Goal: Information Seeking & Learning: Learn about a topic

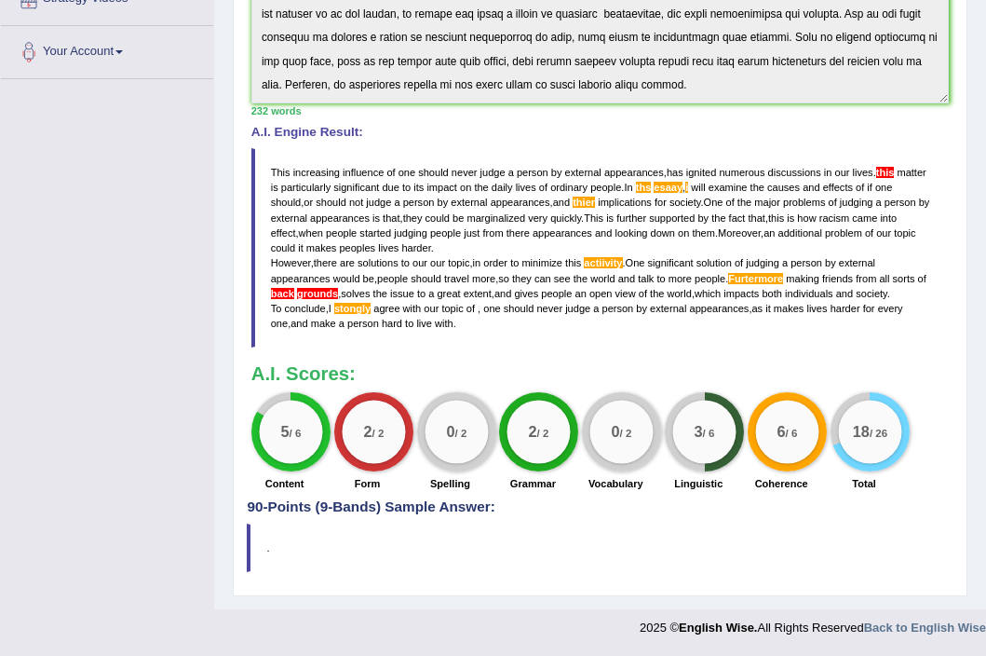
scroll to position [156, 0]
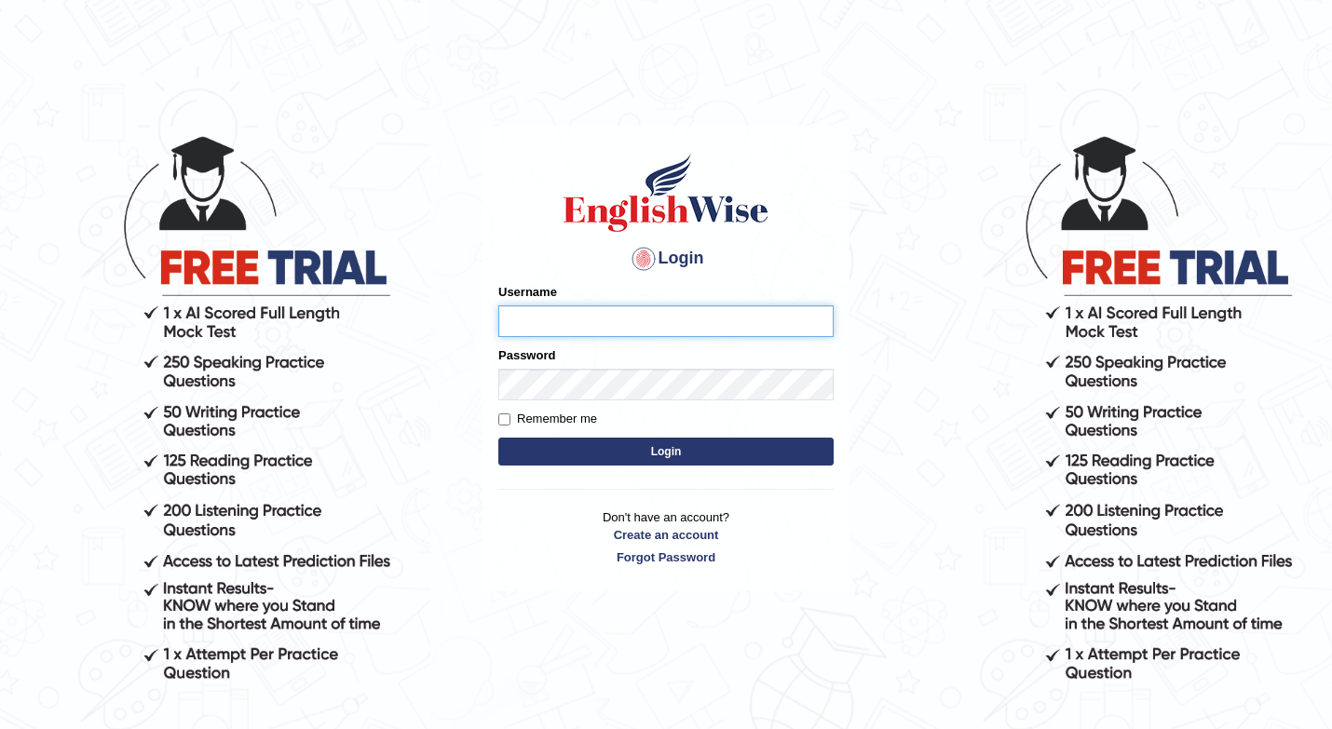
type input "shuja"
click at [667, 455] on button "Login" at bounding box center [665, 452] width 335 height 28
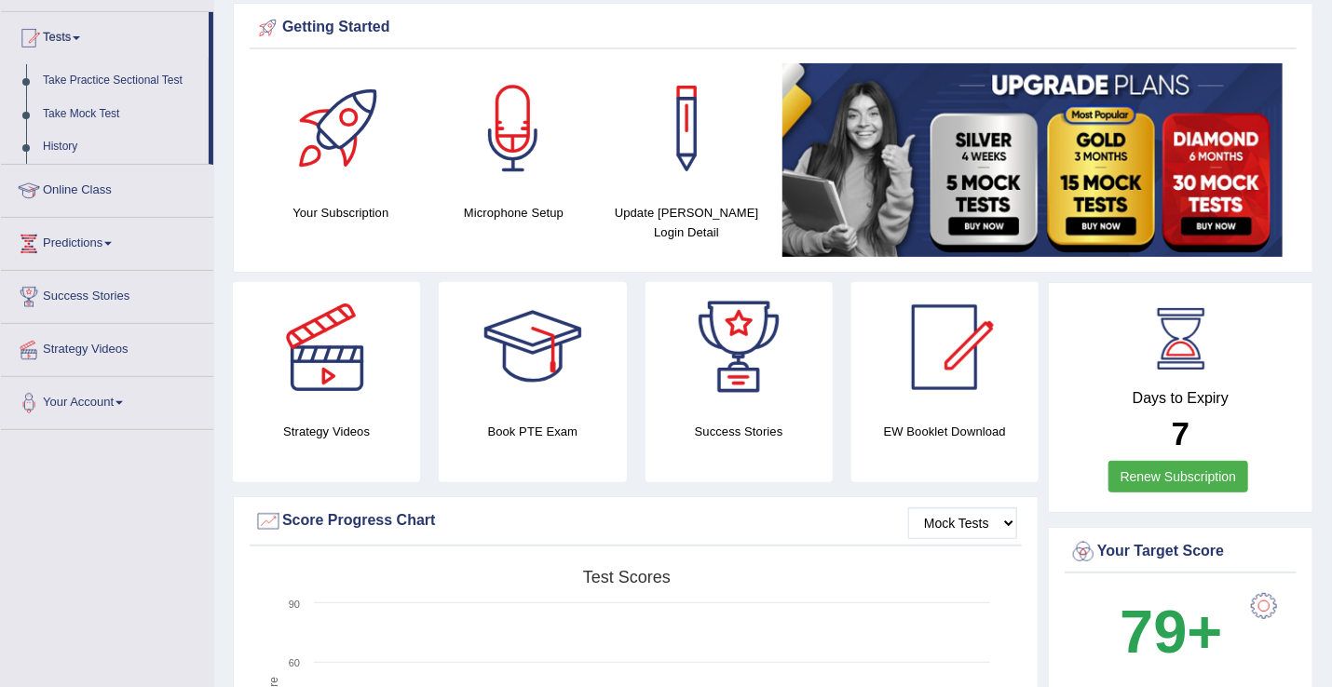
scroll to position [3, 0]
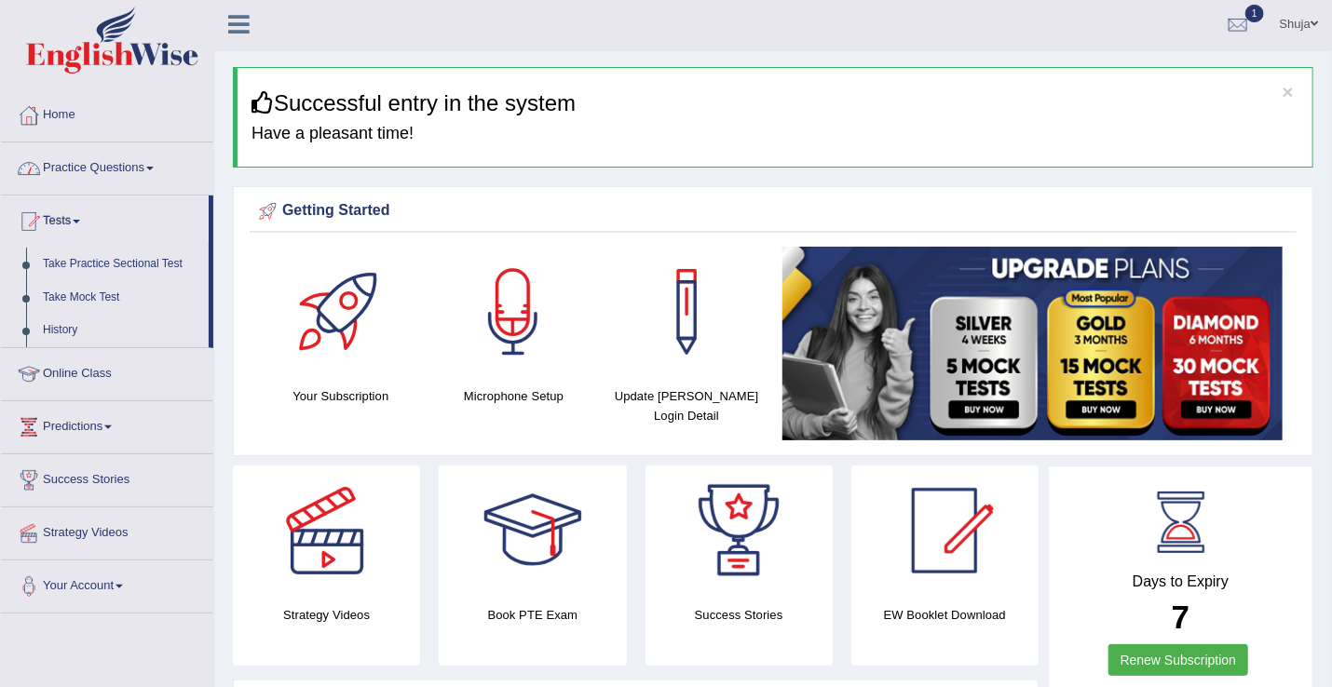
click at [147, 163] on link "Practice Questions" at bounding box center [107, 165] width 212 height 47
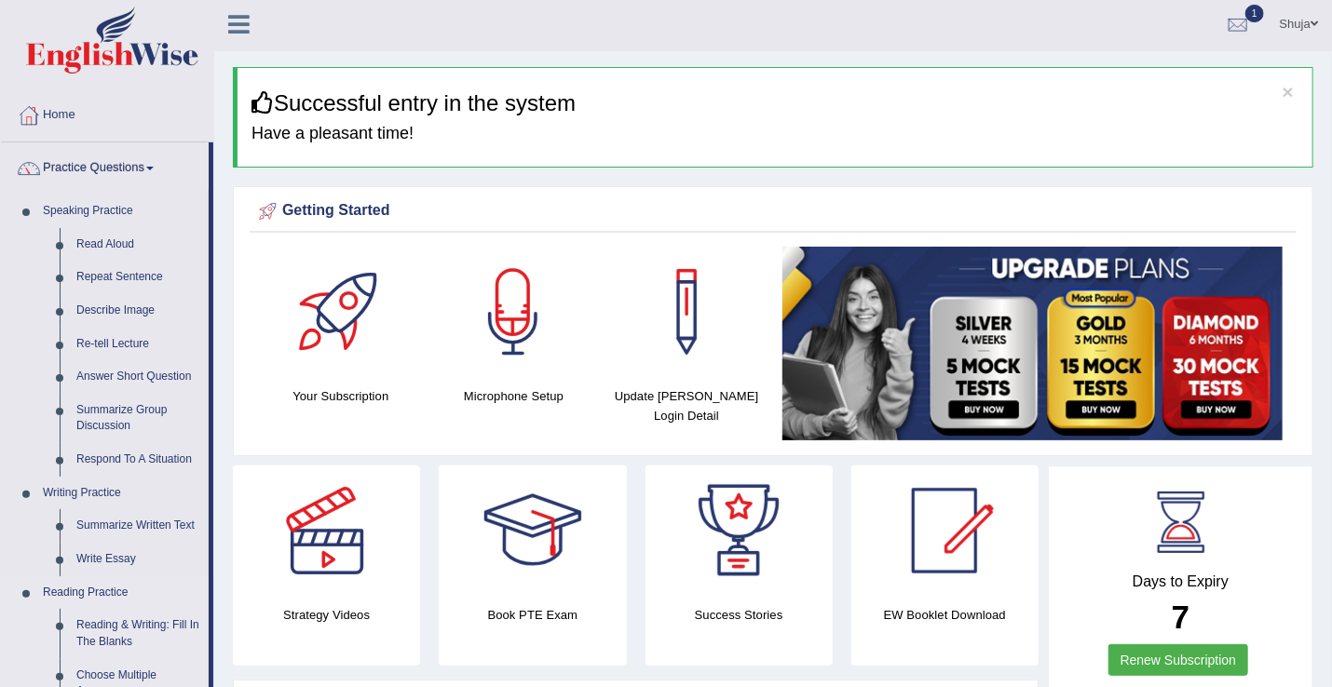
scroll to position [58, 0]
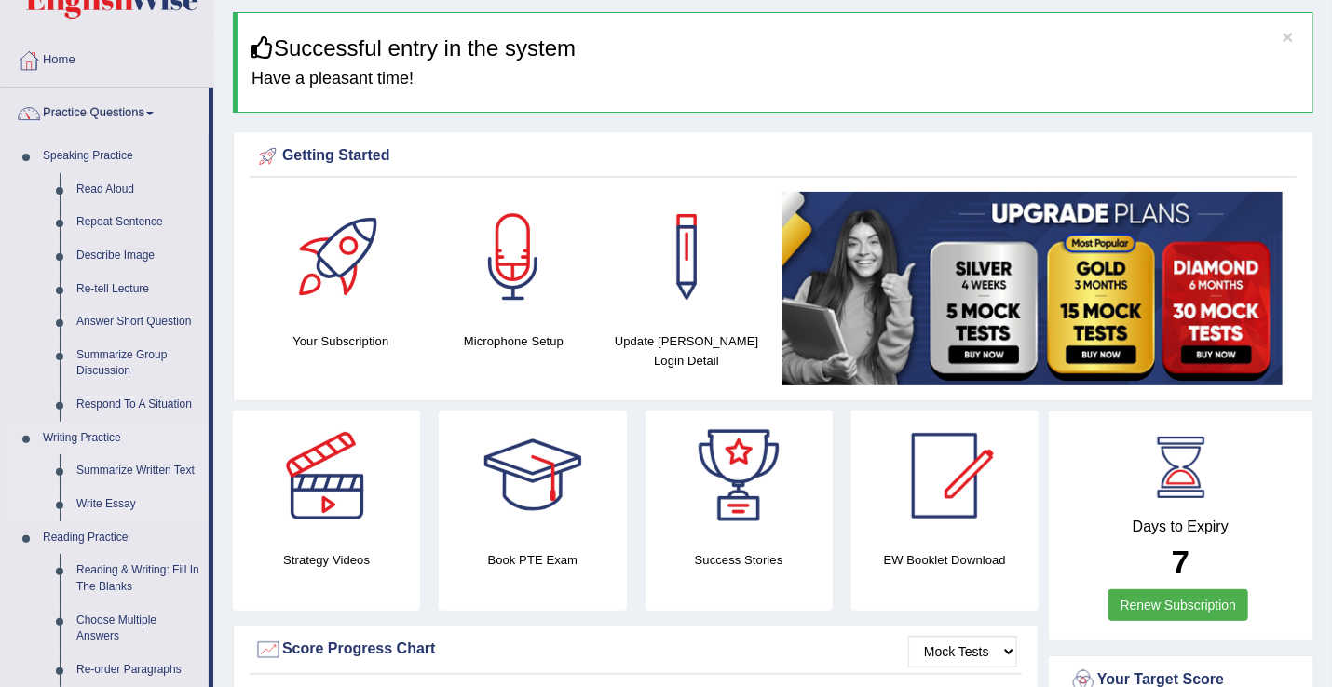
click at [102, 507] on link "Write Essay" at bounding box center [138, 505] width 141 height 34
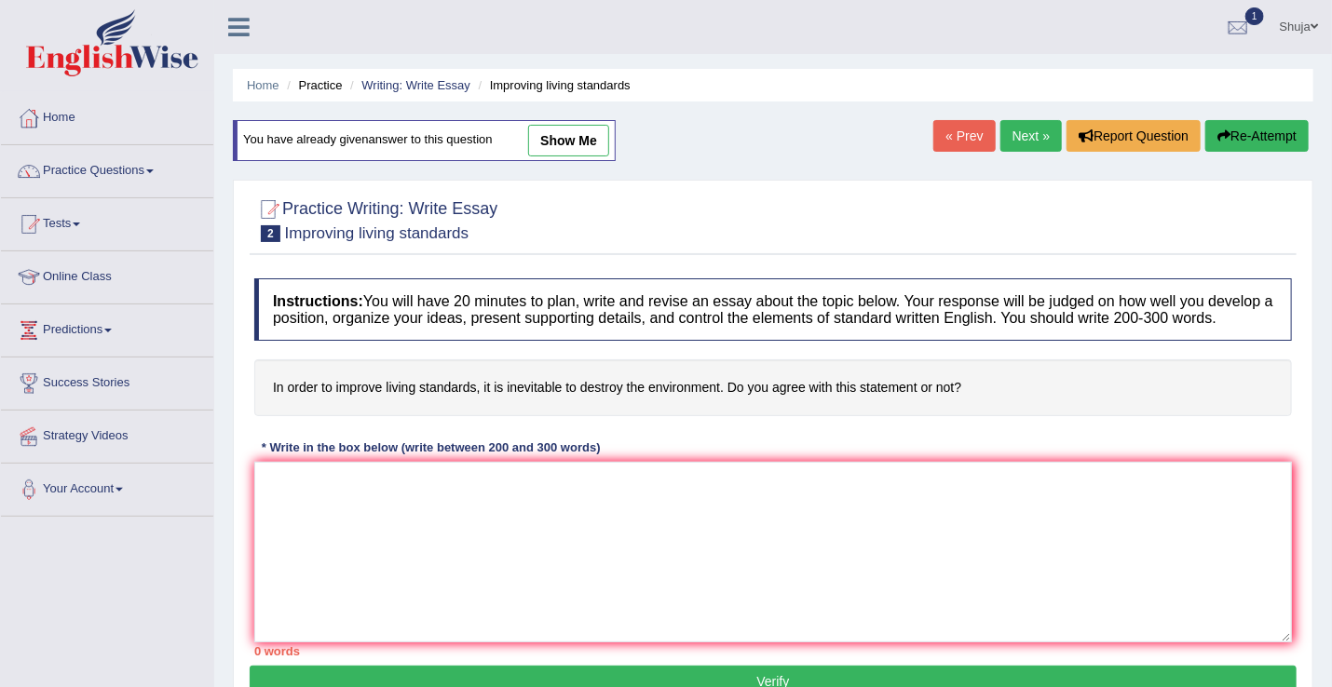
click at [571, 138] on link "show me" at bounding box center [568, 141] width 81 height 32
type textarea "The increasing influence of in order to improve living standards, it is inevita…"
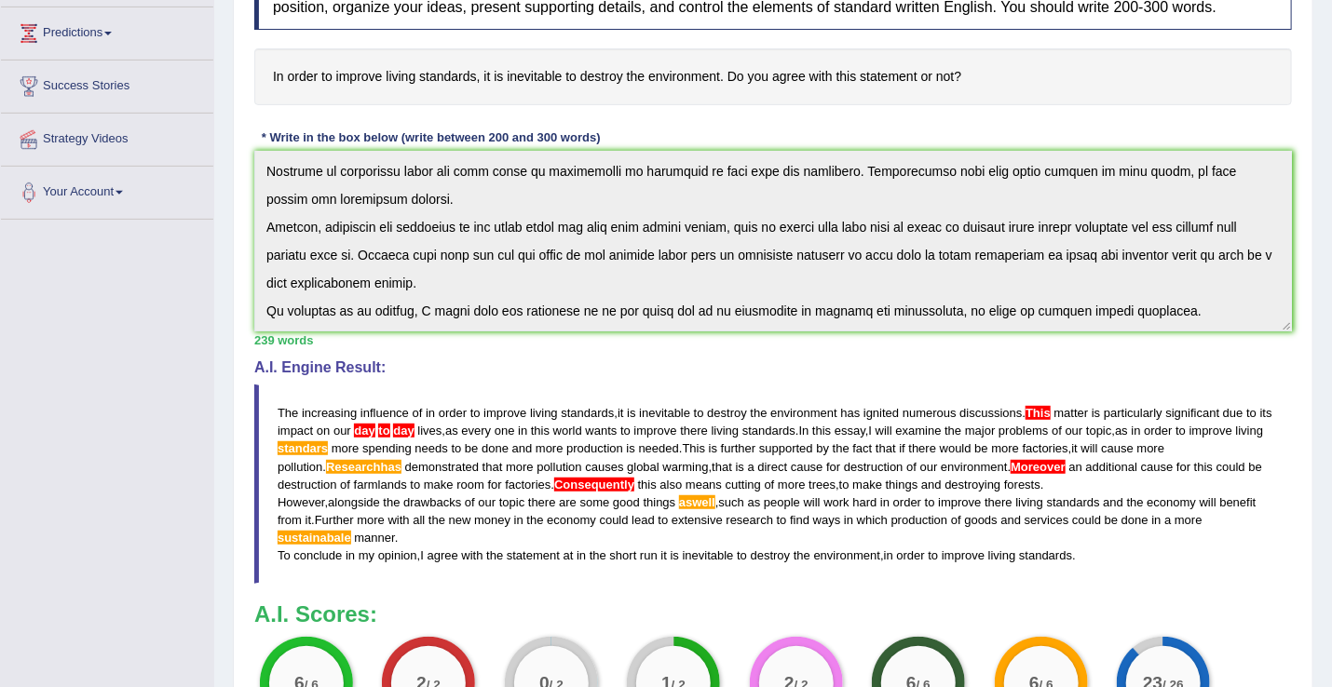
scroll to position [437, 0]
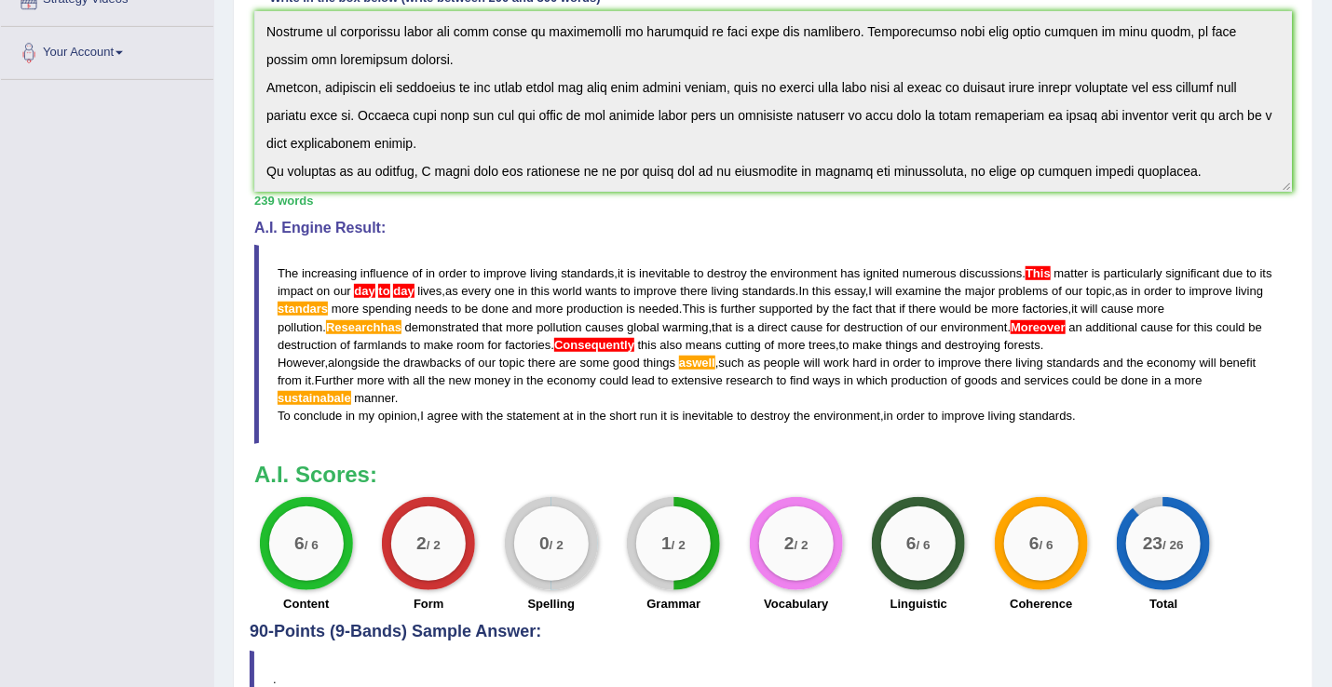
click at [548, 237] on h4 "A.I. Engine Result:" at bounding box center [772, 228] width 1037 height 17
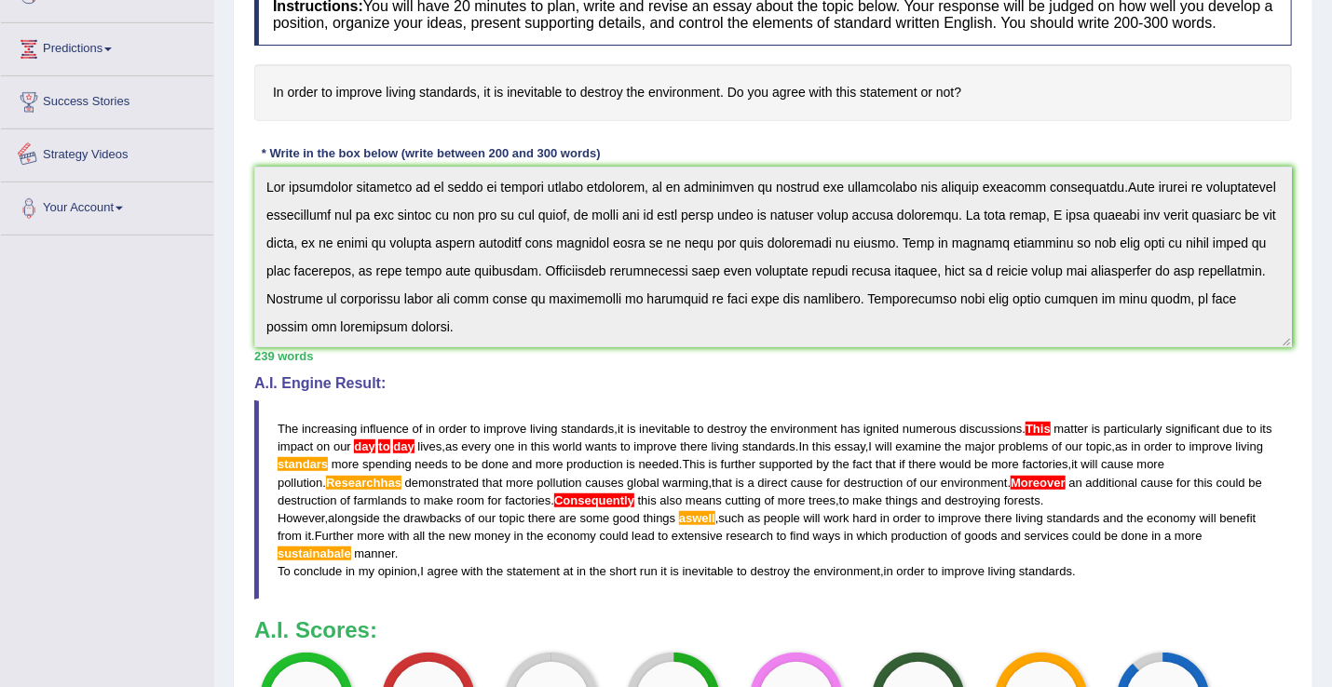
scroll to position [0, 0]
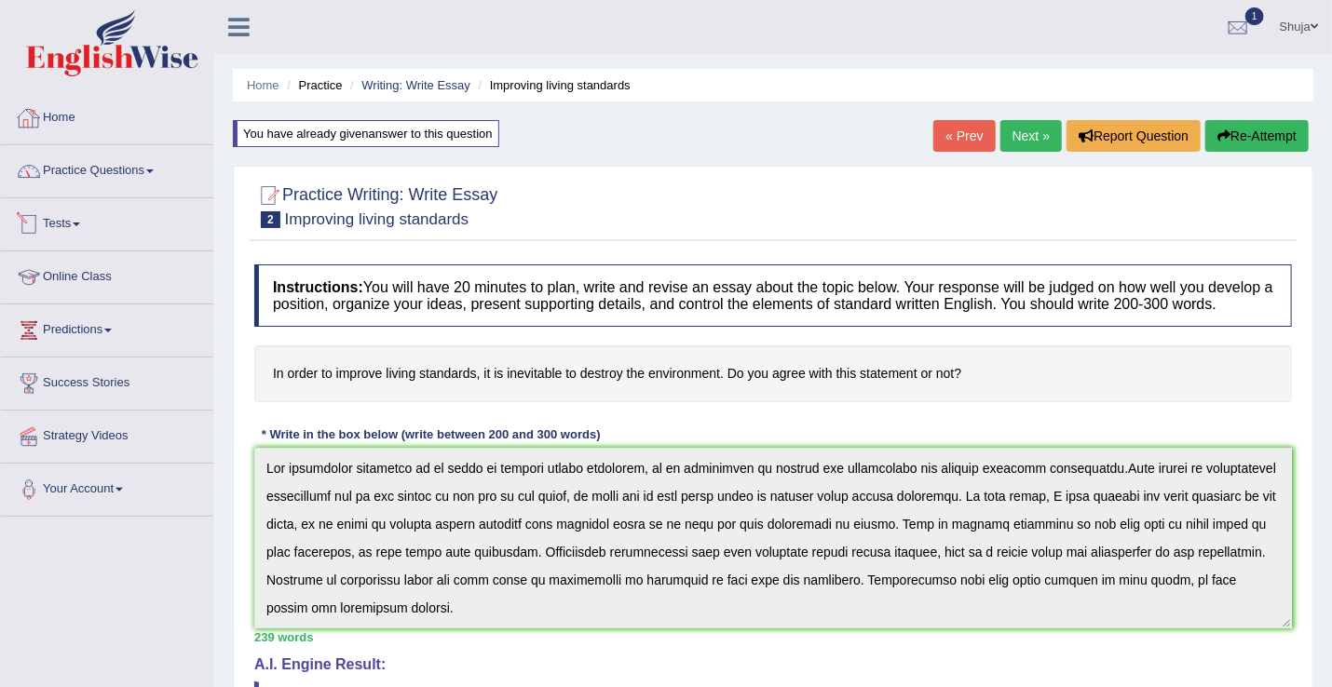
click at [127, 156] on link "Practice Questions" at bounding box center [107, 168] width 212 height 47
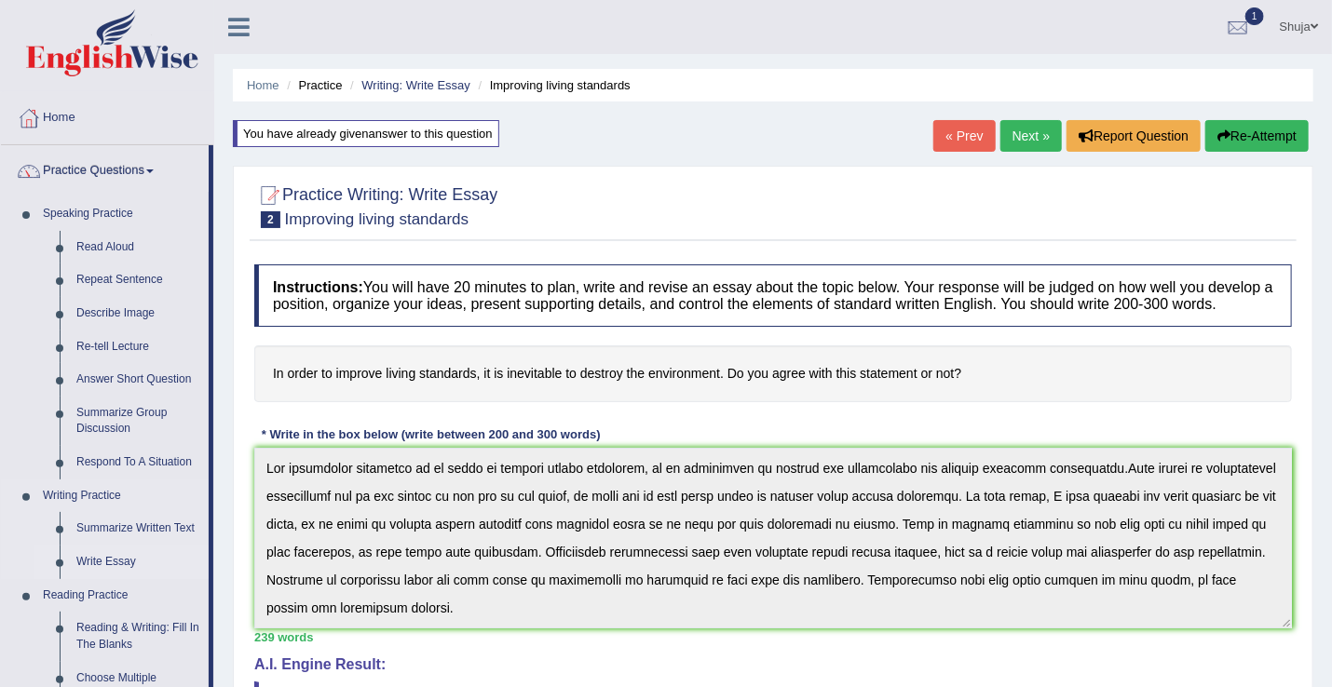
click at [83, 563] on link "Write Essay" at bounding box center [138, 563] width 141 height 34
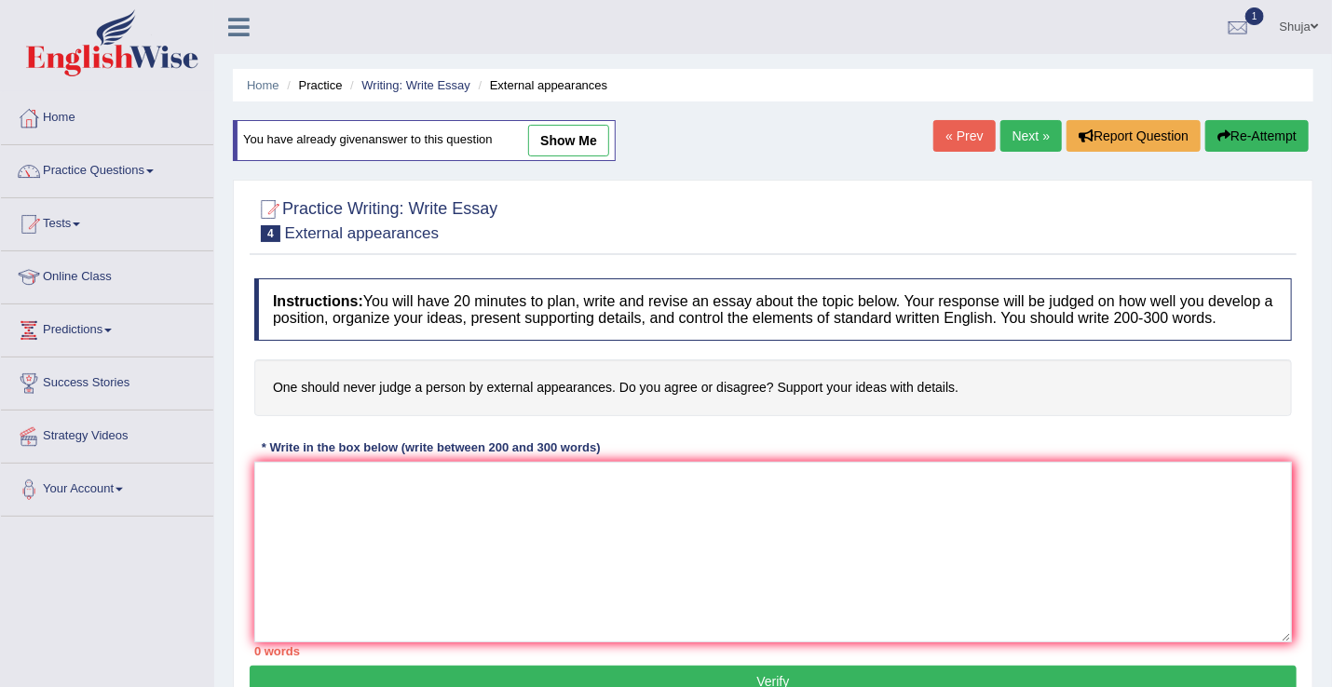
click at [571, 134] on link "show me" at bounding box center [568, 141] width 81 height 32
type textarea "This increasing influence of one should never judge a person by external appear…"
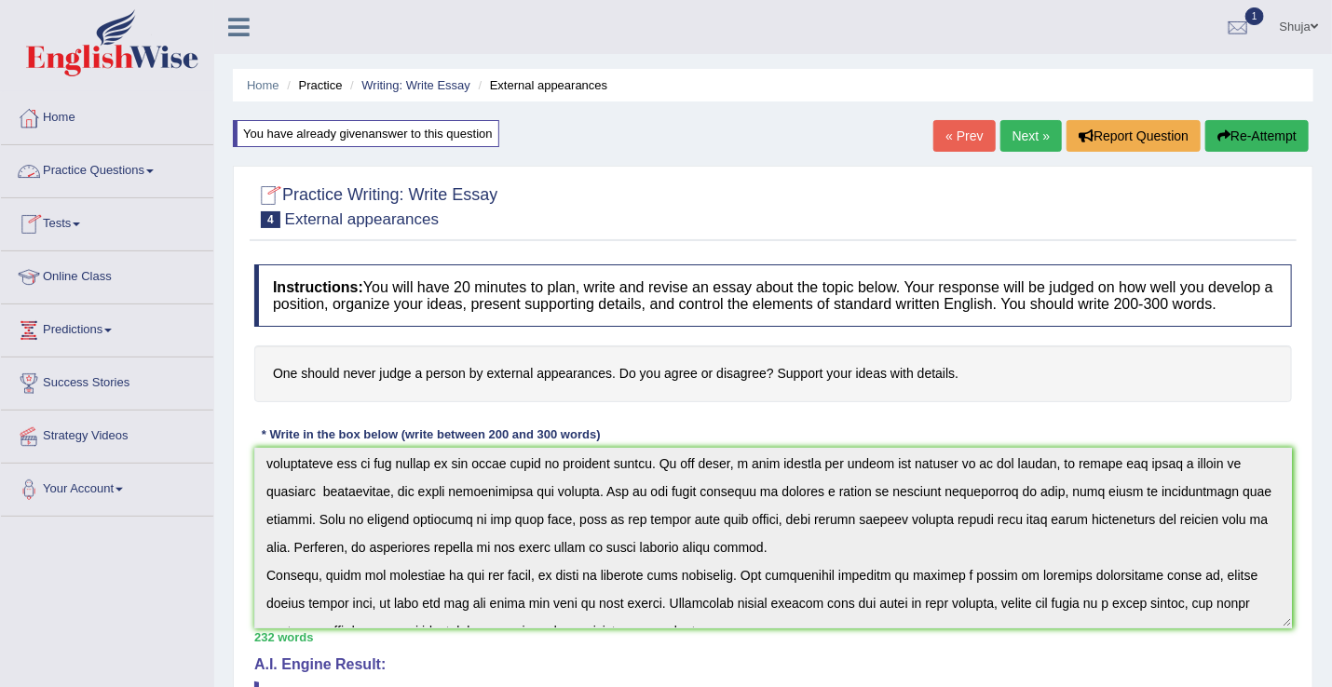
click at [147, 161] on link "Practice Questions" at bounding box center [107, 168] width 212 height 47
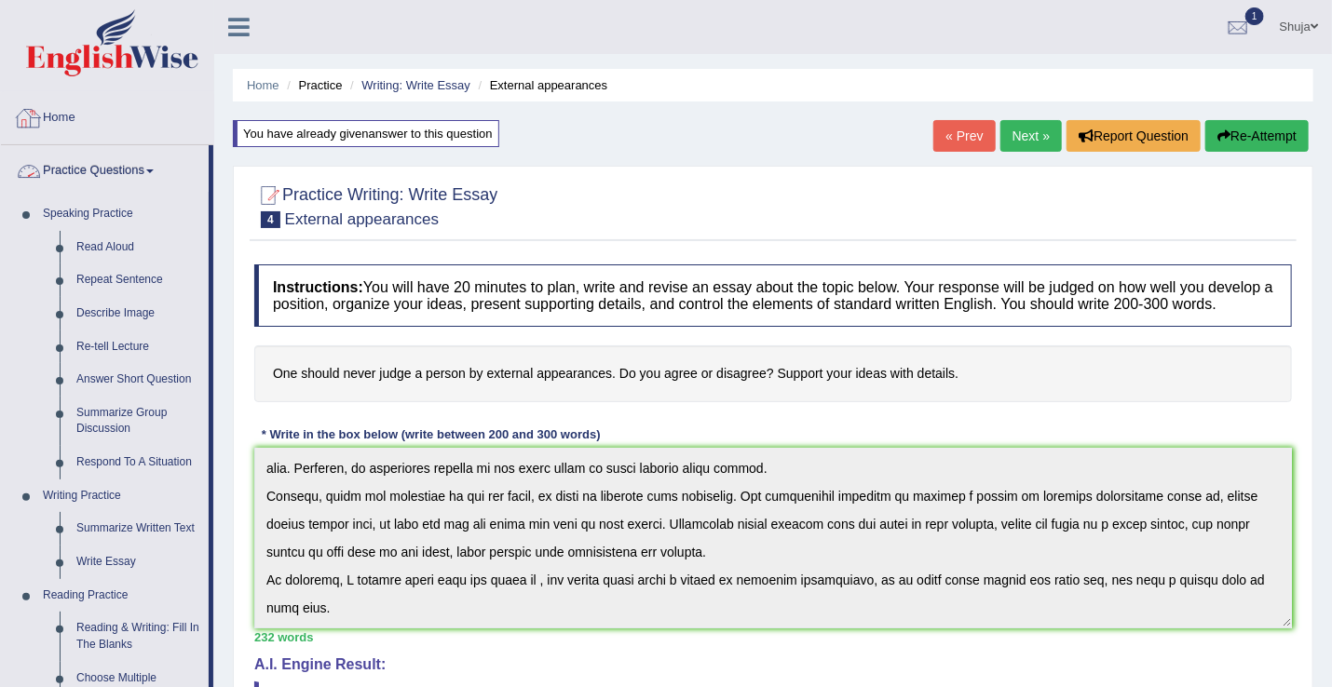
click at [98, 161] on link "Practice Questions" at bounding box center [105, 168] width 208 height 47
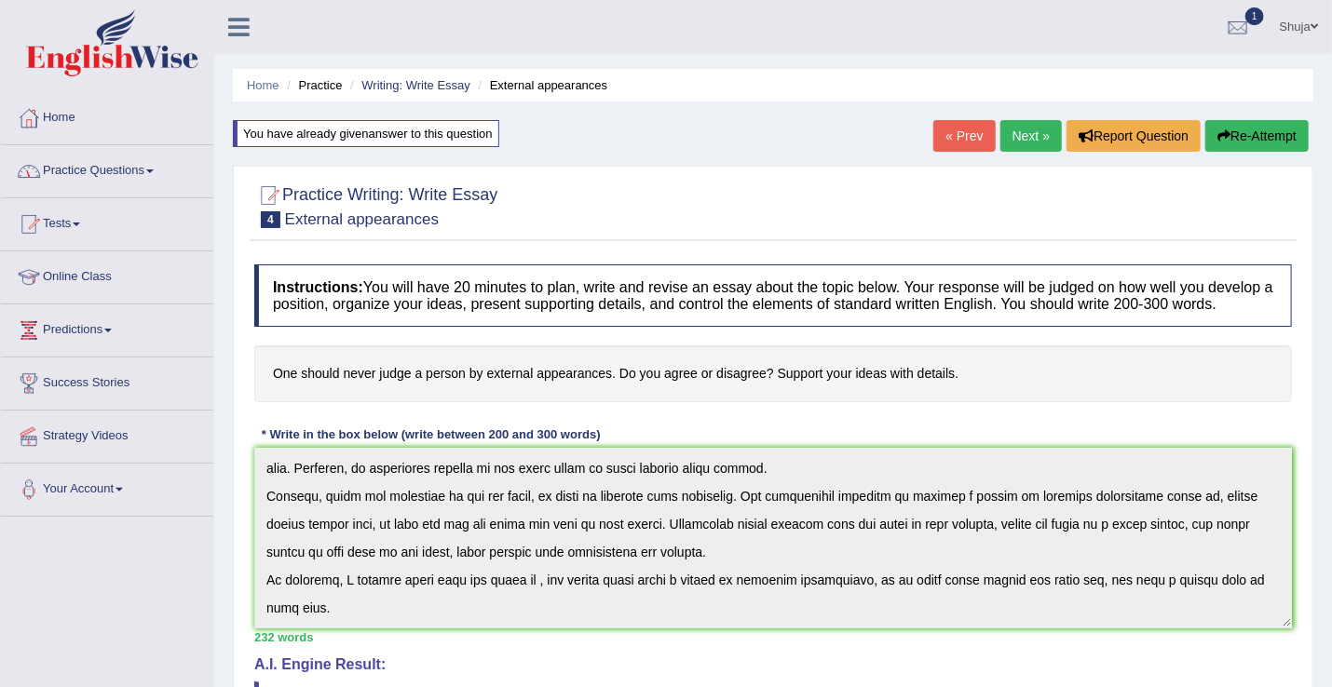
click at [98, 161] on link "Practice Questions" at bounding box center [107, 168] width 212 height 47
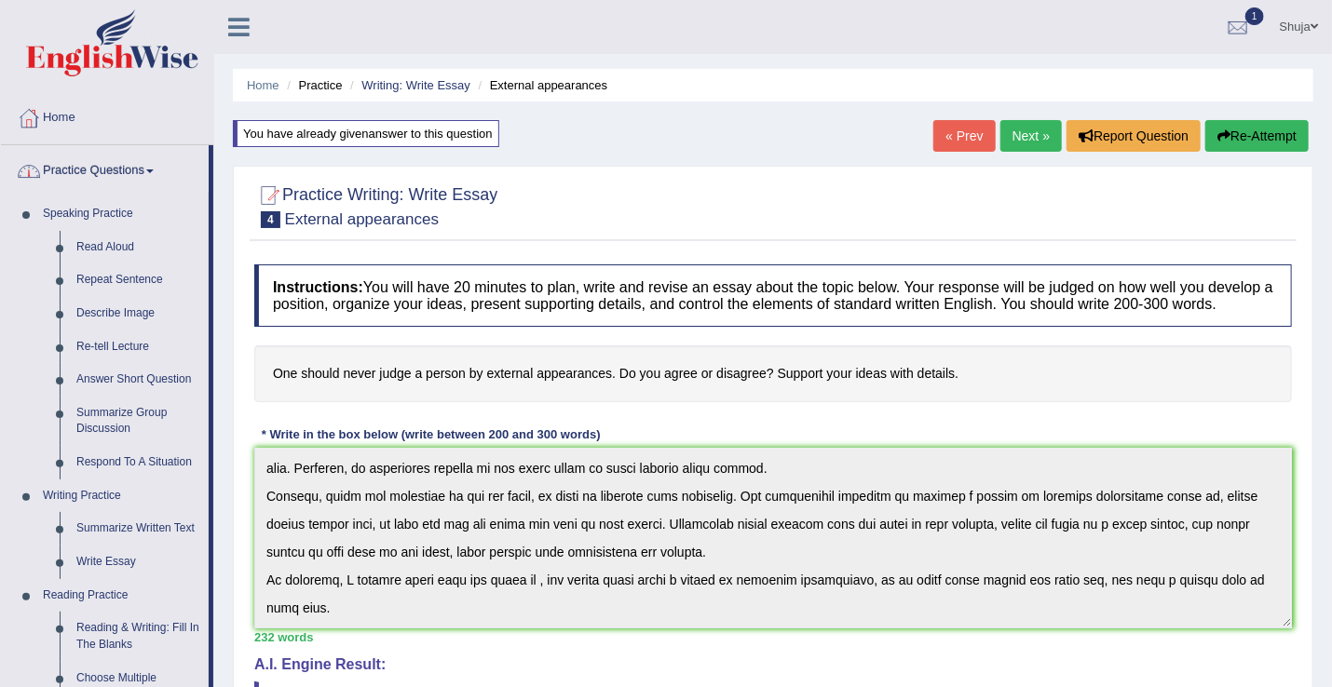
scroll to position [839, 0]
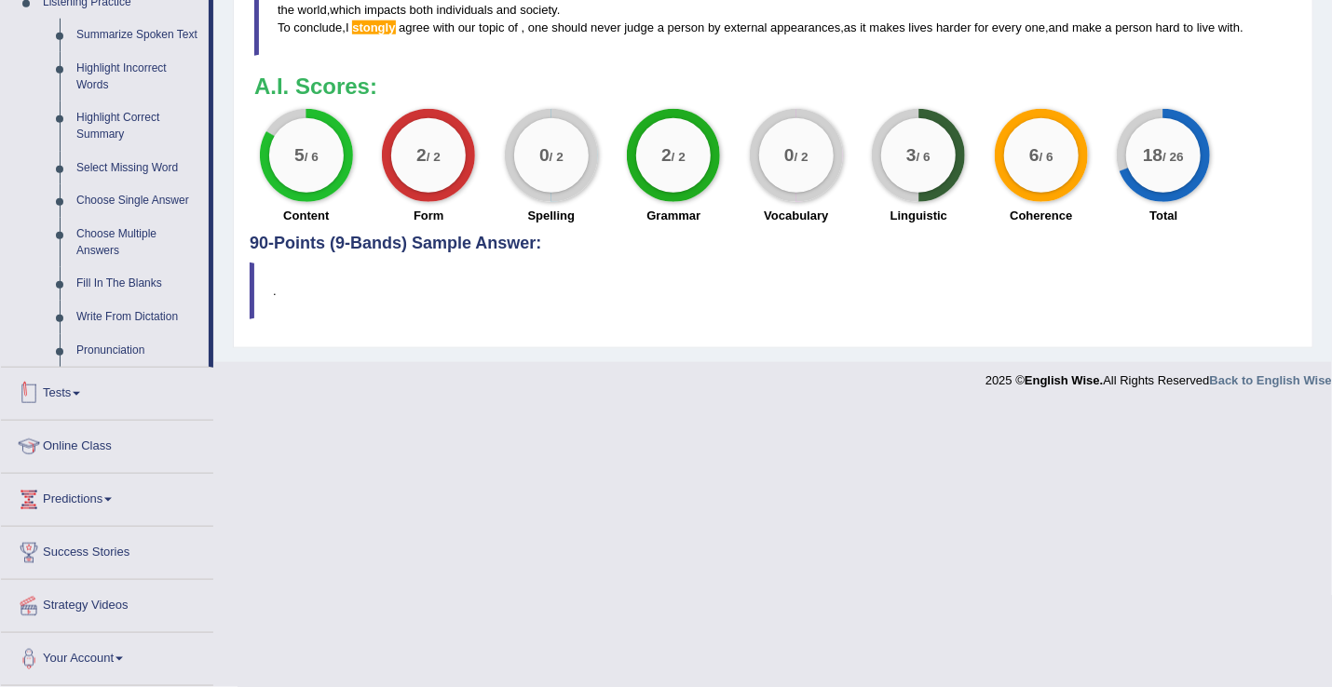
click at [74, 387] on link "Tests" at bounding box center [107, 391] width 212 height 47
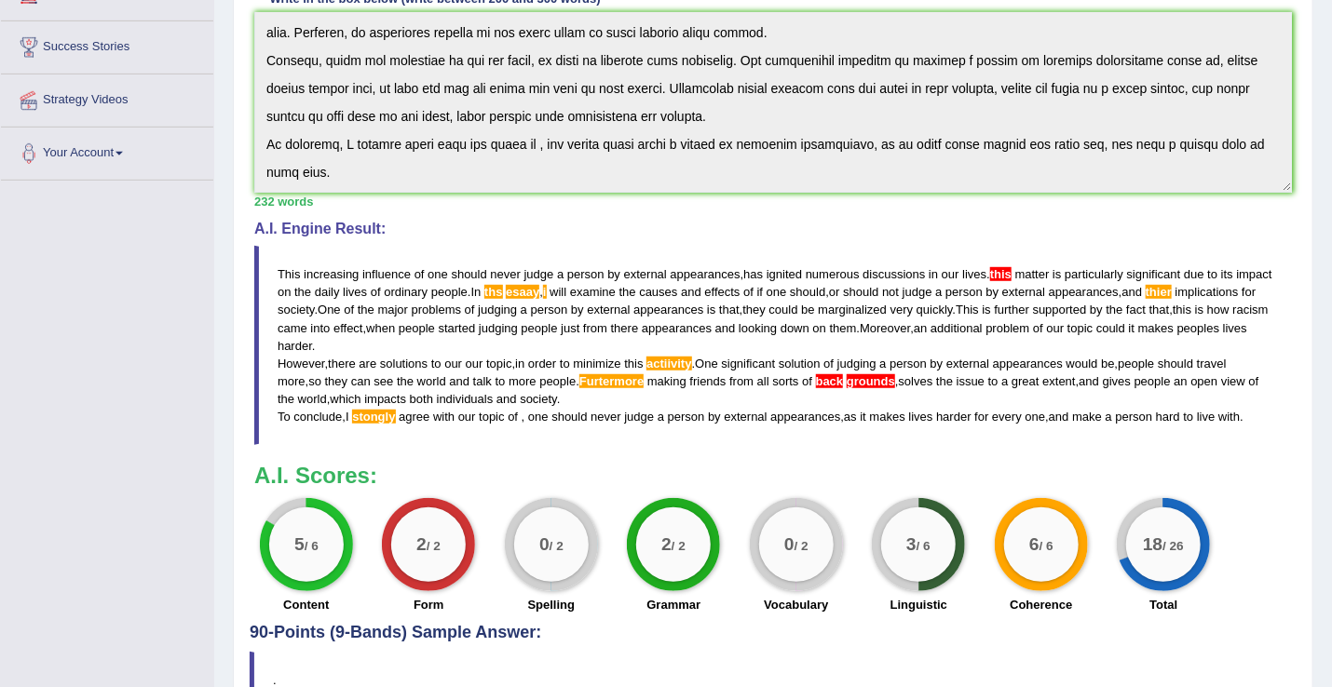
scroll to position [0, 0]
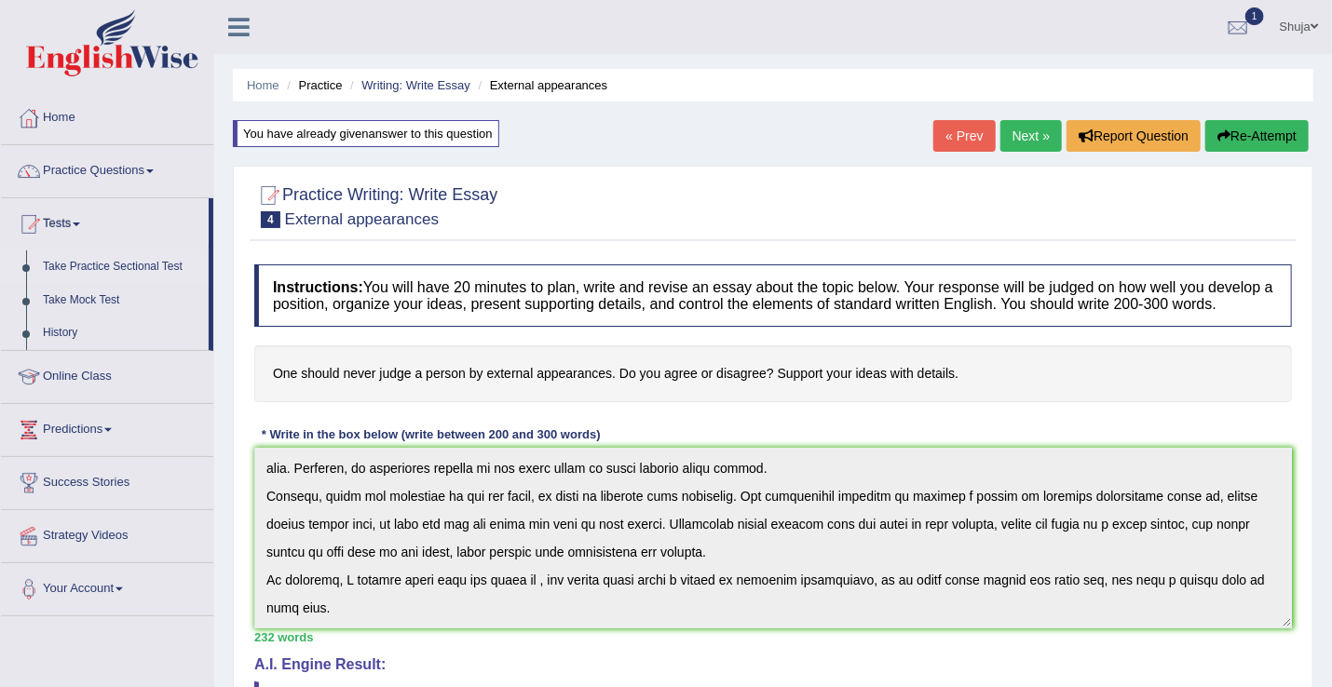
click at [100, 264] on link "Take Practice Sectional Test" at bounding box center [121, 268] width 174 height 34
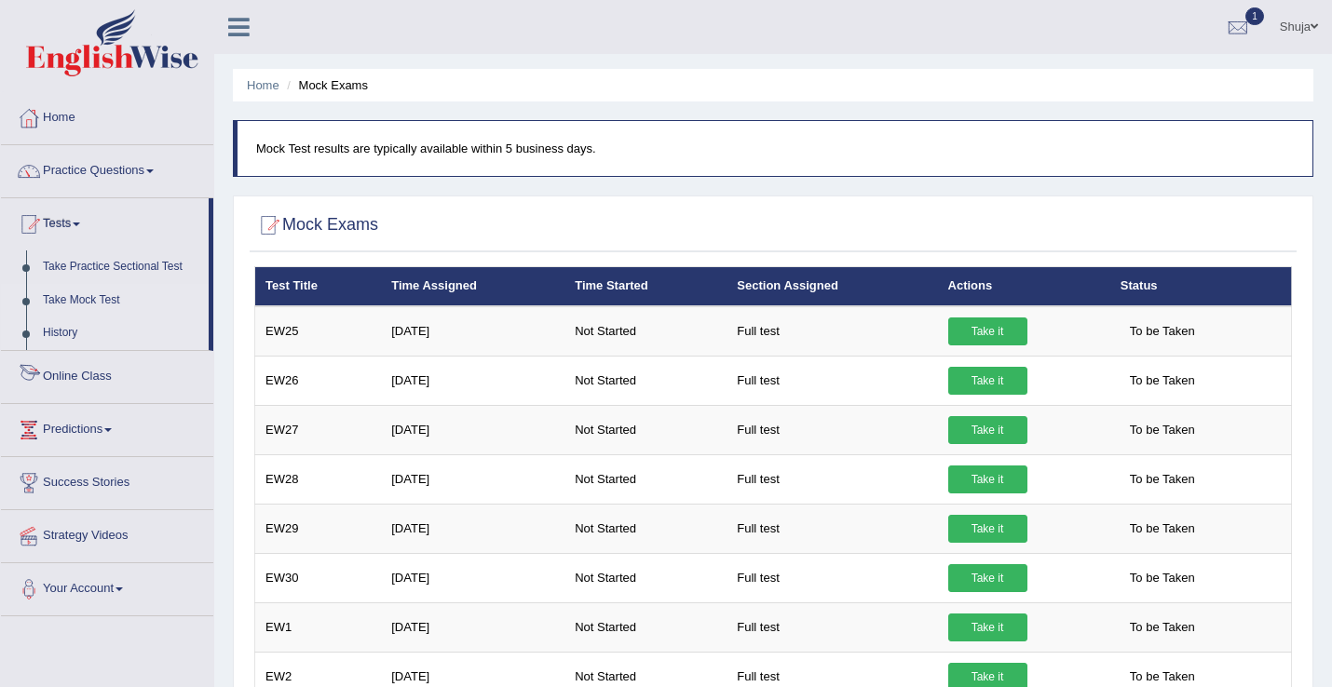
click at [45, 266] on link "Take Practice Sectional Test" at bounding box center [121, 268] width 174 height 34
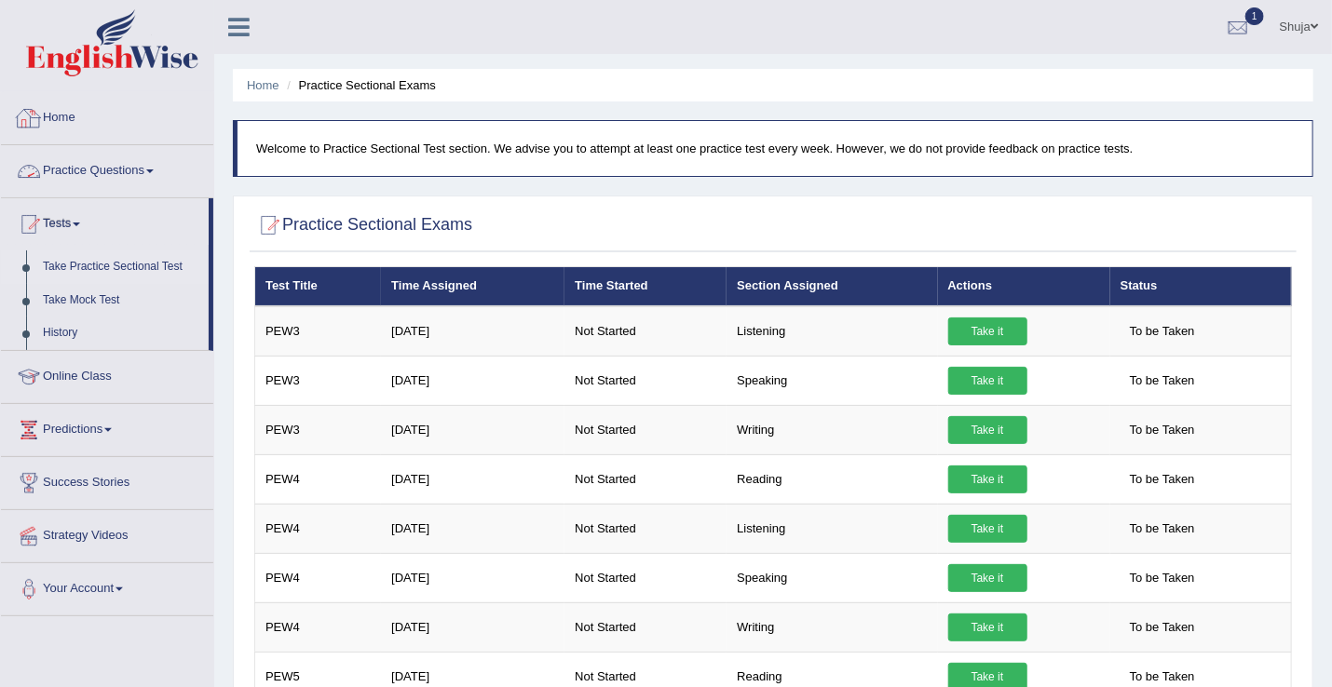
click at [65, 113] on link "Home" at bounding box center [107, 115] width 212 height 47
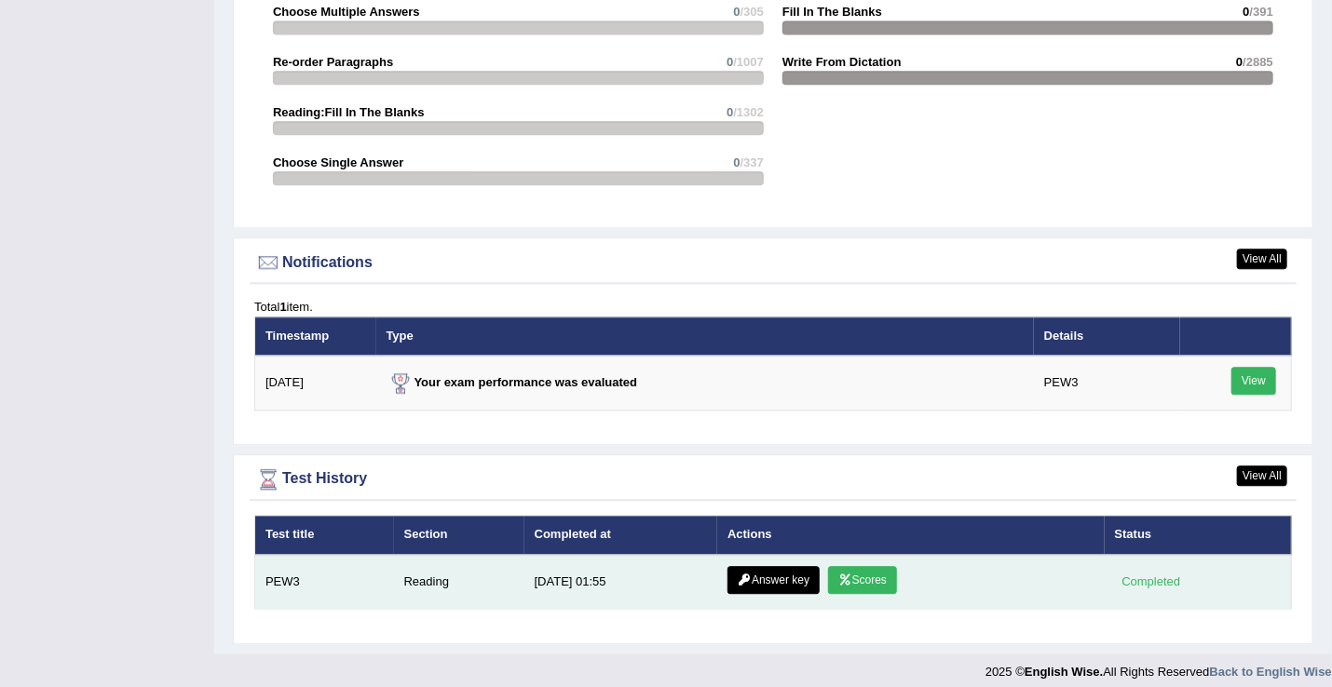
scroll to position [2036, 0]
click at [807, 577] on link "Answer key" at bounding box center [773, 580] width 92 height 28
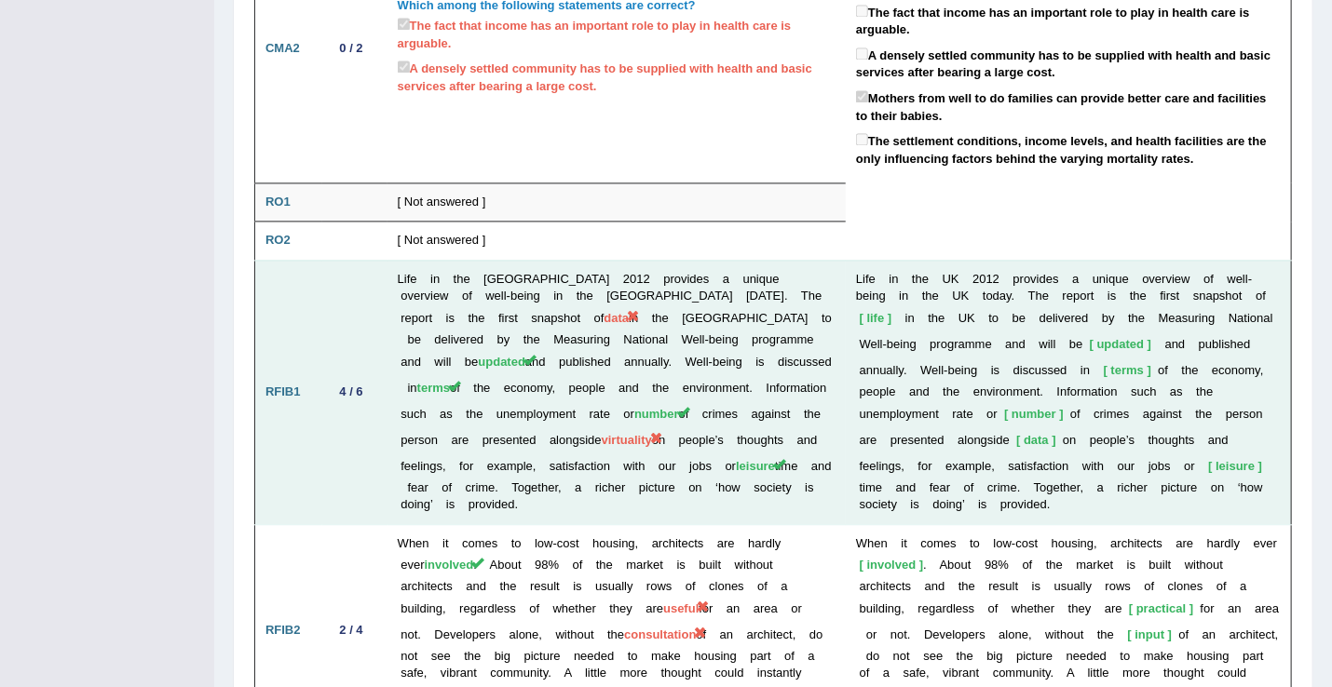
scroll to position [1829, 0]
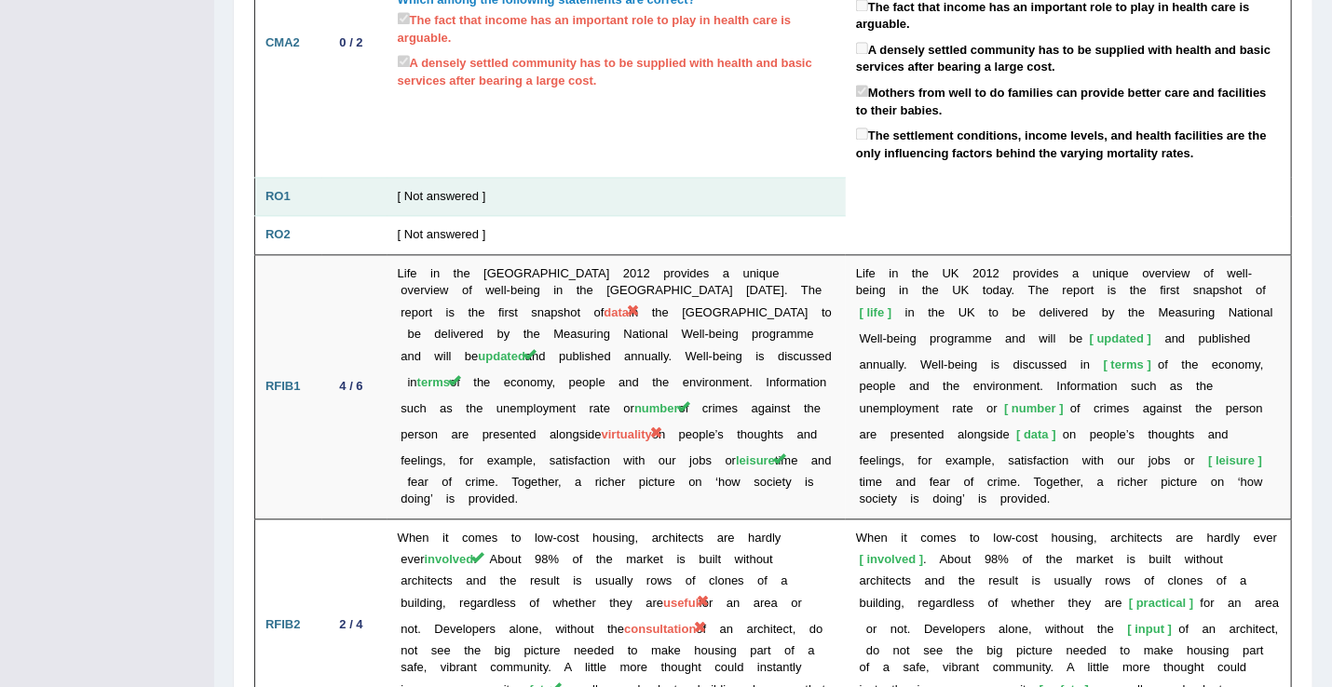
click at [558, 177] on td "[ Not answered ]" at bounding box center [616, 196] width 458 height 39
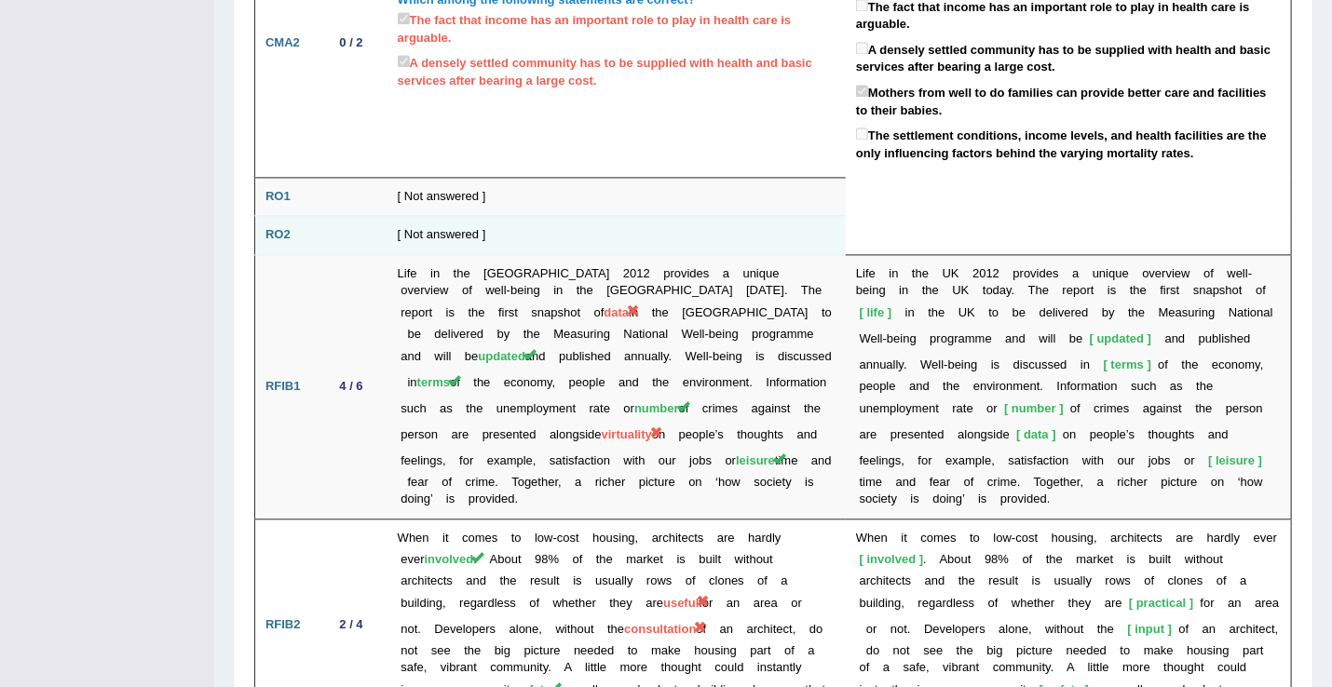
click at [554, 217] on td "[ Not answered ]" at bounding box center [616, 235] width 458 height 39
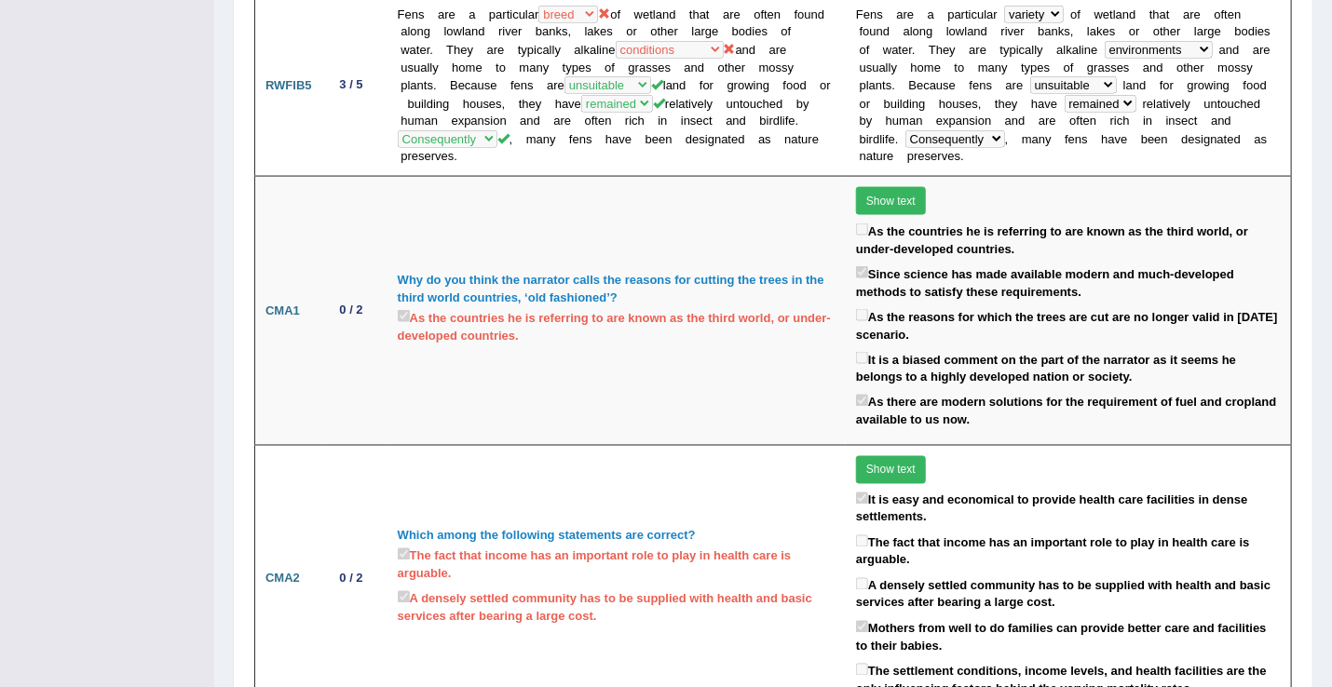
scroll to position [0, 0]
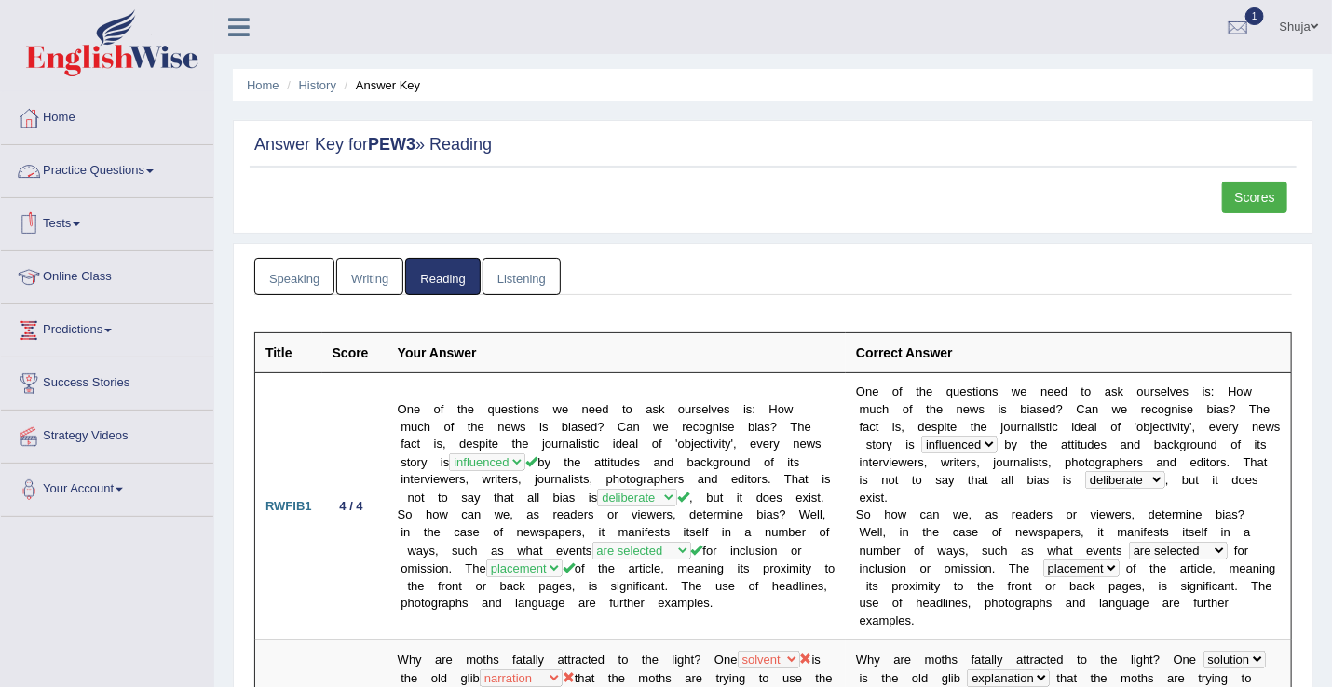
click at [142, 177] on link "Practice Questions" at bounding box center [107, 168] width 212 height 47
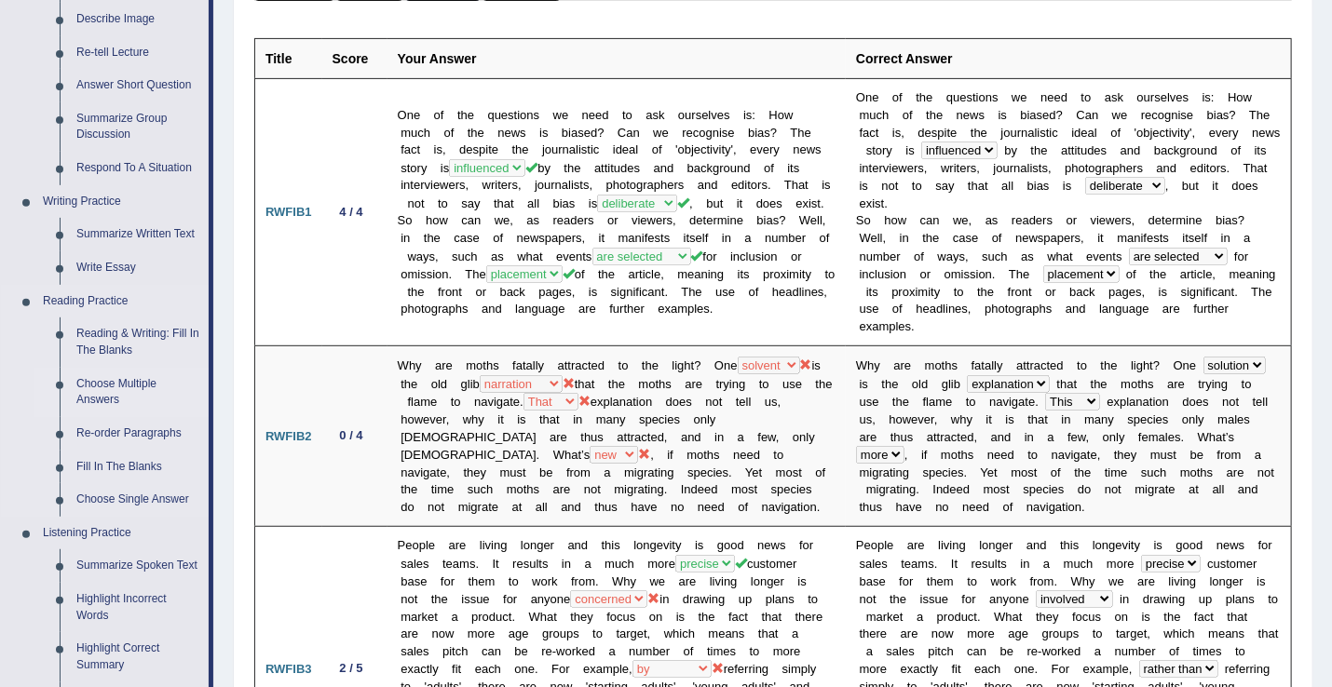
scroll to position [297, 0]
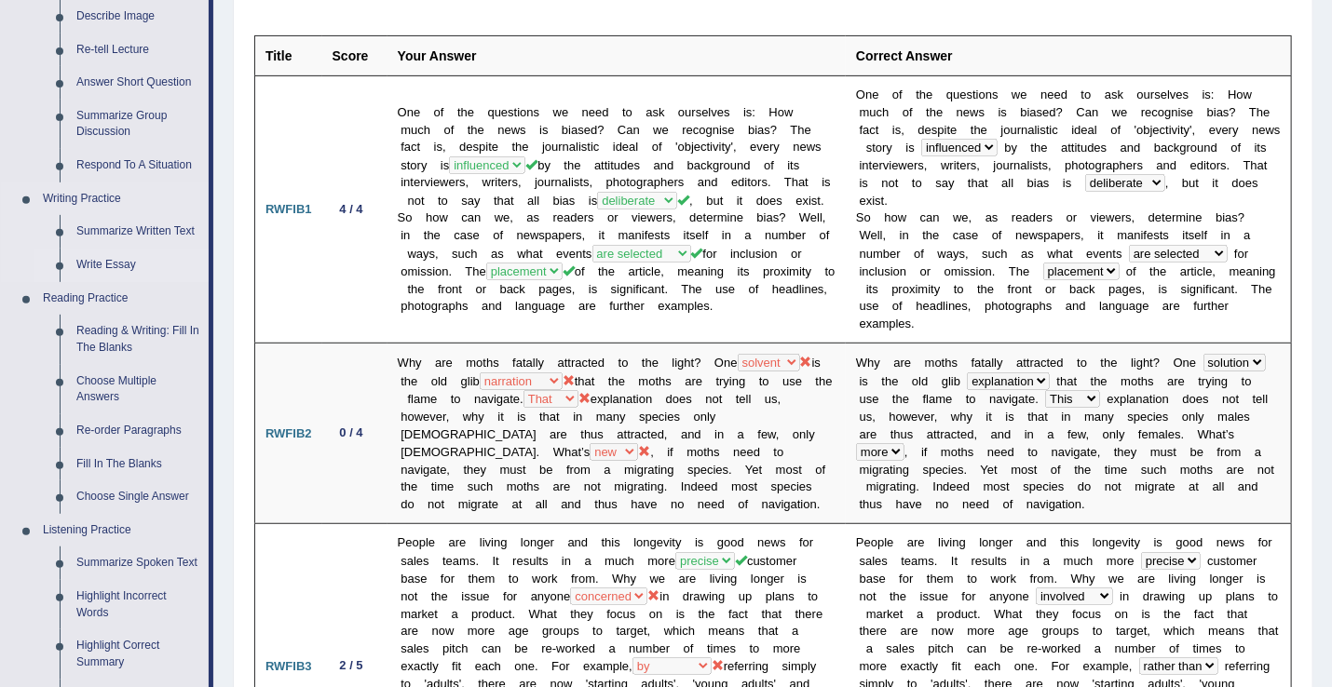
click at [105, 259] on link "Write Essay" at bounding box center [138, 266] width 141 height 34
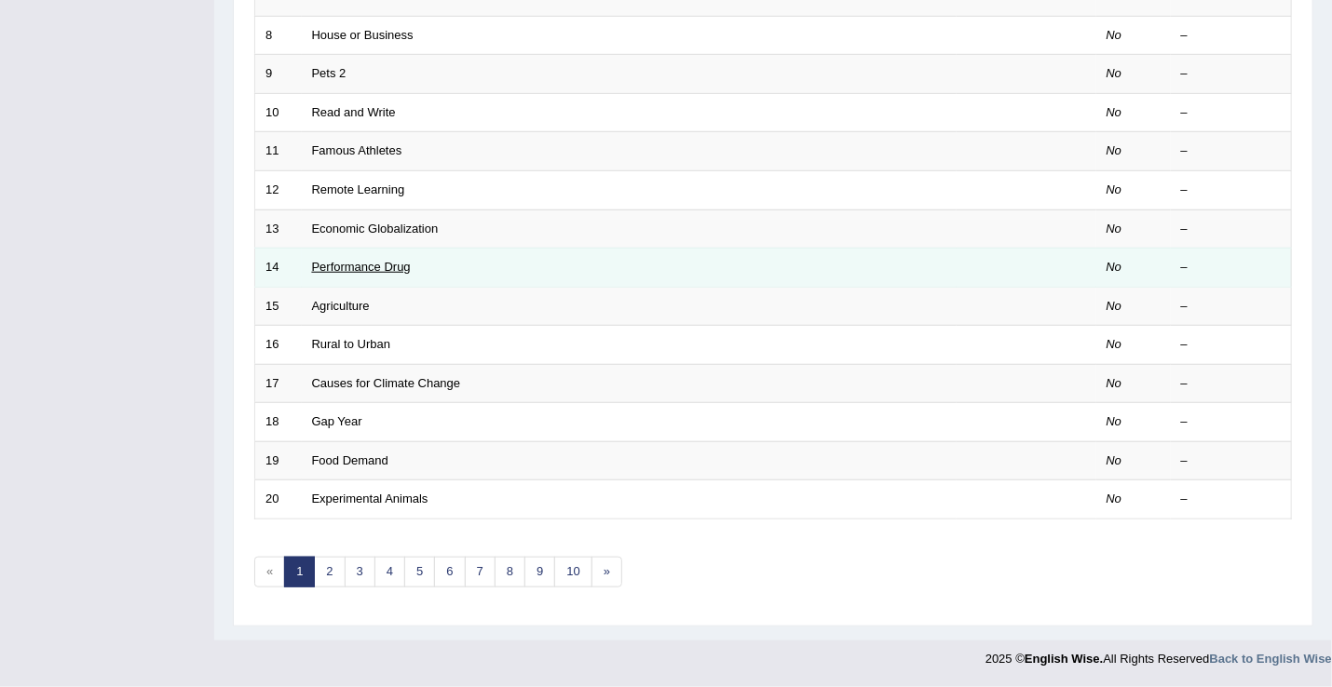
click at [344, 262] on link "Performance Drug" at bounding box center [361, 267] width 99 height 14
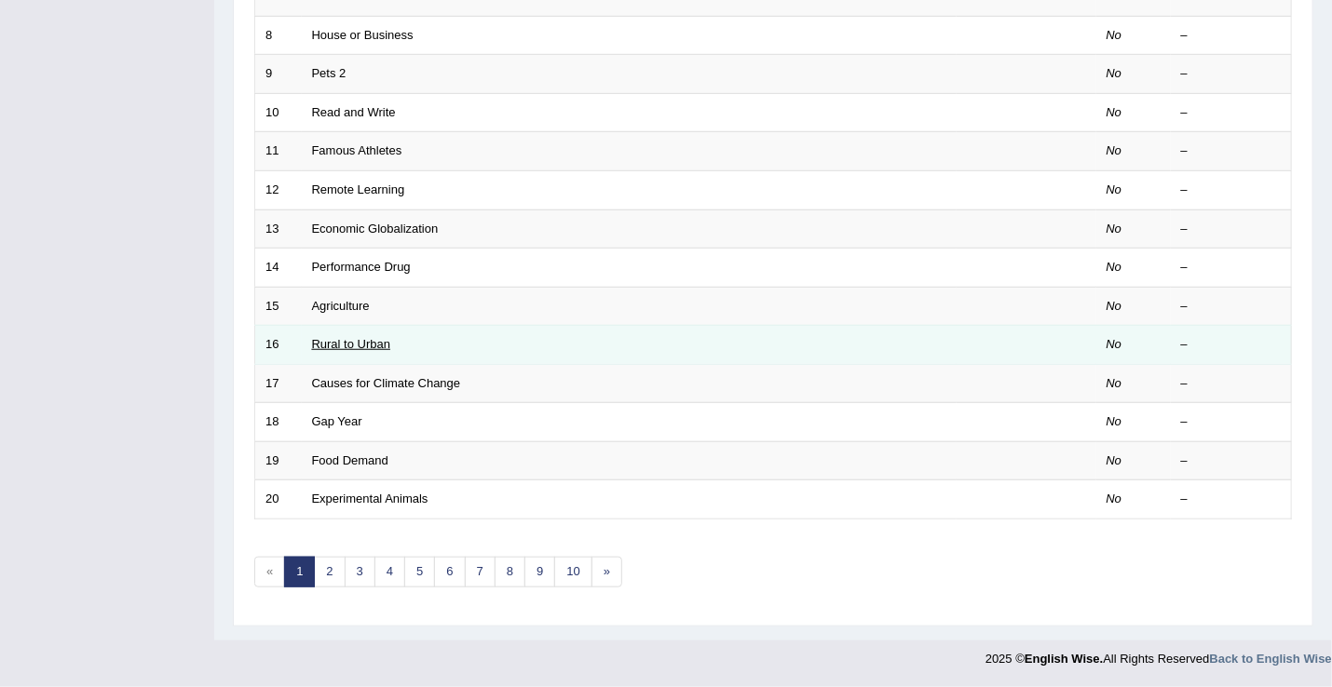
click at [358, 348] on link "Rural to Urban" at bounding box center [351, 344] width 79 height 14
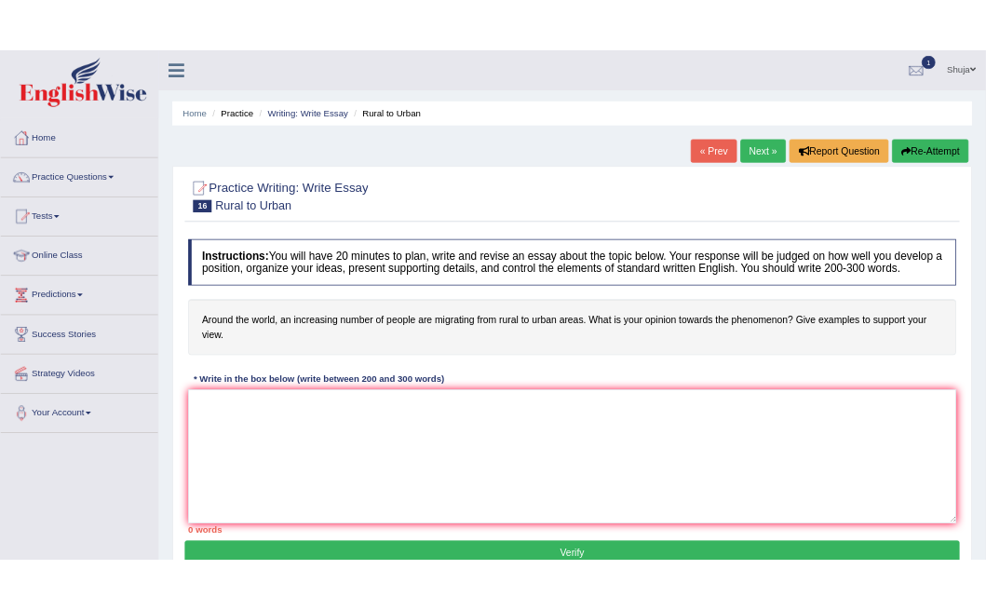
scroll to position [194, 0]
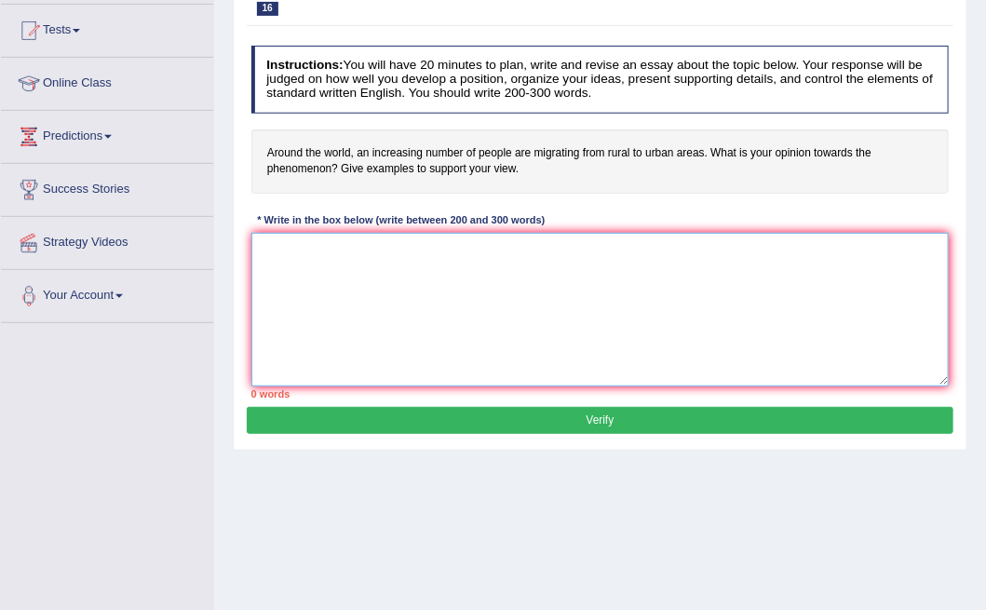
click at [481, 272] on textarea at bounding box center [600, 310] width 698 height 154
paste textarea "The increasing influence of (essay topic) on our lives has ignited numerous dis…"
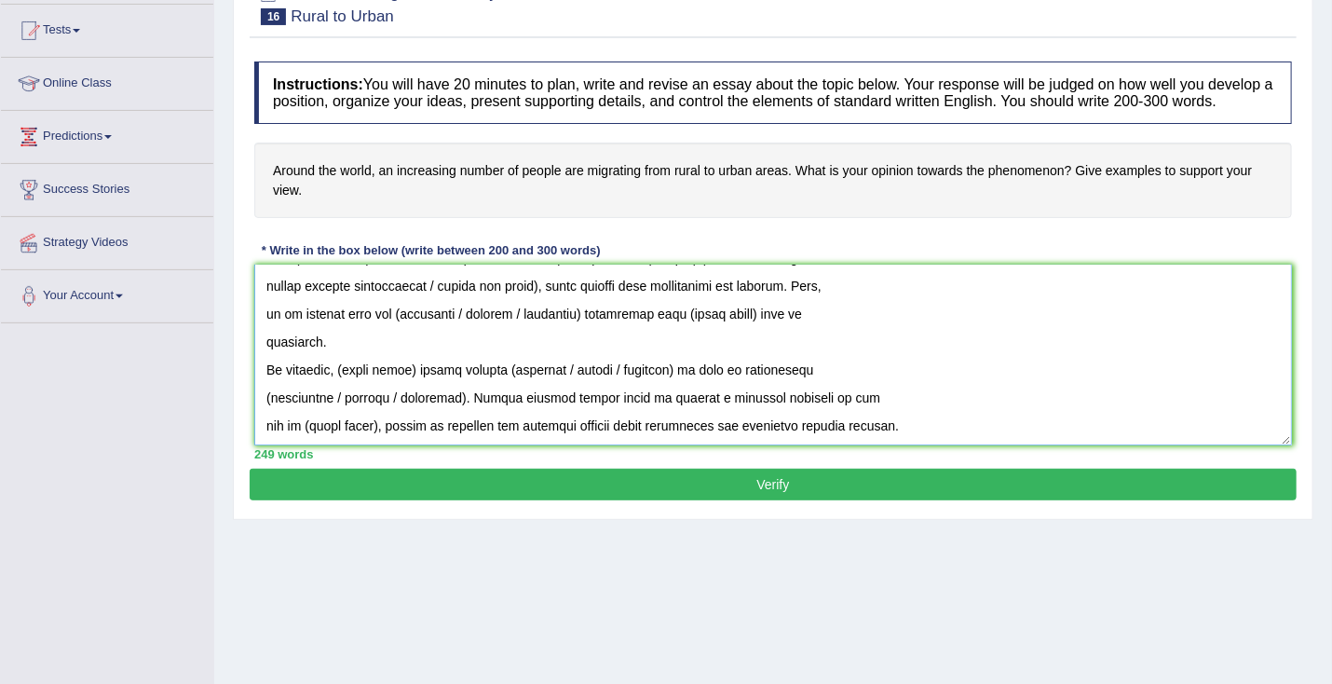
scroll to position [0, 0]
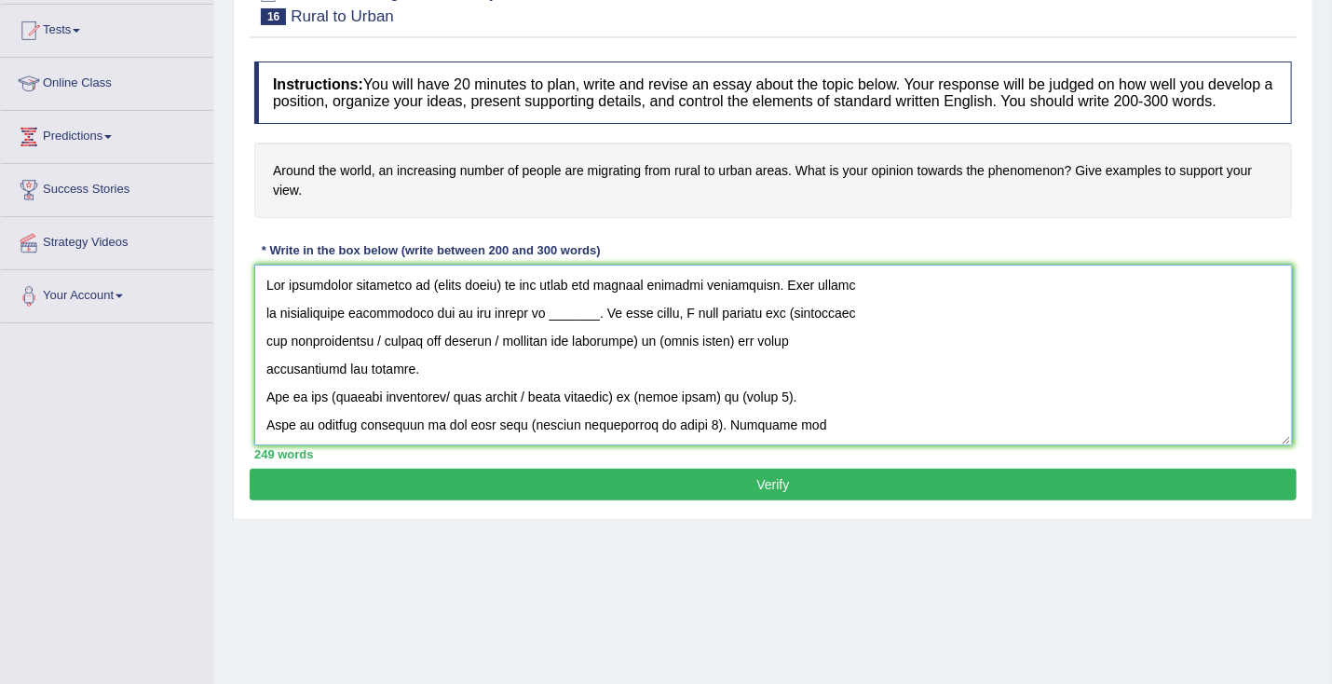
click at [502, 304] on textarea at bounding box center [772, 354] width 1037 height 181
click at [499, 300] on textarea at bounding box center [772, 354] width 1037 height 181
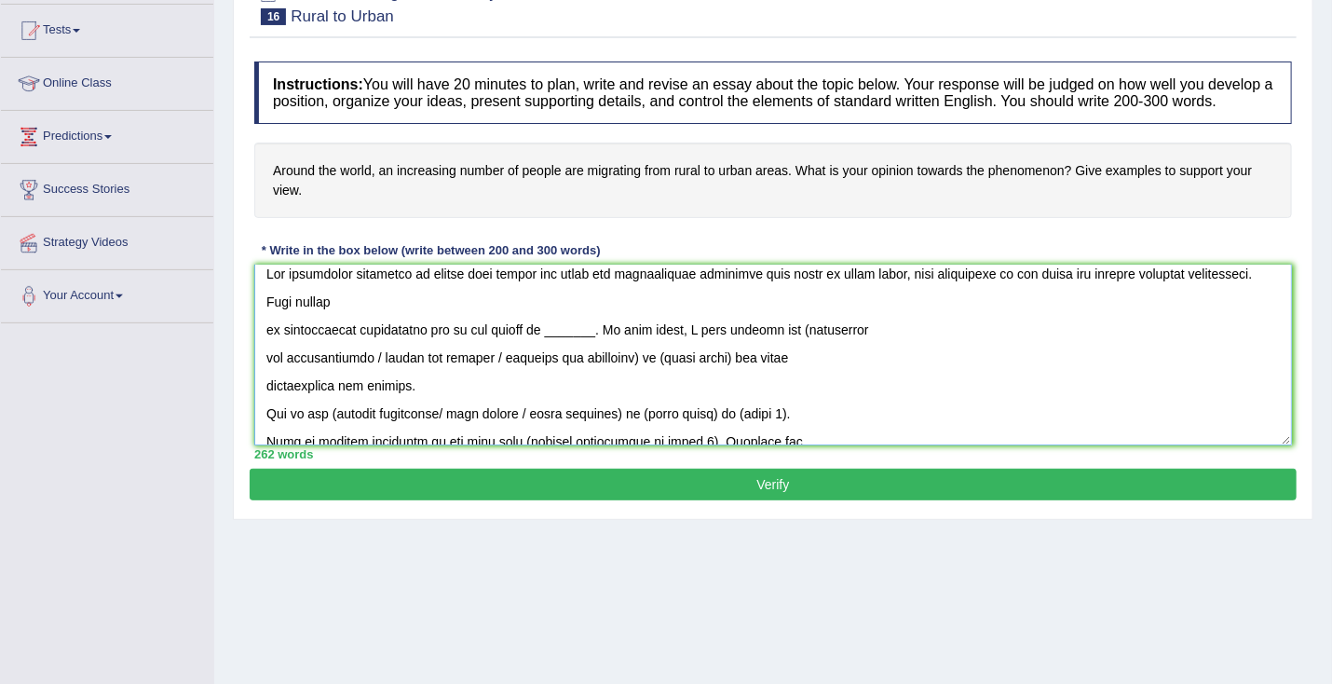
scroll to position [50, 0]
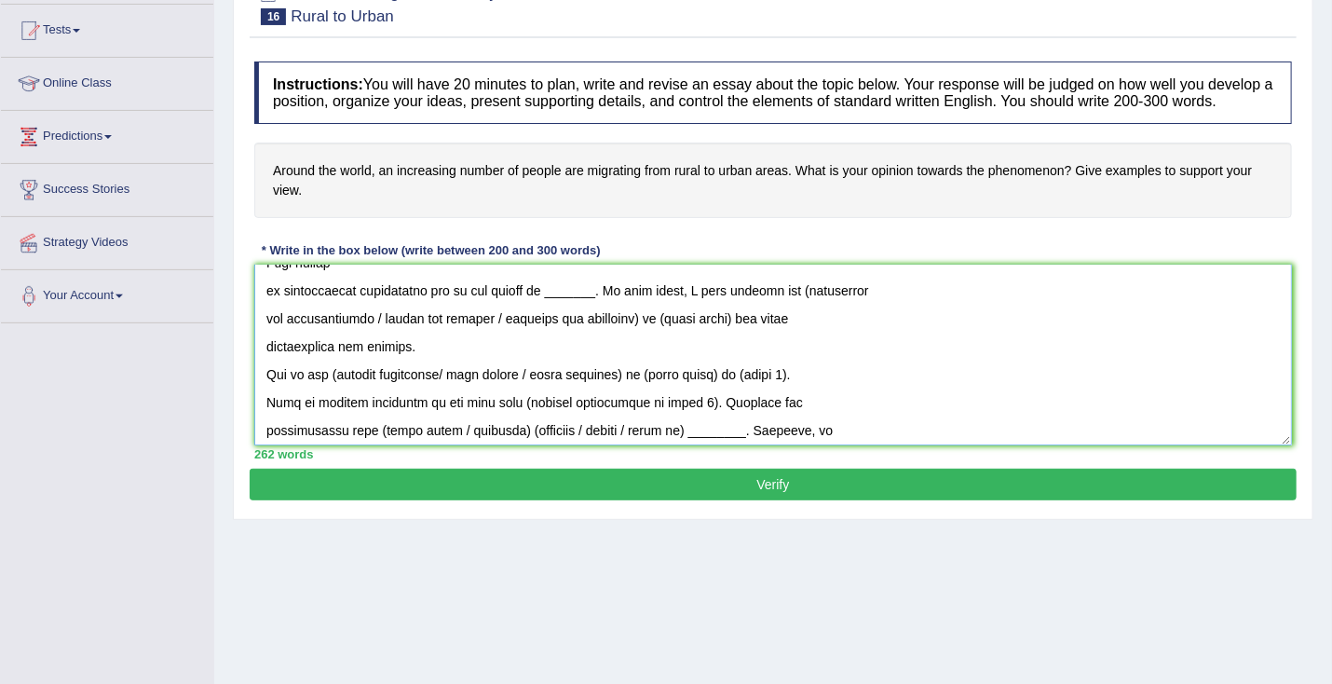
click at [576, 307] on textarea at bounding box center [772, 354] width 1037 height 181
drag, startPoint x: 380, startPoint y: 332, endPoint x: 659, endPoint y: 343, distance: 279.6
click at [659, 343] on textarea at bounding box center [772, 354] width 1037 height 181
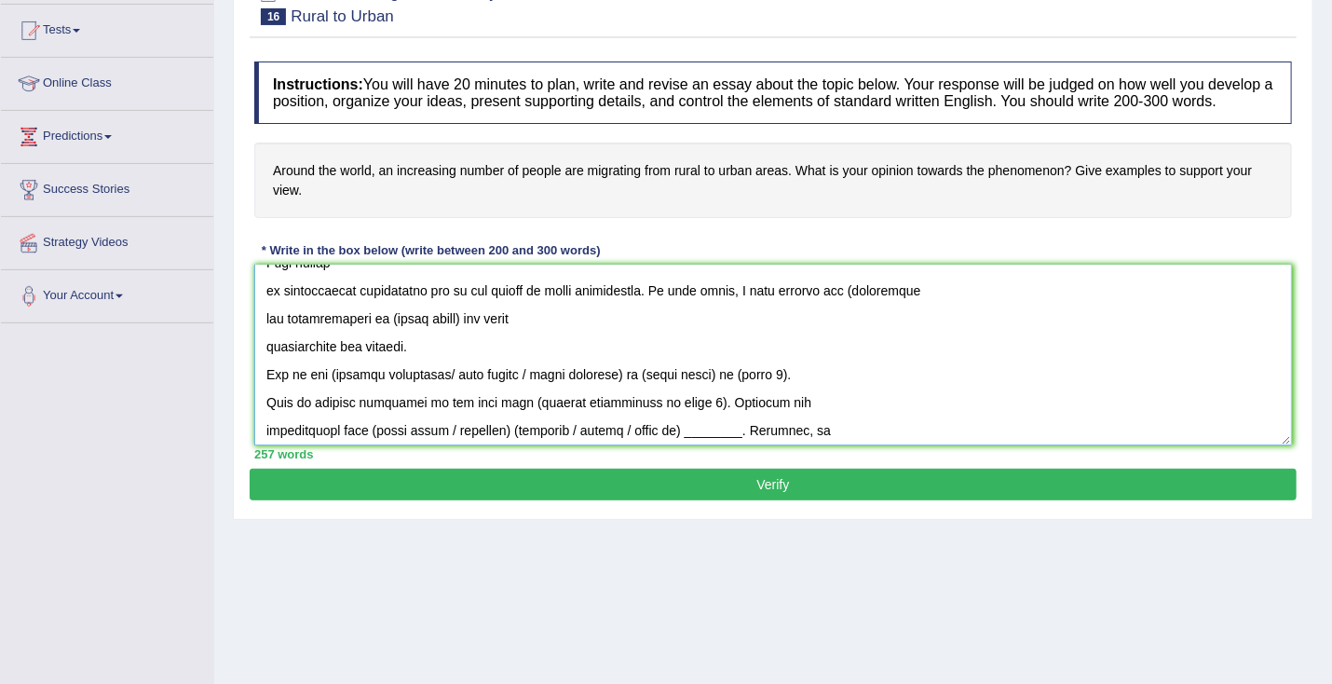
click at [472, 333] on textarea at bounding box center [772, 354] width 1037 height 181
click at [470, 333] on textarea at bounding box center [772, 354] width 1037 height 181
click at [466, 332] on textarea at bounding box center [772, 354] width 1037 height 181
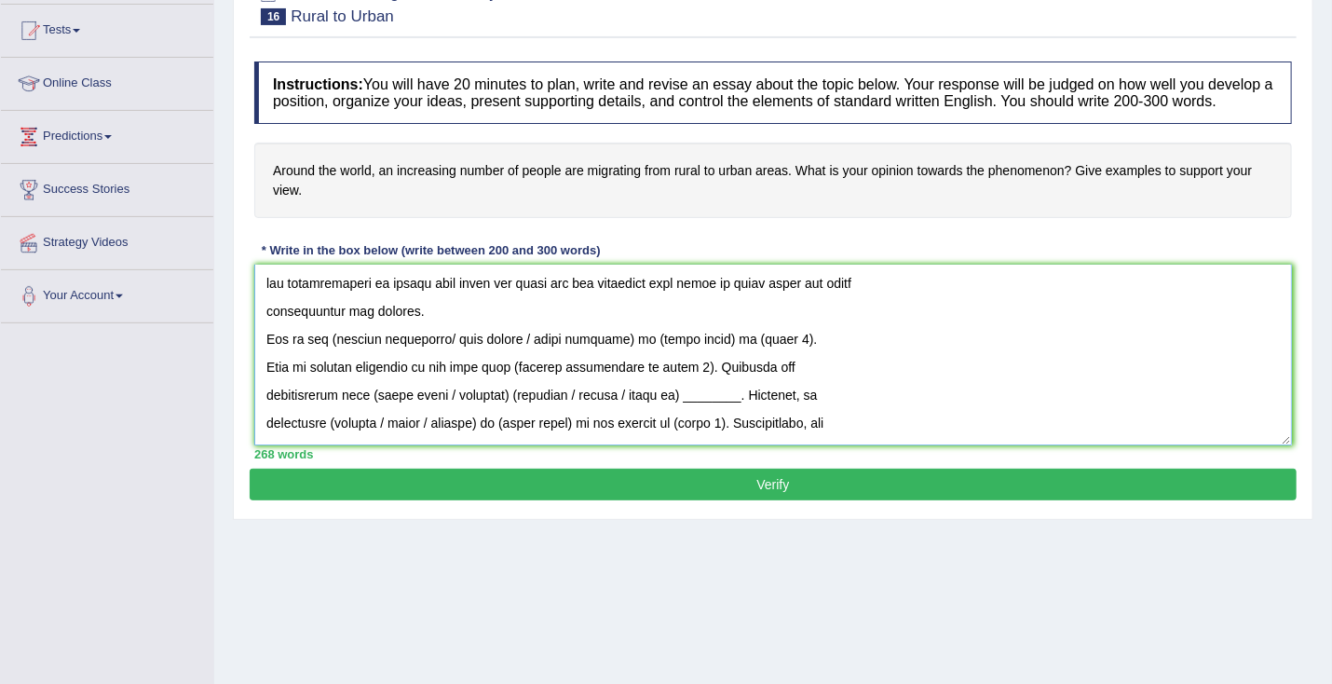
scroll to position [115, 0]
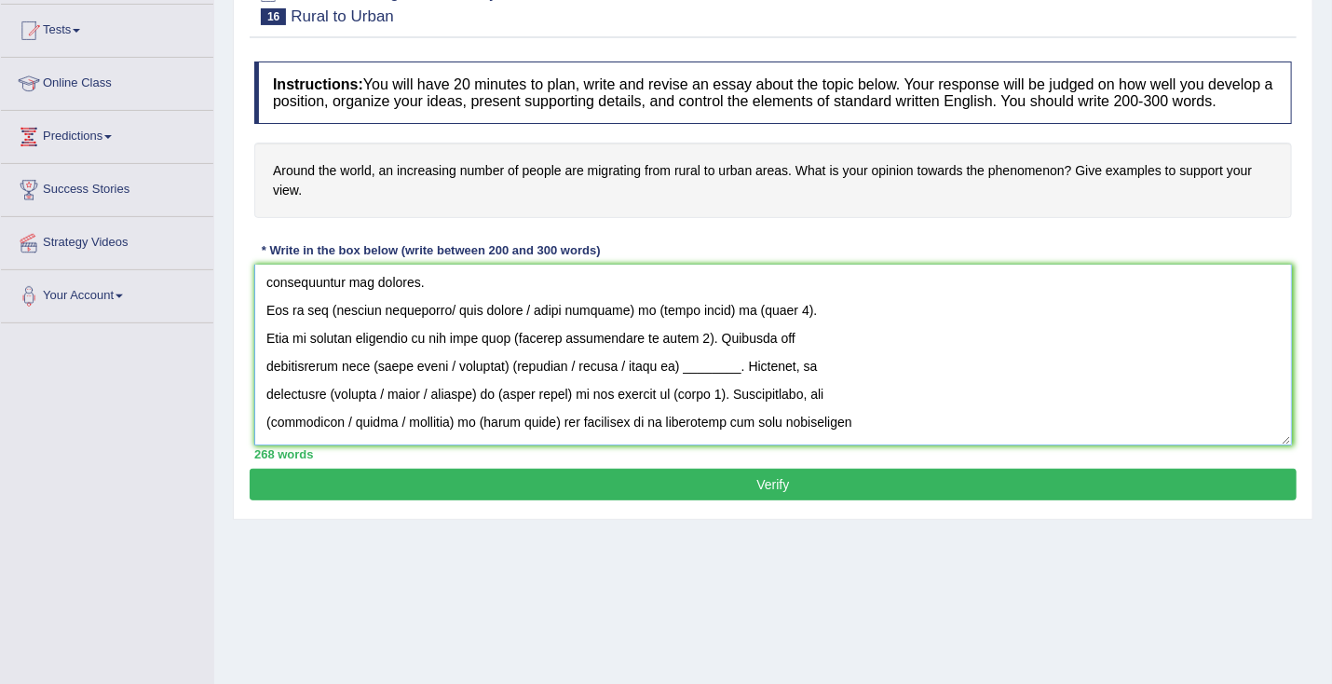
drag, startPoint x: 446, startPoint y: 325, endPoint x: 656, endPoint y: 327, distance: 209.6
click at [656, 327] on textarea at bounding box center [772, 354] width 1037 height 181
click at [541, 324] on textarea at bounding box center [772, 354] width 1037 height 181
click at [335, 326] on textarea at bounding box center [772, 354] width 1037 height 181
click at [627, 327] on textarea at bounding box center [772, 354] width 1037 height 181
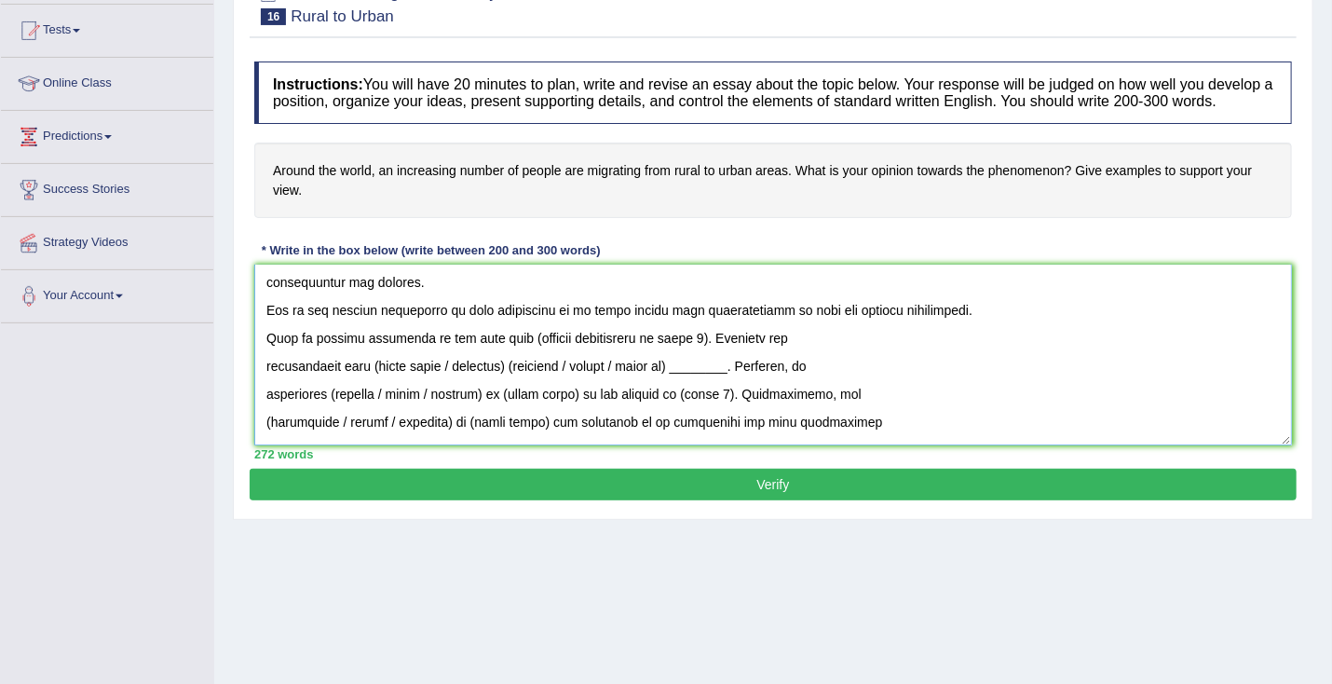
click at [680, 354] on textarea at bounding box center [772, 354] width 1037 height 181
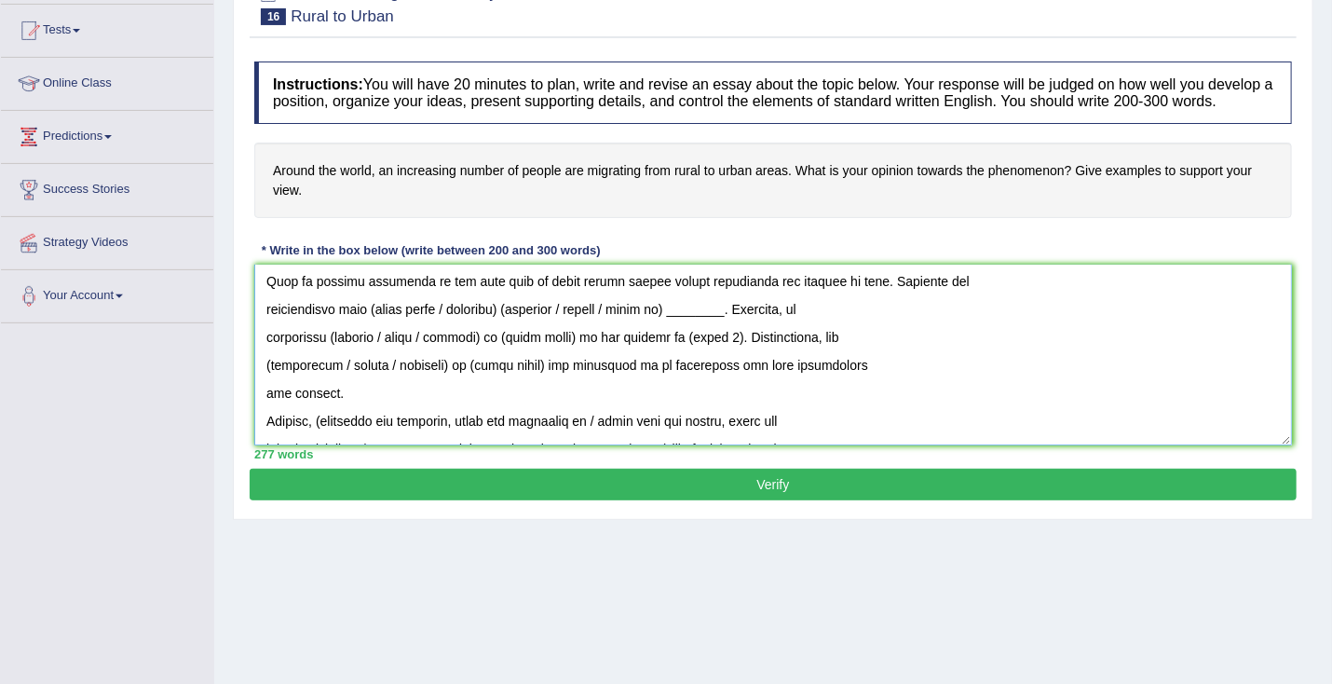
click at [749, 327] on textarea at bounding box center [772, 354] width 1037 height 181
drag, startPoint x: 373, startPoint y: 351, endPoint x: 573, endPoint y: 361, distance: 200.5
click at [573, 361] on textarea at bounding box center [772, 354] width 1037 height 181
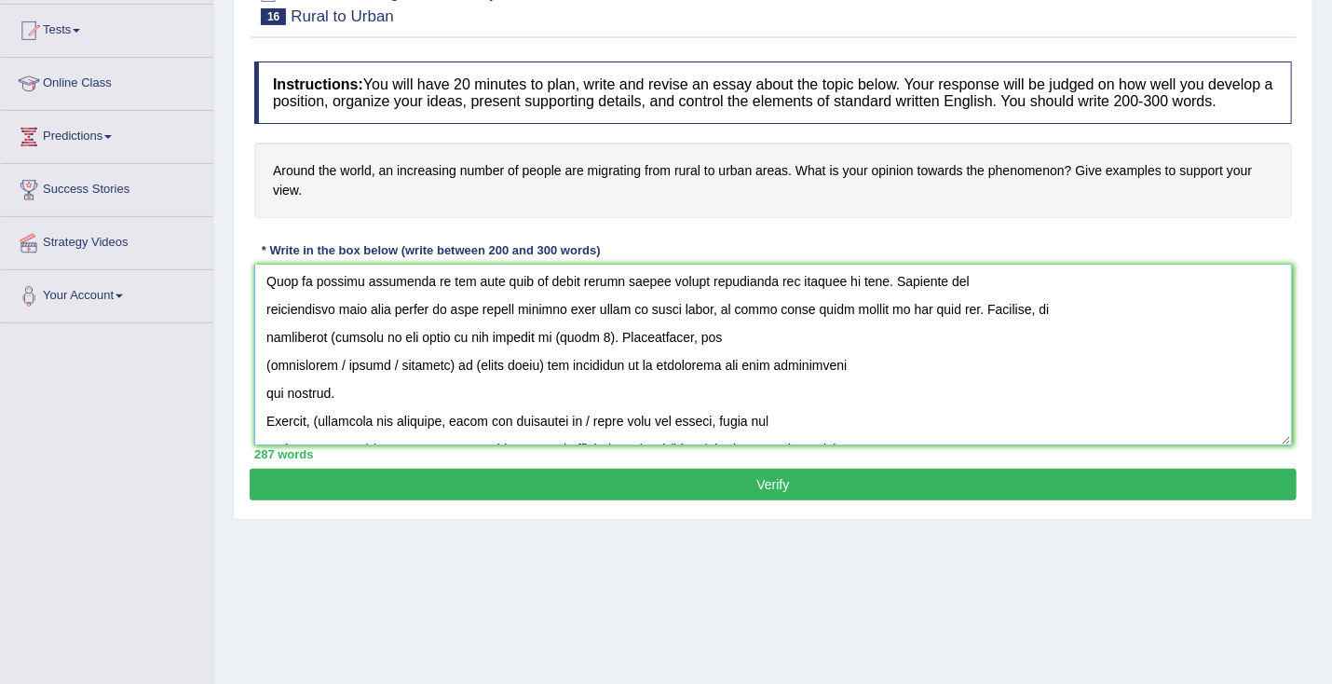
click at [334, 352] on textarea at bounding box center [772, 354] width 1037 height 181
click at [330, 352] on textarea at bounding box center [772, 354] width 1037 height 181
drag, startPoint x: 522, startPoint y: 354, endPoint x: 571, endPoint y: 361, distance: 49.0
click at [571, 361] on textarea at bounding box center [772, 354] width 1037 height 181
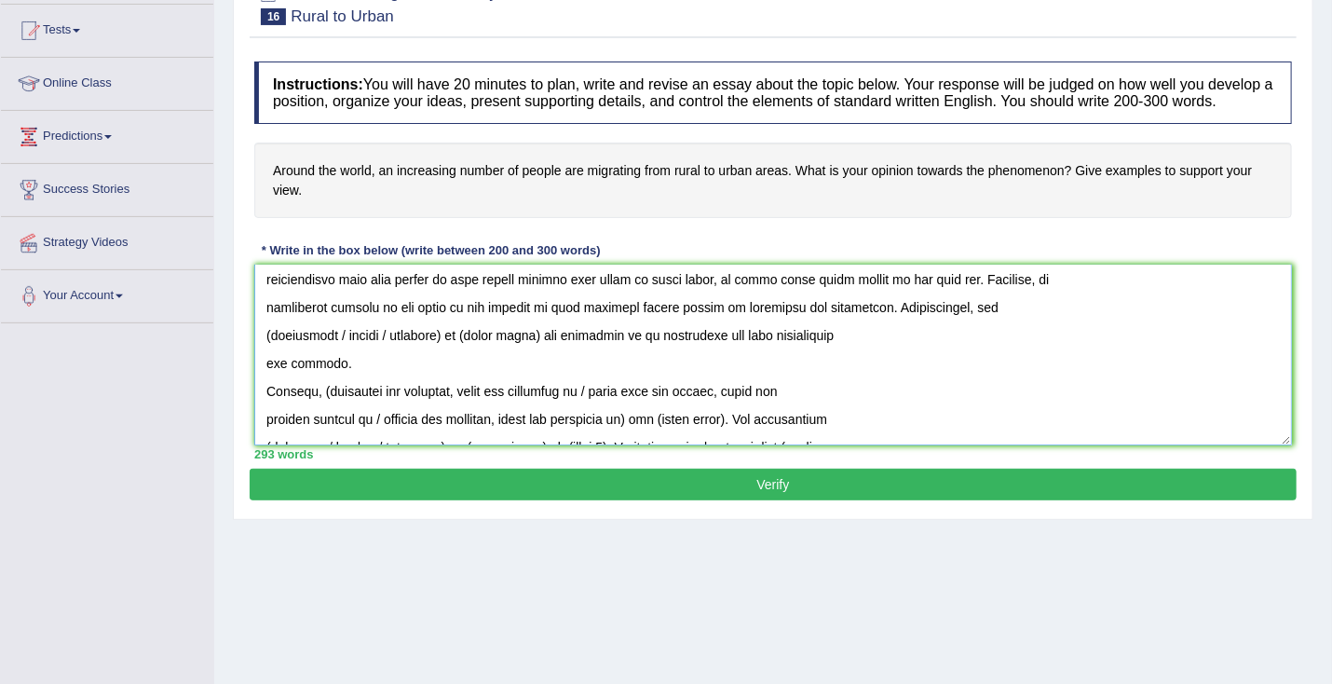
scroll to position [189, 0]
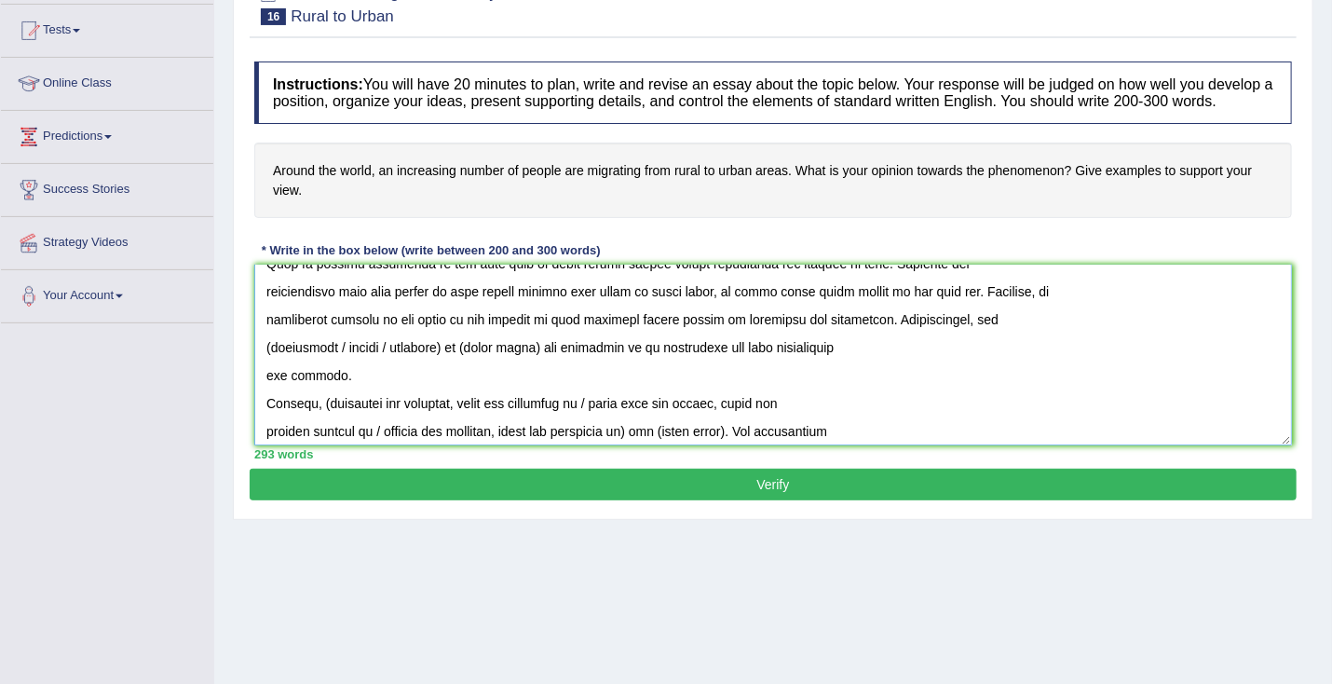
drag, startPoint x: 943, startPoint y: 337, endPoint x: 966, endPoint y: 337, distance: 22.4
click at [966, 337] on textarea at bounding box center [772, 354] width 1037 height 181
click at [285, 375] on textarea at bounding box center [772, 354] width 1037 height 181
click at [457, 363] on textarea at bounding box center [772, 354] width 1037 height 181
click at [272, 363] on textarea at bounding box center [772, 354] width 1037 height 181
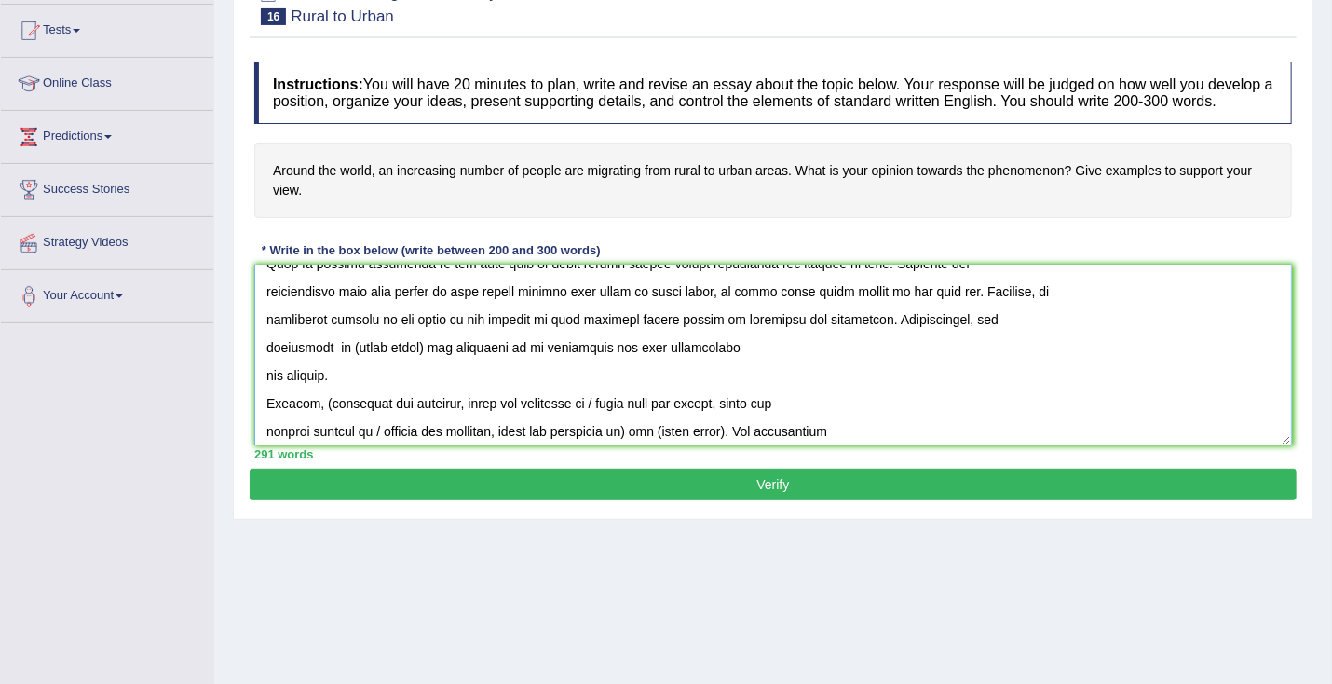
click at [343, 364] on textarea at bounding box center [772, 354] width 1037 height 181
click at [425, 361] on textarea at bounding box center [772, 354] width 1037 height 181
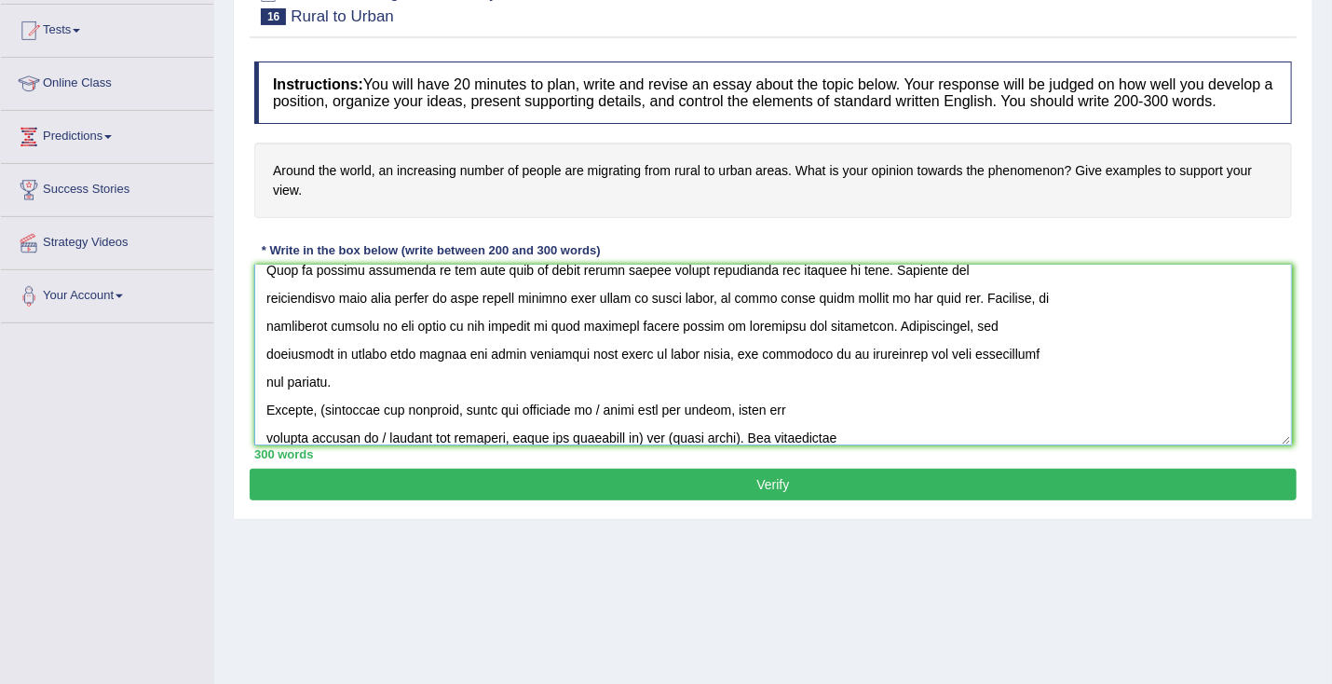
scroll to position [248, 0]
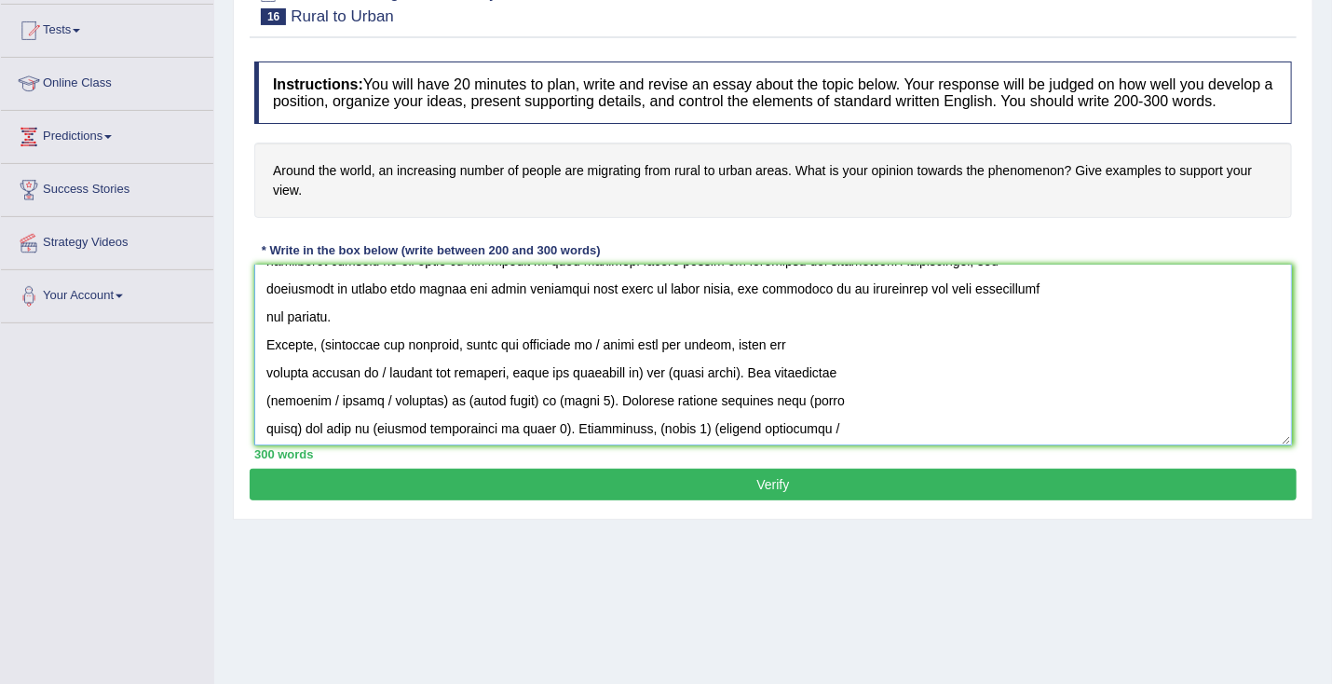
click at [719, 315] on textarea at bounding box center [772, 354] width 1037 height 181
click at [733, 307] on textarea at bounding box center [772, 354] width 1037 height 181
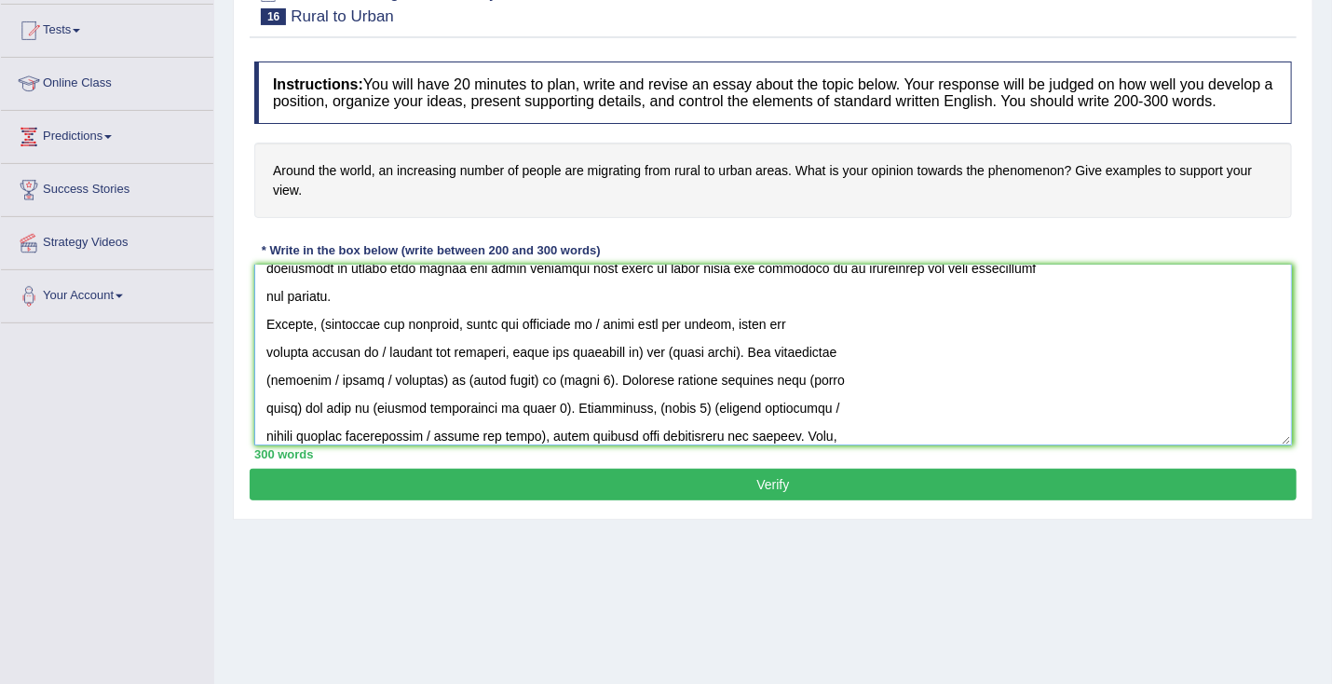
scroll to position [294, 0]
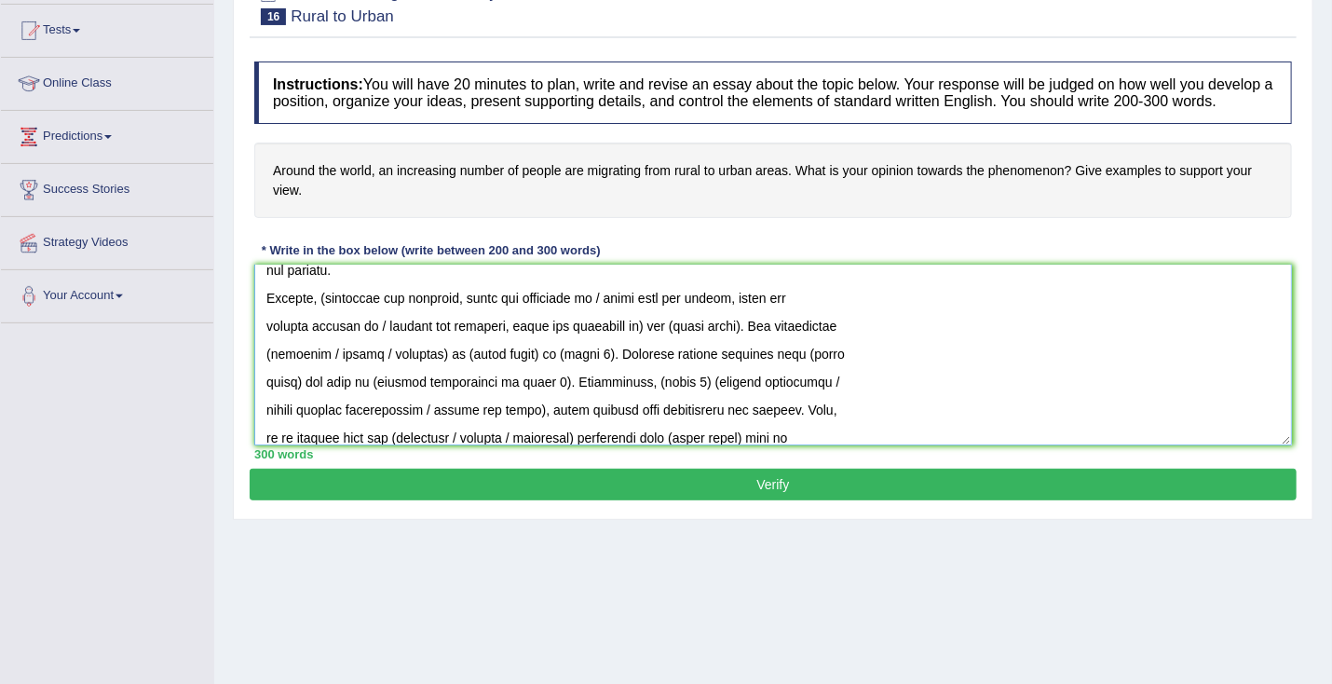
drag, startPoint x: 584, startPoint y: 314, endPoint x: 798, endPoint y: 311, distance: 214.2
click at [798, 311] on textarea at bounding box center [772, 354] width 1037 height 181
click at [739, 312] on textarea at bounding box center [772, 354] width 1037 height 181
click at [328, 313] on textarea at bounding box center [772, 354] width 1037 height 181
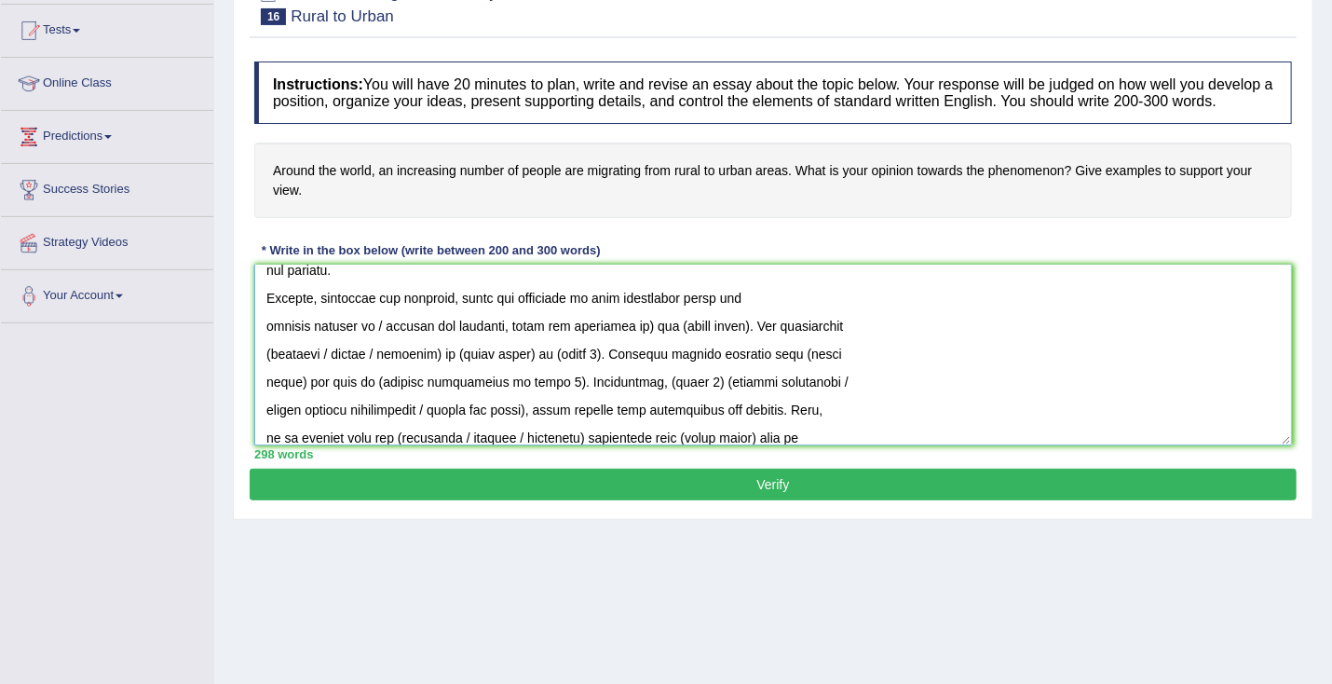
click at [657, 343] on textarea at bounding box center [772, 354] width 1037 height 181
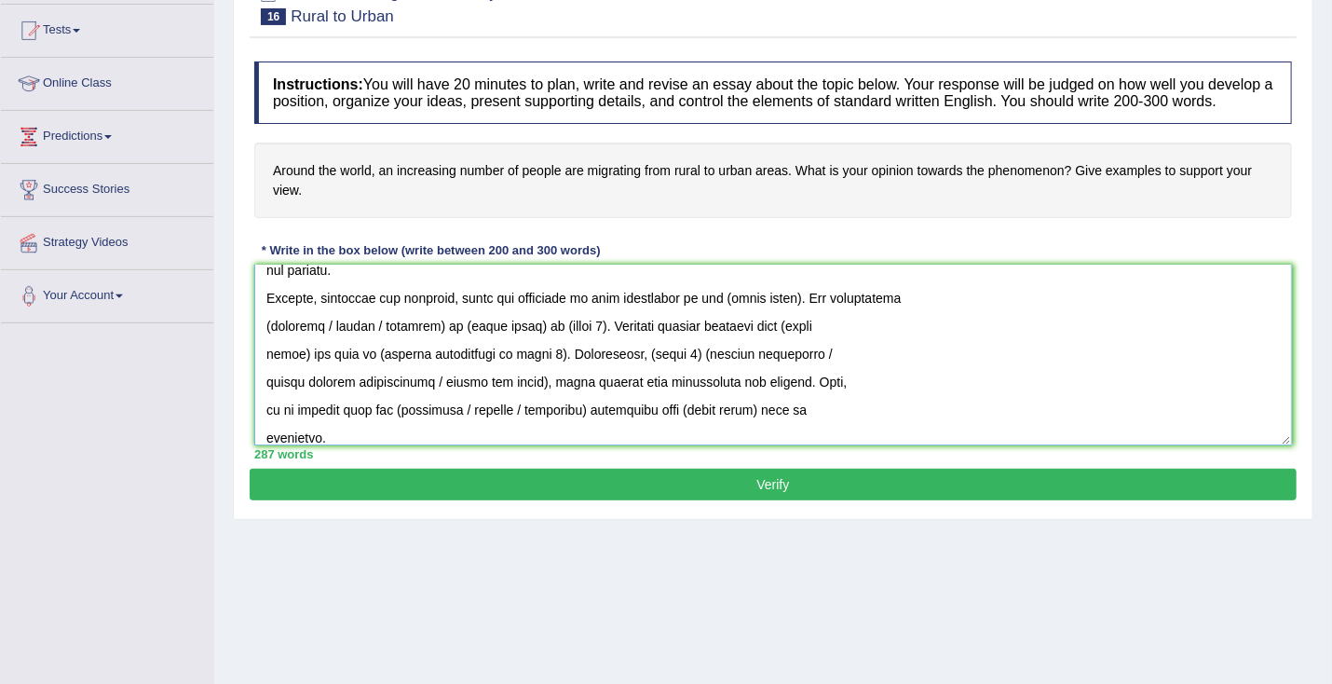
click at [745, 314] on textarea at bounding box center [772, 354] width 1037 height 181
click at [811, 312] on textarea at bounding box center [772, 354] width 1037 height 181
click at [807, 312] on textarea at bounding box center [772, 354] width 1037 height 181
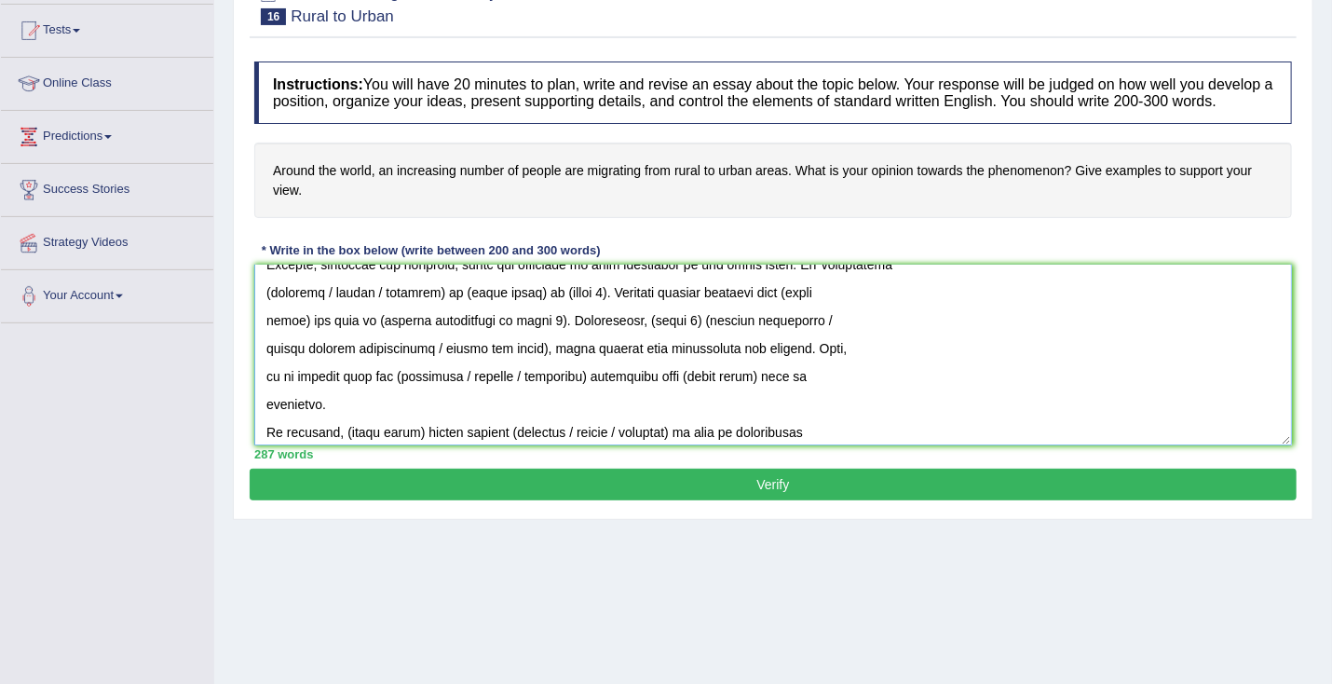
click at [525, 309] on textarea at bounding box center [772, 354] width 1037 height 181
click at [510, 308] on textarea at bounding box center [772, 354] width 1037 height 181
click at [269, 308] on textarea at bounding box center [772, 354] width 1037 height 181
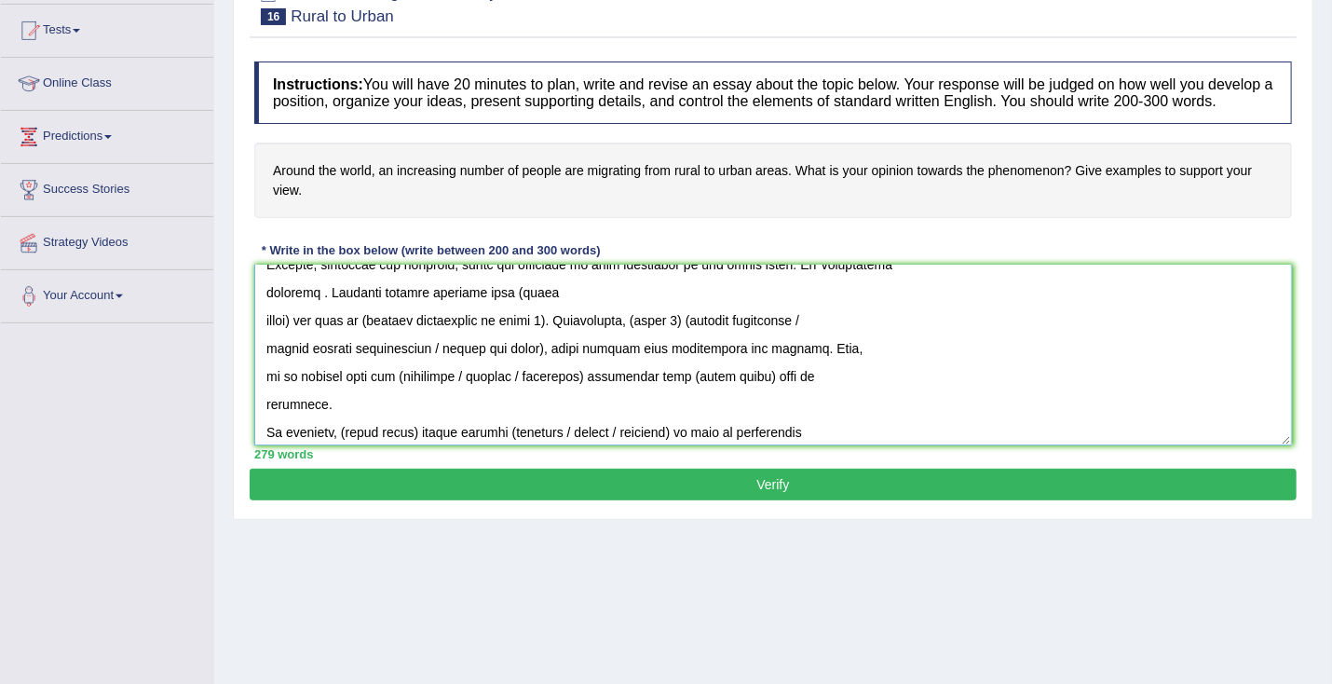
click at [323, 311] on textarea at bounding box center [772, 354] width 1037 height 181
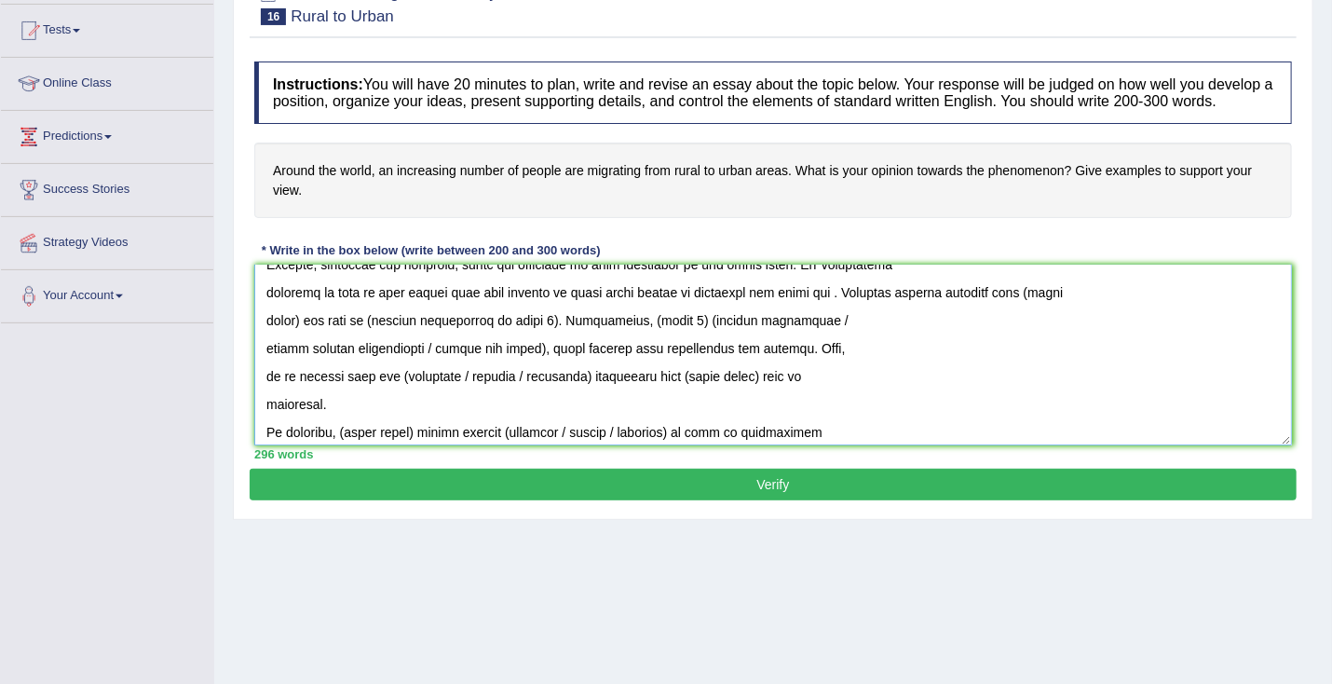
click at [301, 336] on textarea at bounding box center [772, 354] width 1037 height 181
click at [300, 334] on textarea at bounding box center [772, 354] width 1037 height 181
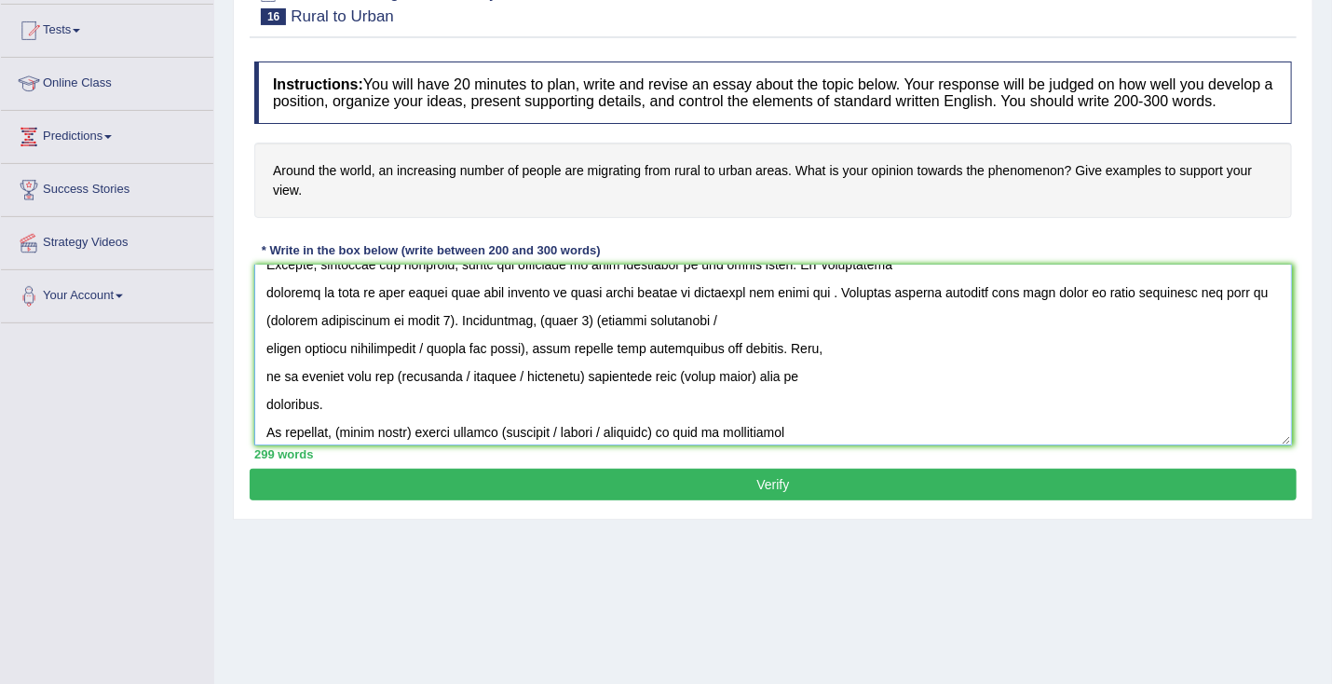
click at [457, 335] on textarea at bounding box center [772, 354] width 1037 height 181
click at [363, 337] on textarea at bounding box center [772, 354] width 1037 height 181
click at [400, 334] on textarea at bounding box center [772, 354] width 1037 height 181
click at [546, 368] on textarea at bounding box center [772, 354] width 1037 height 181
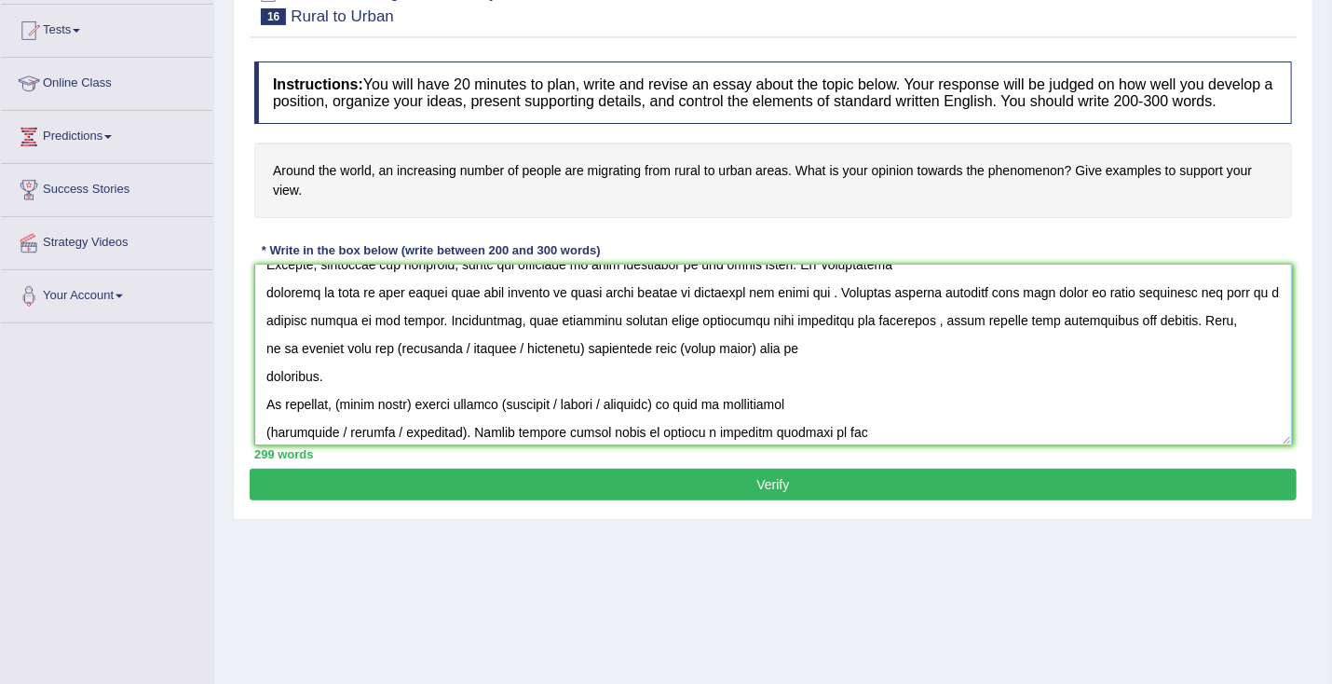
click at [795, 336] on textarea at bounding box center [772, 354] width 1037 height 181
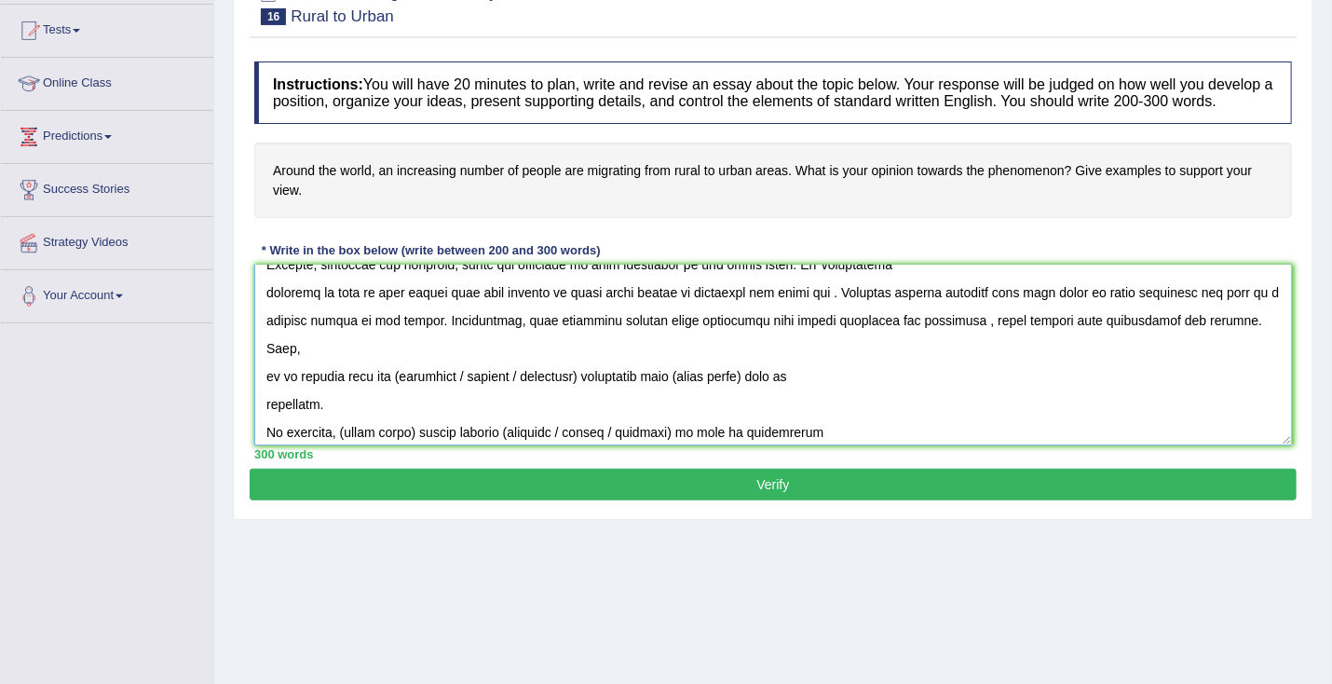
click at [973, 333] on textarea at bounding box center [772, 354] width 1037 height 181
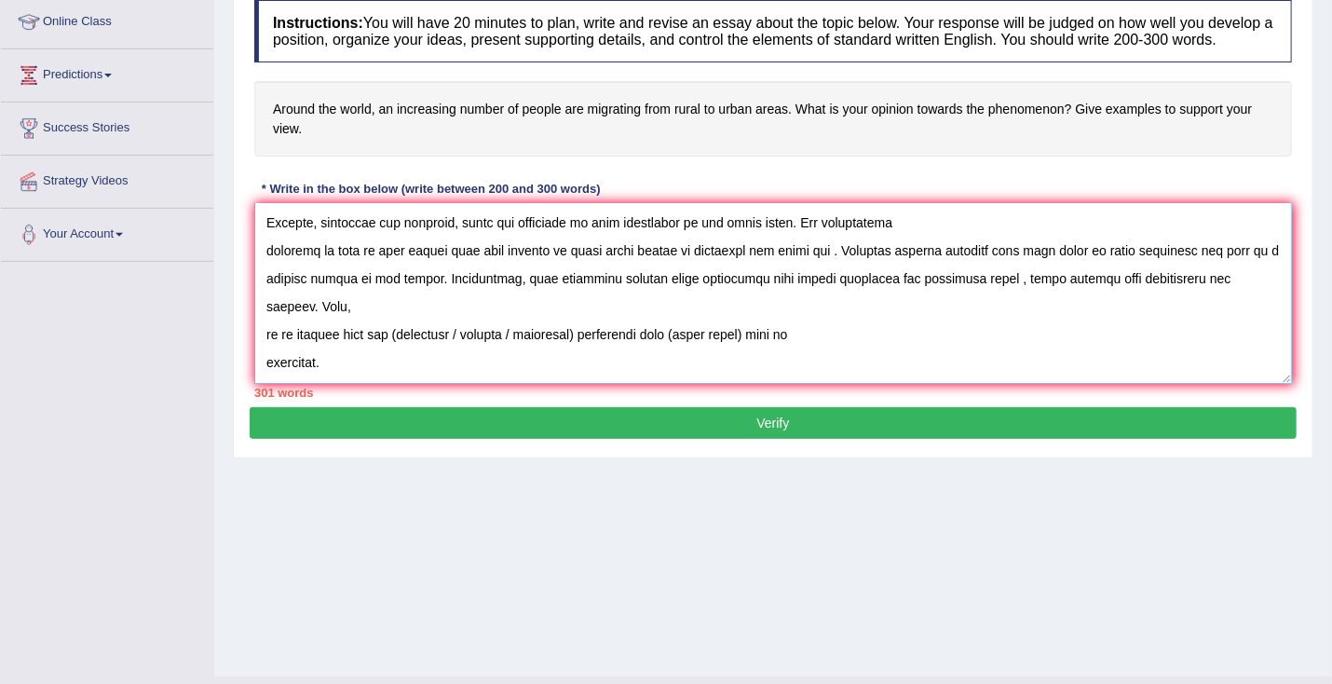
scroll to position [327, 0]
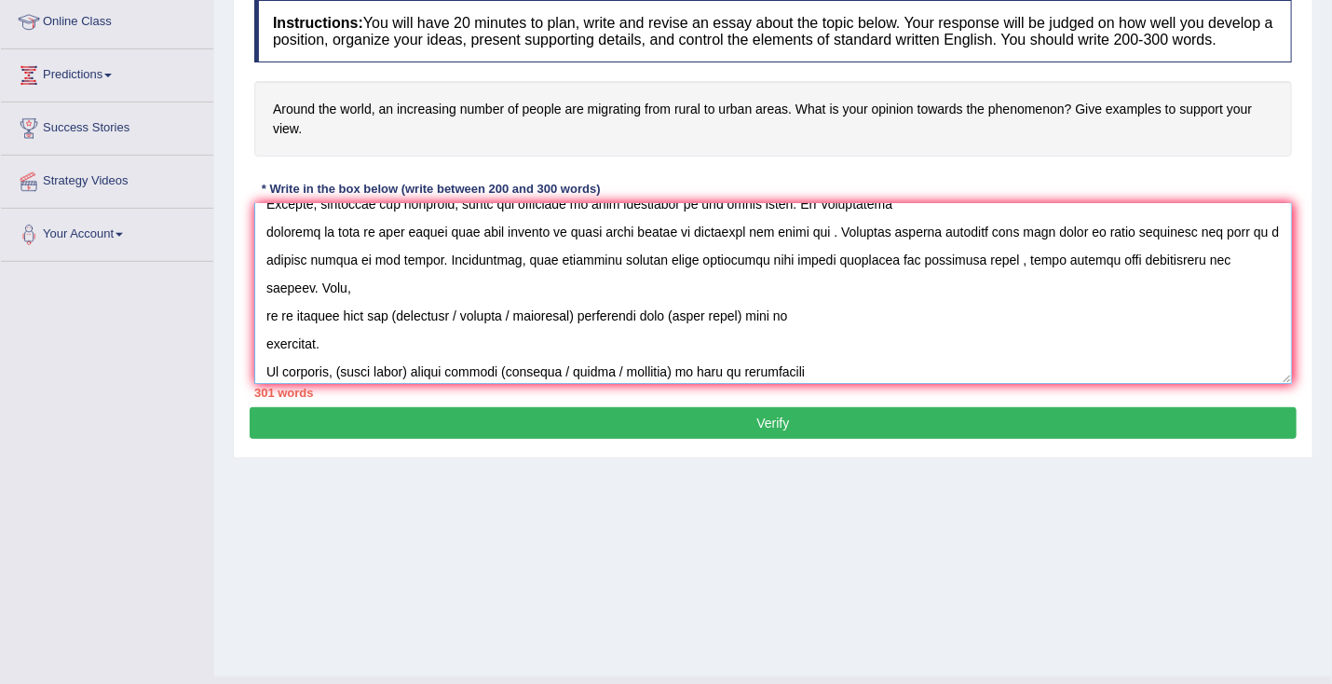
click at [672, 330] on textarea at bounding box center [772, 293] width 1037 height 181
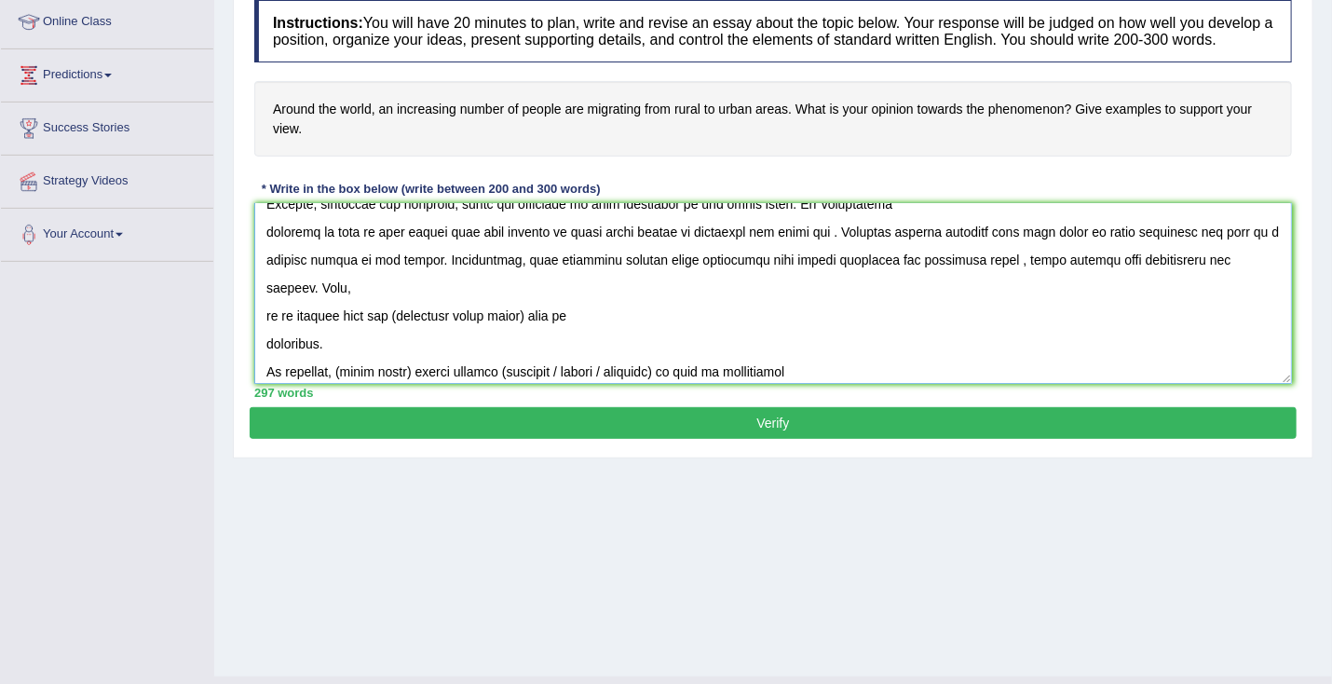
click at [387, 328] on textarea at bounding box center [772, 293] width 1037 height 181
click at [486, 332] on textarea at bounding box center [772, 293] width 1037 height 181
click at [523, 332] on textarea at bounding box center [772, 293] width 1037 height 181
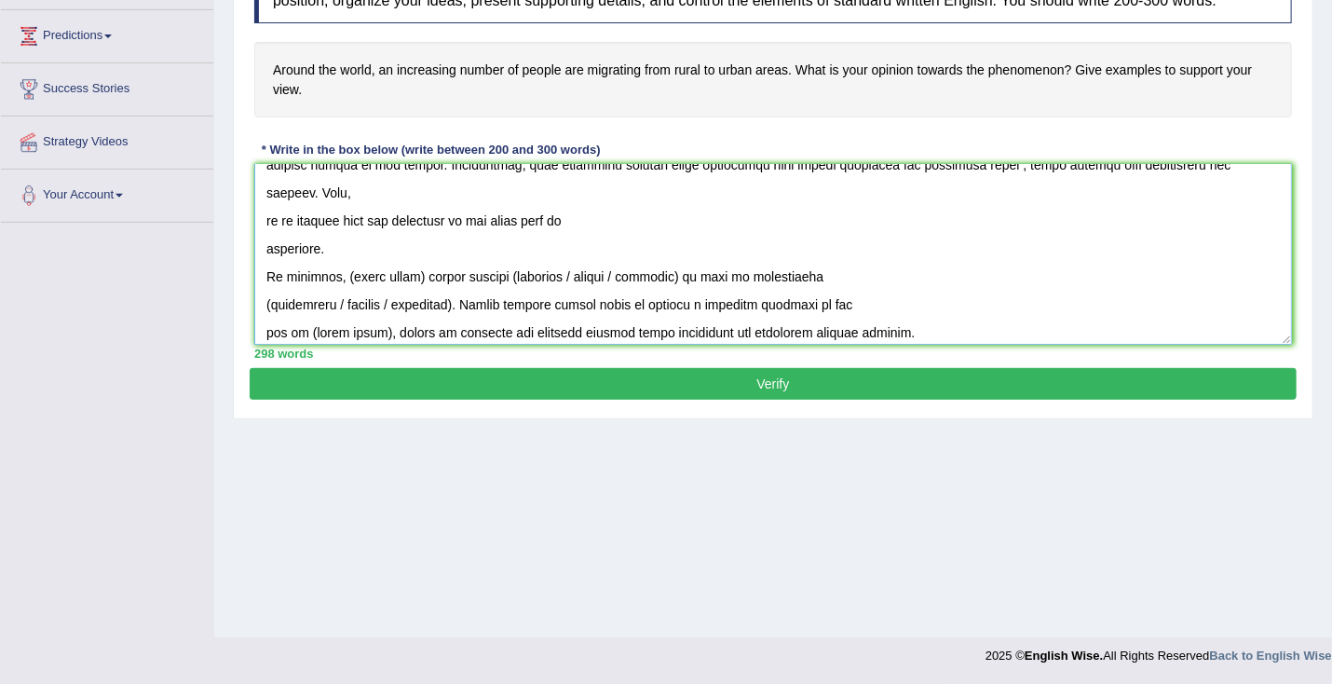
scroll to position [384, 0]
click at [415, 293] on textarea at bounding box center [772, 254] width 1037 height 181
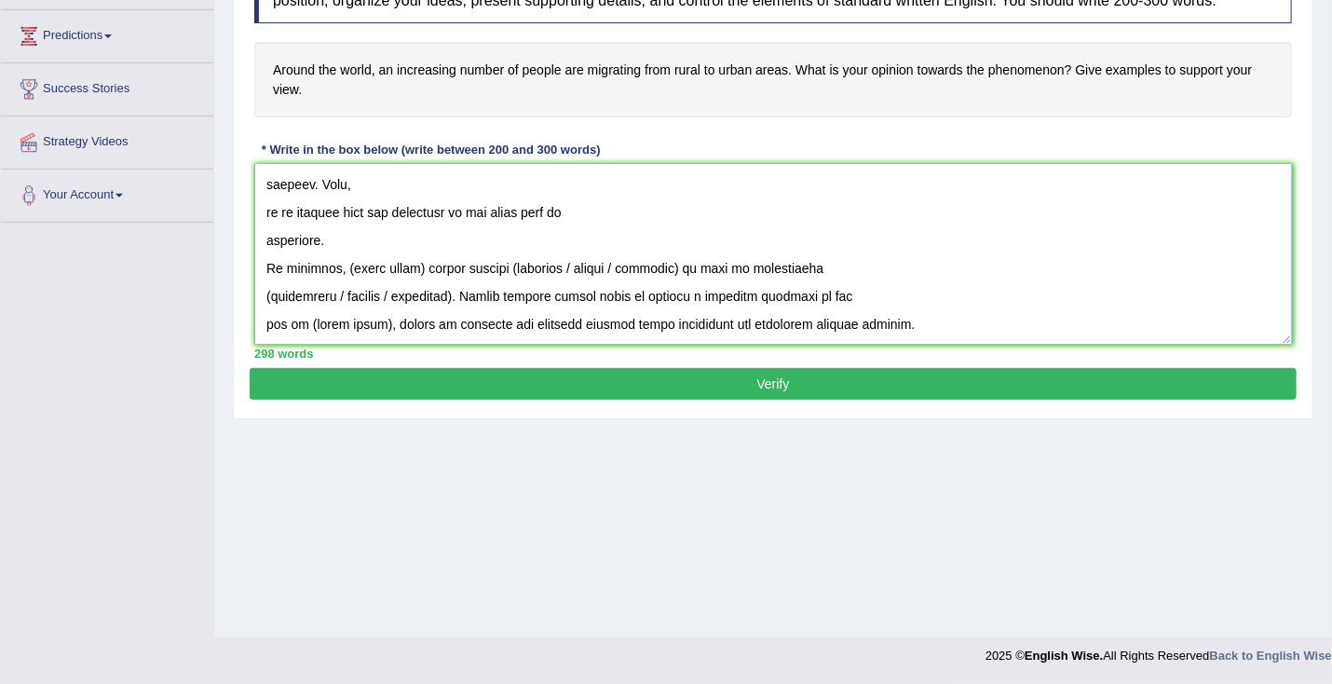
click at [453, 311] on textarea at bounding box center [772, 254] width 1037 height 181
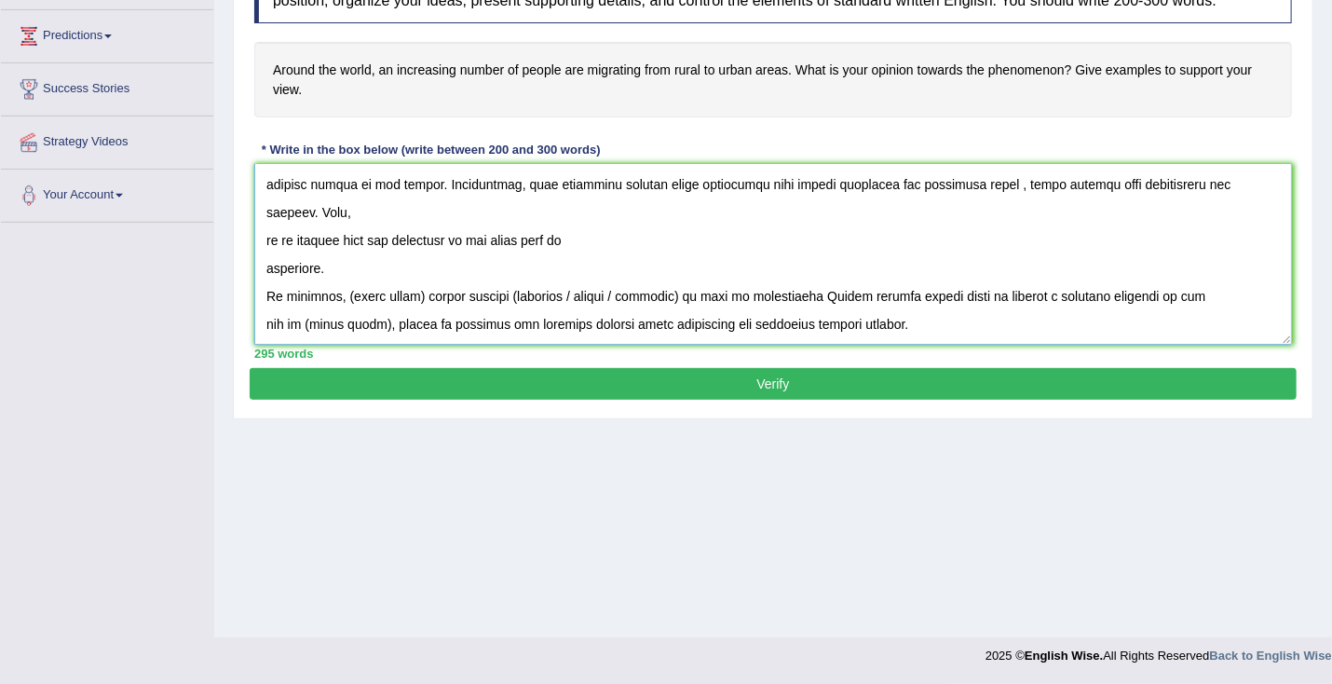
scroll to position [363, 0]
click at [417, 305] on textarea at bounding box center [772, 254] width 1037 height 181
click at [567, 314] on textarea at bounding box center [772, 254] width 1037 height 181
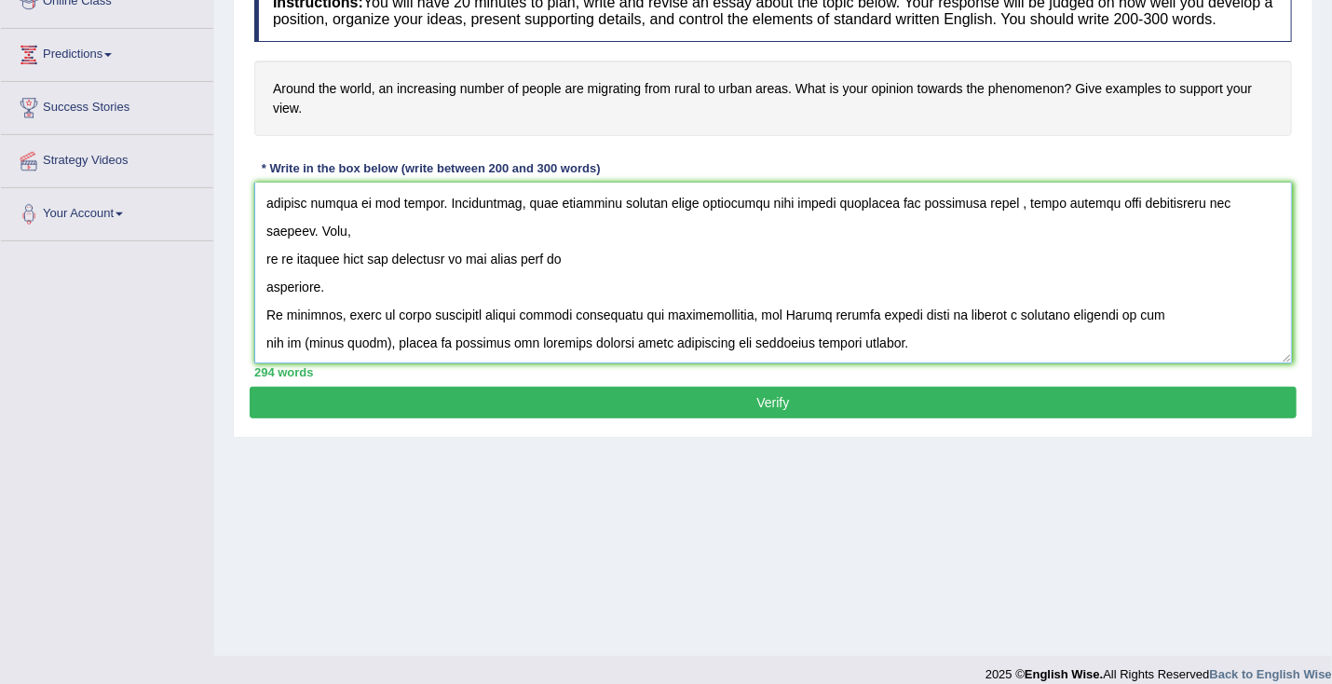
scroll to position [294, 0]
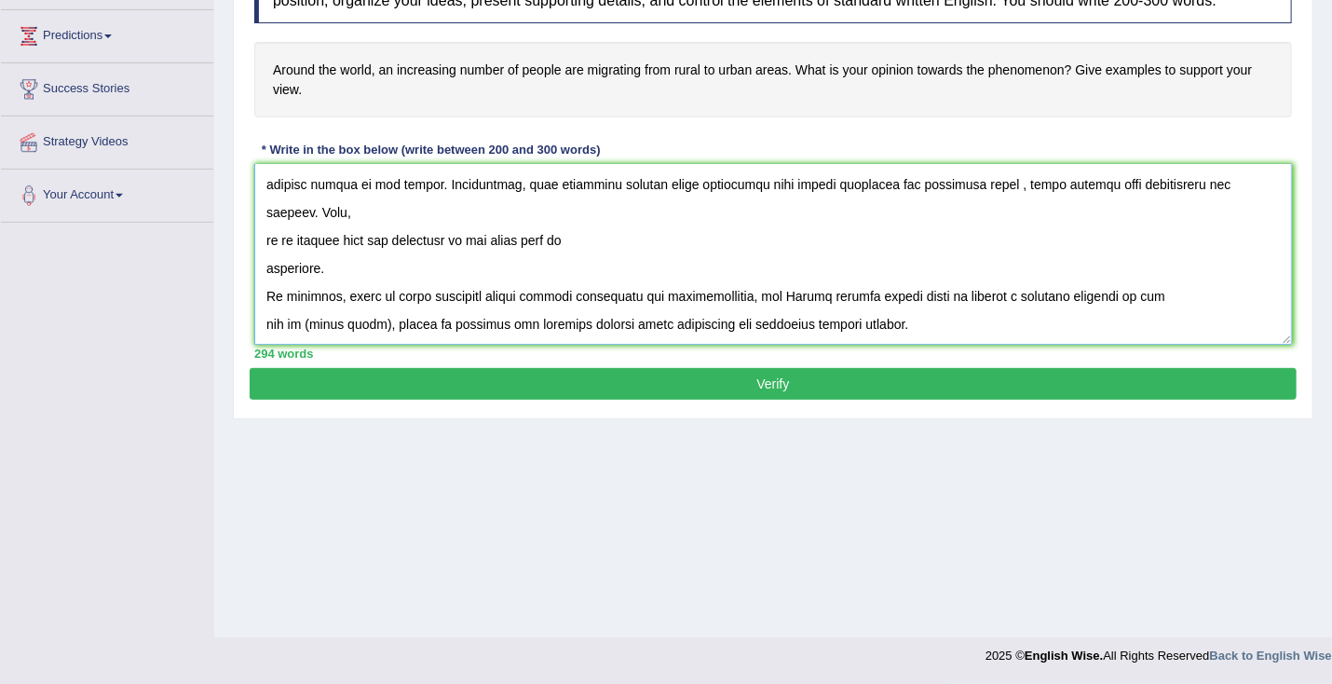
click at [381, 339] on textarea at bounding box center [772, 254] width 1037 height 181
click at [378, 339] on textarea at bounding box center [772, 254] width 1037 height 181
click at [793, 197] on textarea at bounding box center [772, 254] width 1037 height 181
click at [850, 200] on textarea at bounding box center [772, 254] width 1037 height 181
click at [761, 310] on textarea at bounding box center [772, 254] width 1037 height 181
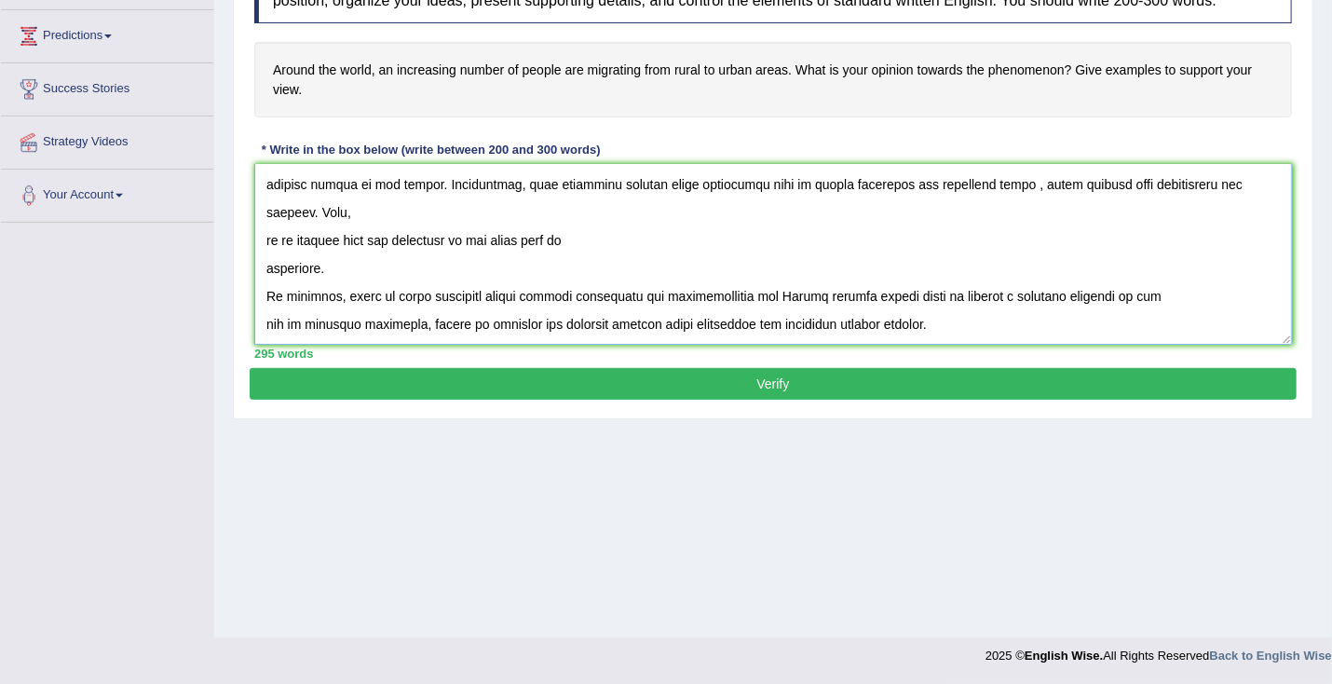
click at [858, 309] on textarea at bounding box center [772, 254] width 1037 height 181
click at [784, 308] on textarea at bounding box center [772, 254] width 1037 height 181
click at [340, 310] on textarea at bounding box center [772, 254] width 1037 height 181
click at [902, 312] on textarea at bounding box center [772, 254] width 1037 height 181
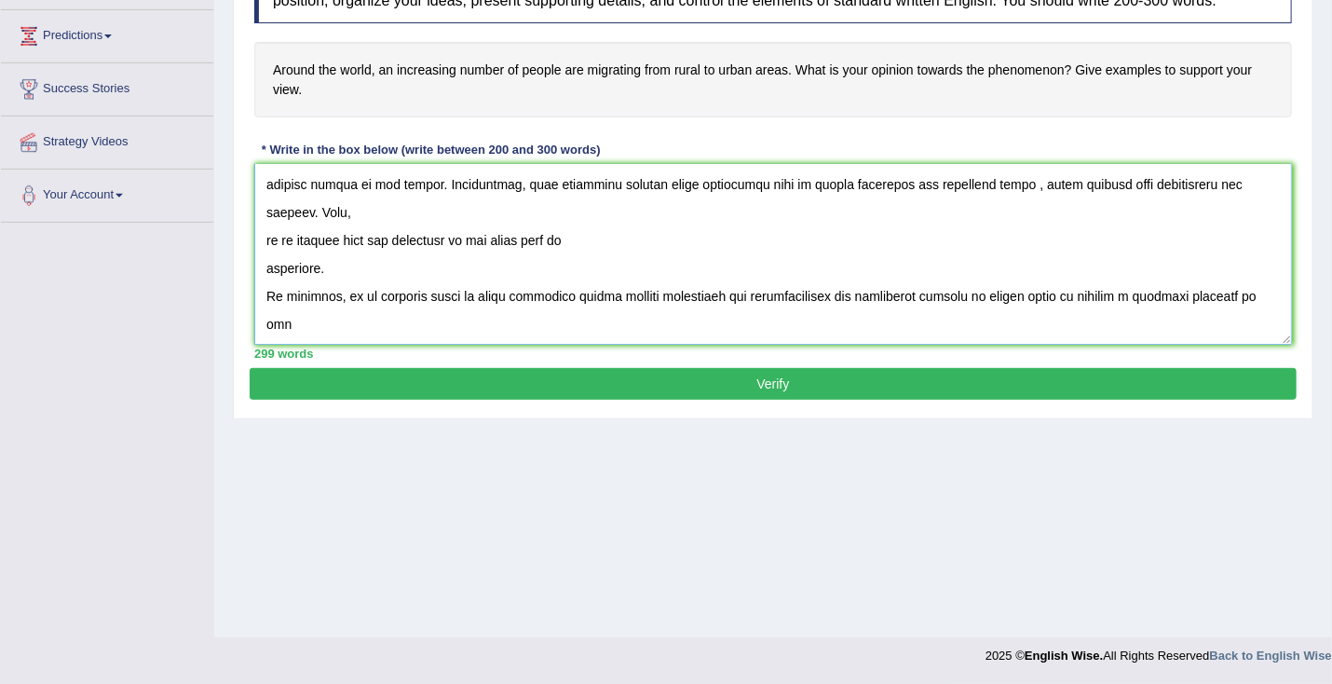
scroll to position [391, 0]
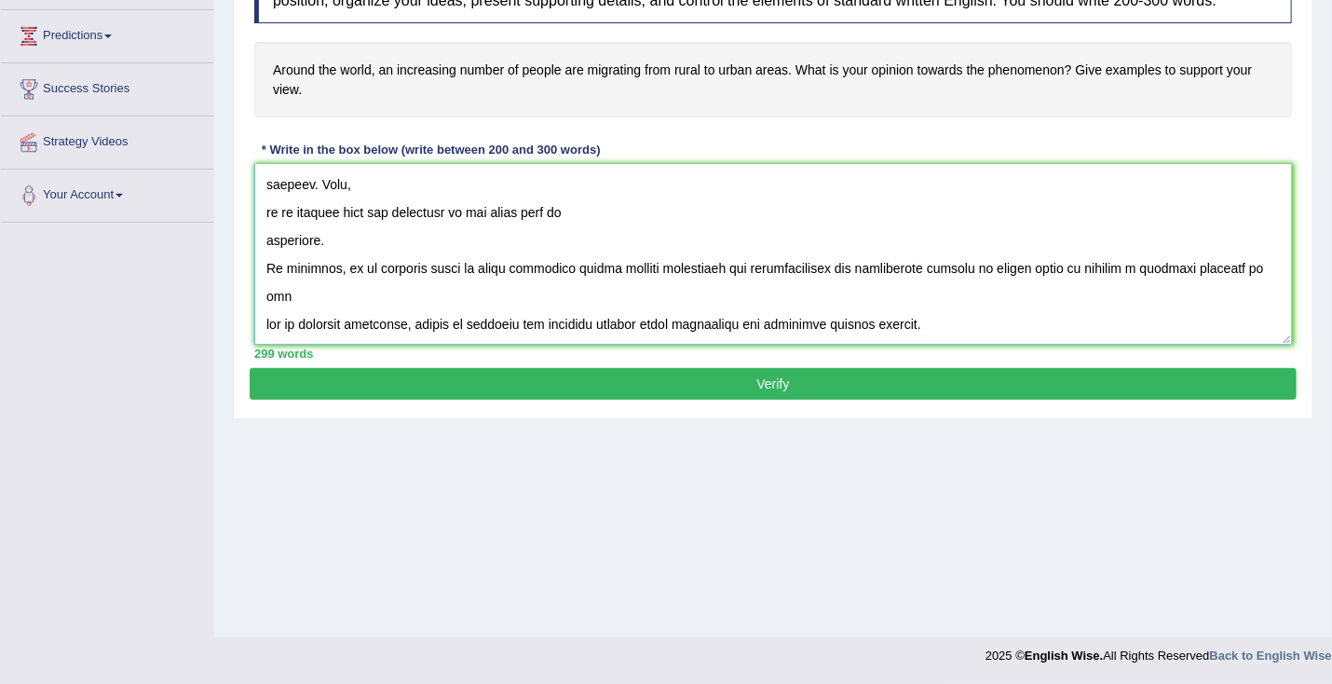
click at [970, 283] on textarea at bounding box center [772, 254] width 1037 height 181
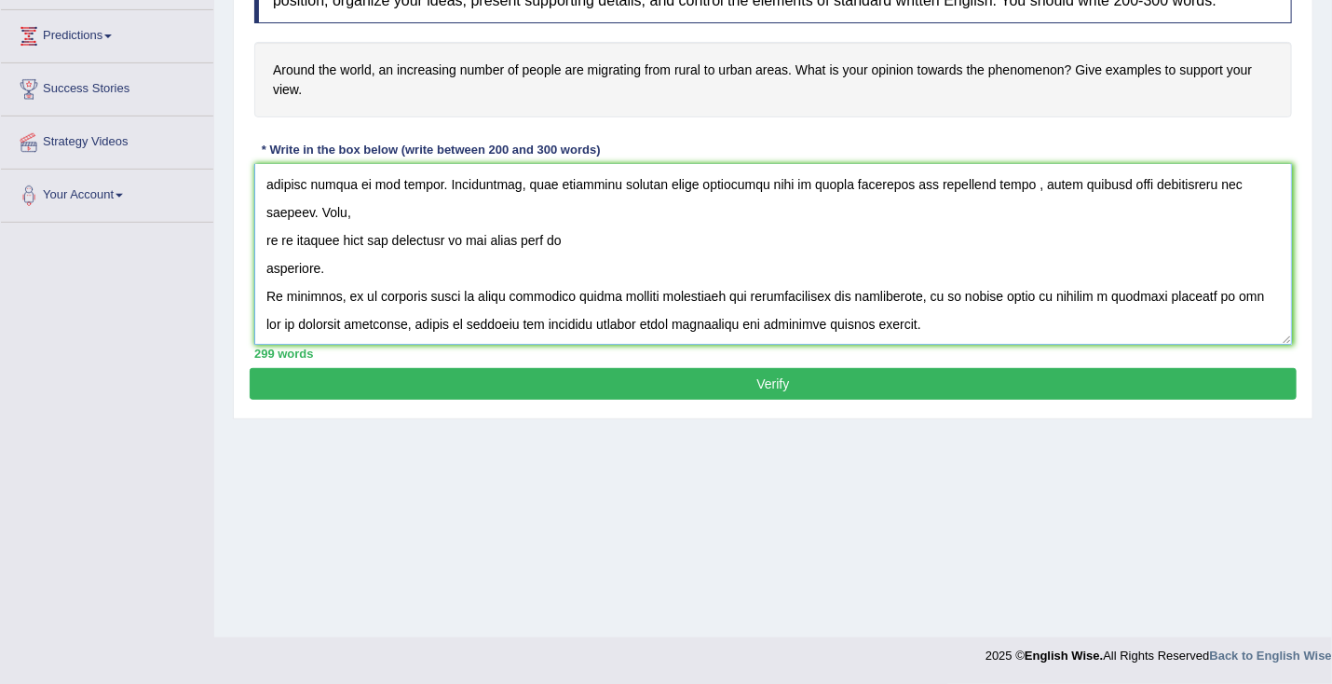
scroll to position [363, 0]
click at [361, 341] on textarea at bounding box center [772, 254] width 1037 height 181
click at [310, 229] on textarea at bounding box center [772, 254] width 1037 height 181
click at [264, 254] on textarea at bounding box center [772, 254] width 1037 height 181
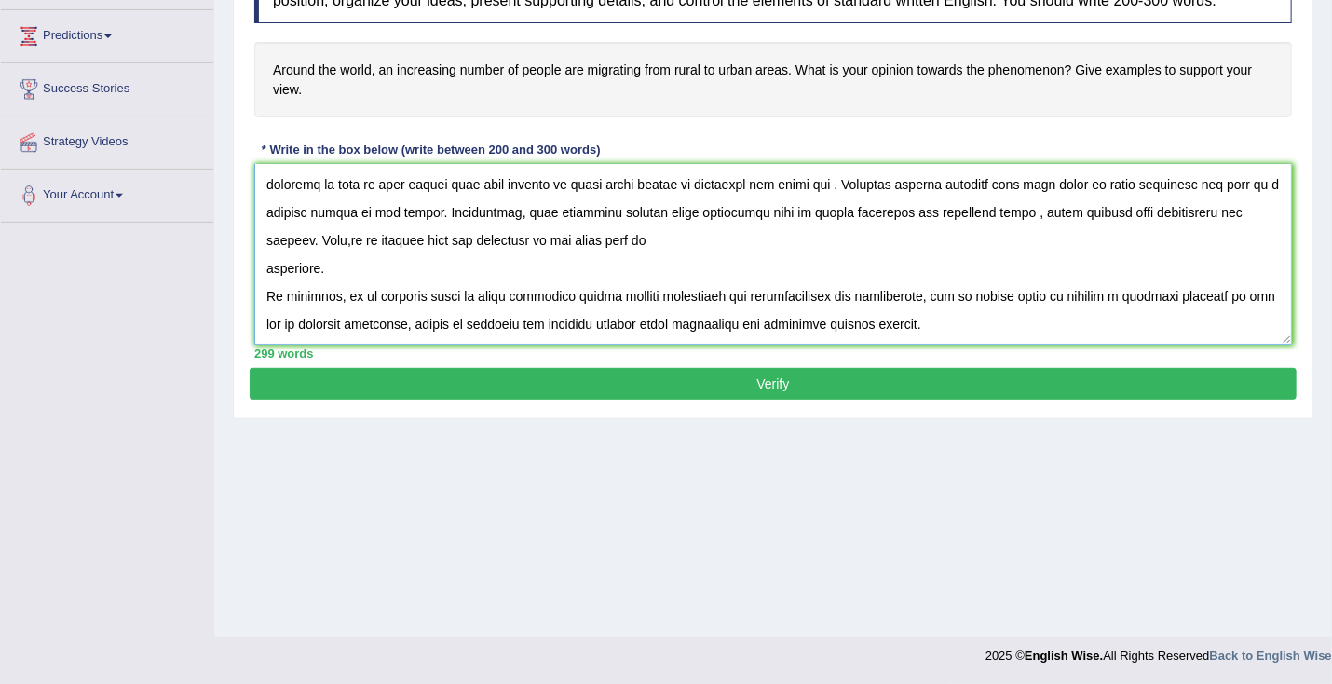
scroll to position [335, 0]
click at [267, 292] on textarea at bounding box center [772, 254] width 1037 height 181
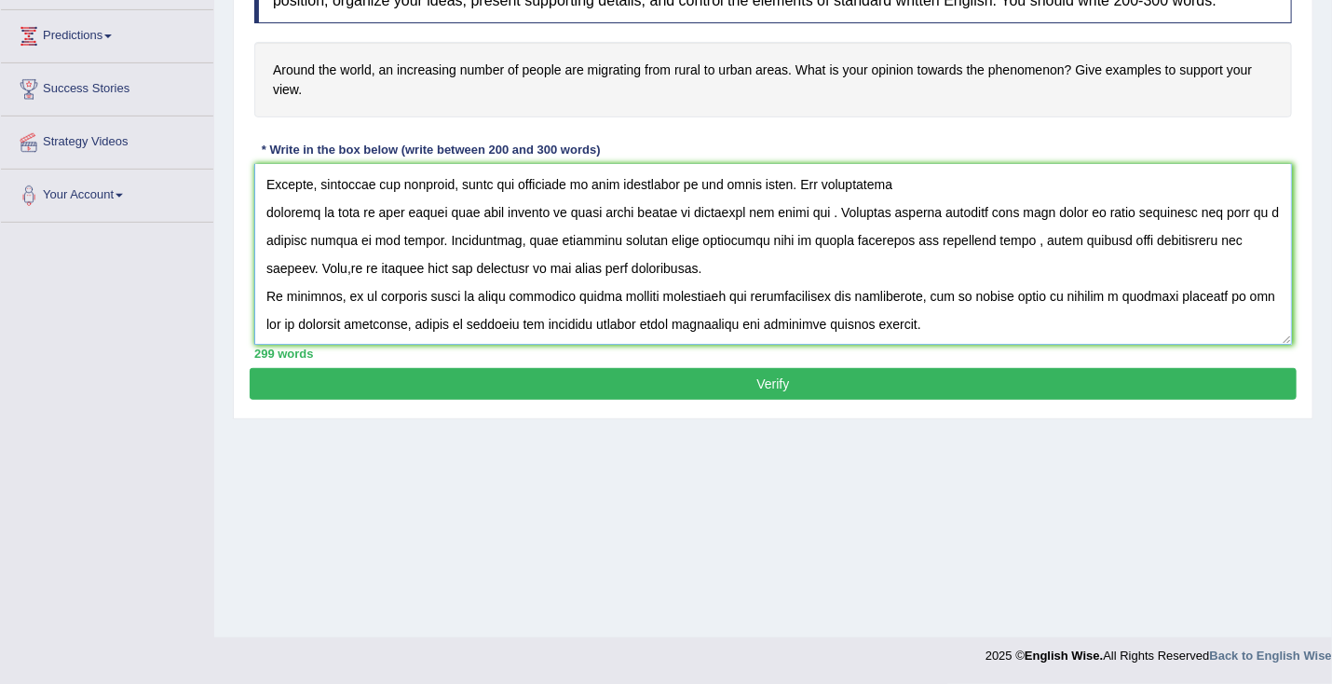
scroll to position [307, 0]
click at [346, 285] on textarea at bounding box center [772, 254] width 1037 height 181
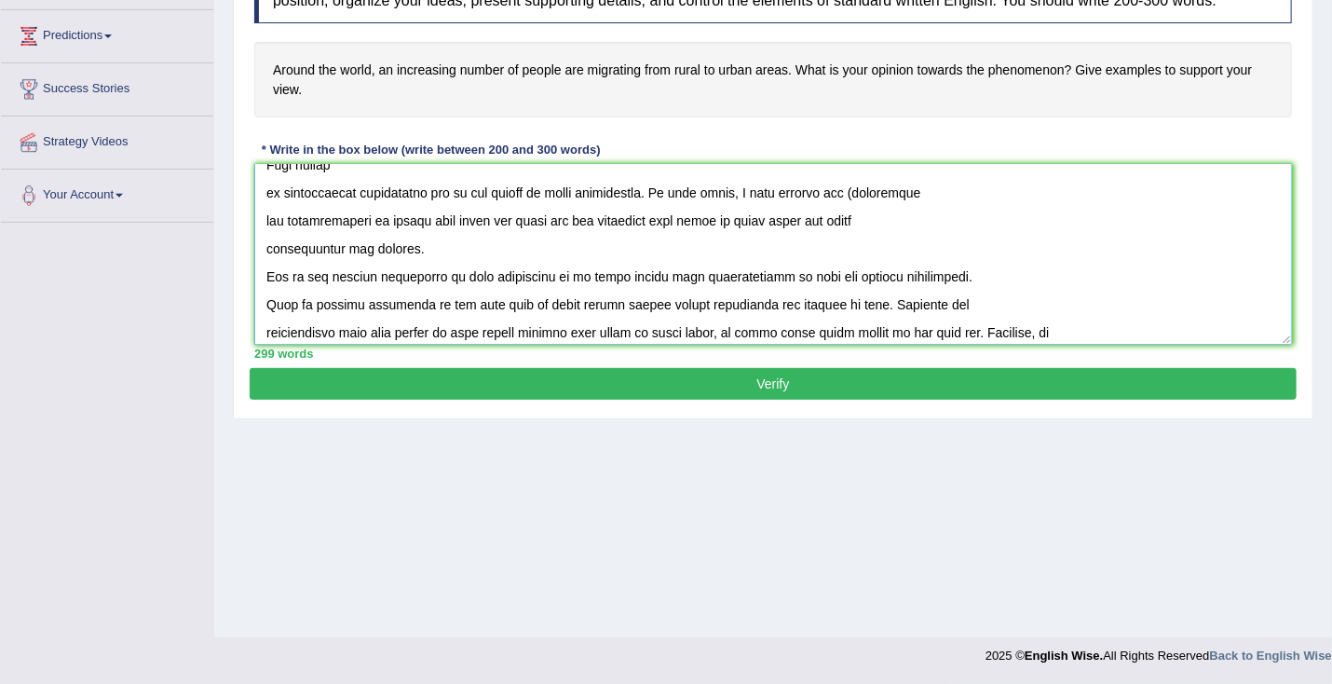
scroll to position [0, 0]
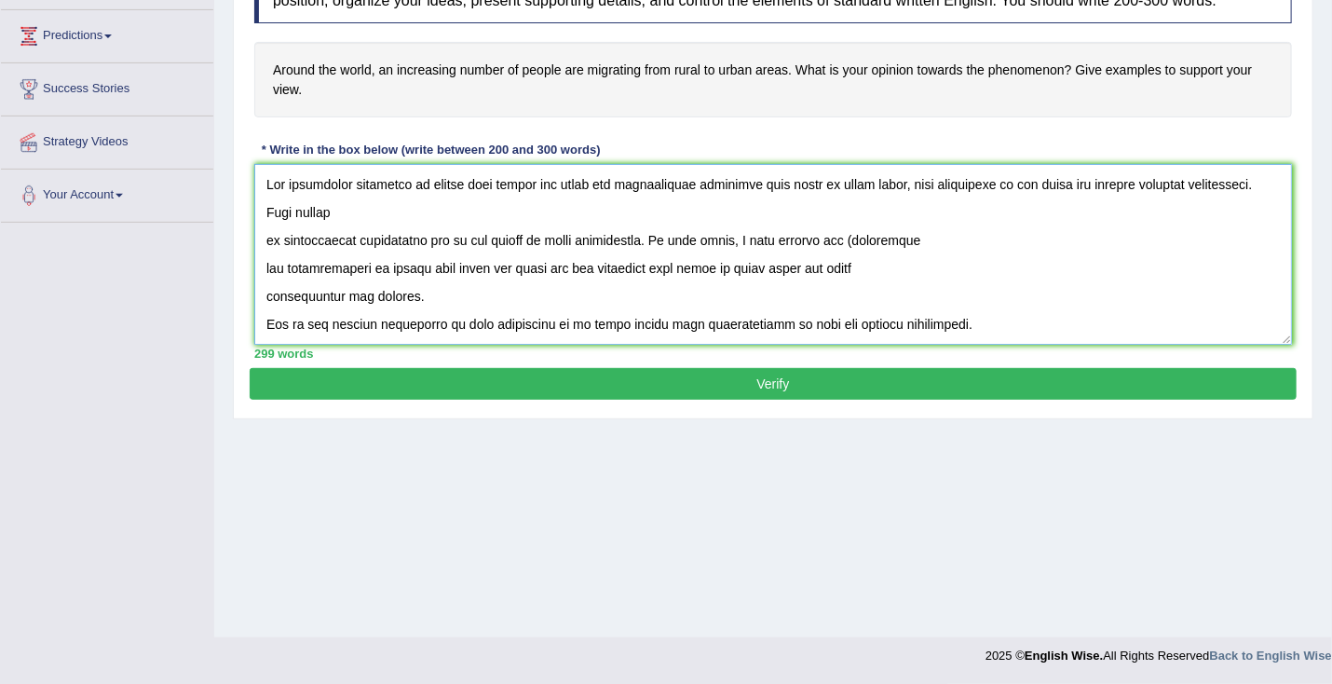
click at [266, 258] on textarea at bounding box center [772, 254] width 1037 height 181
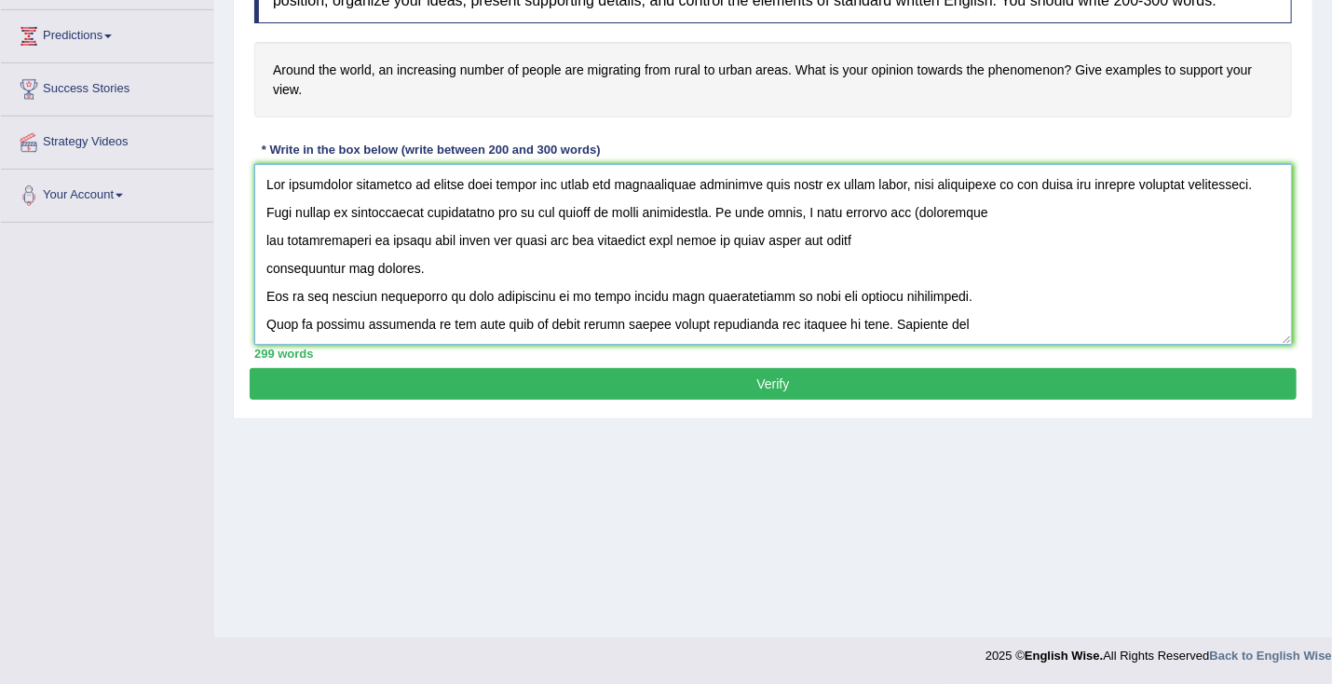
click at [267, 253] on textarea at bounding box center [772, 254] width 1037 height 181
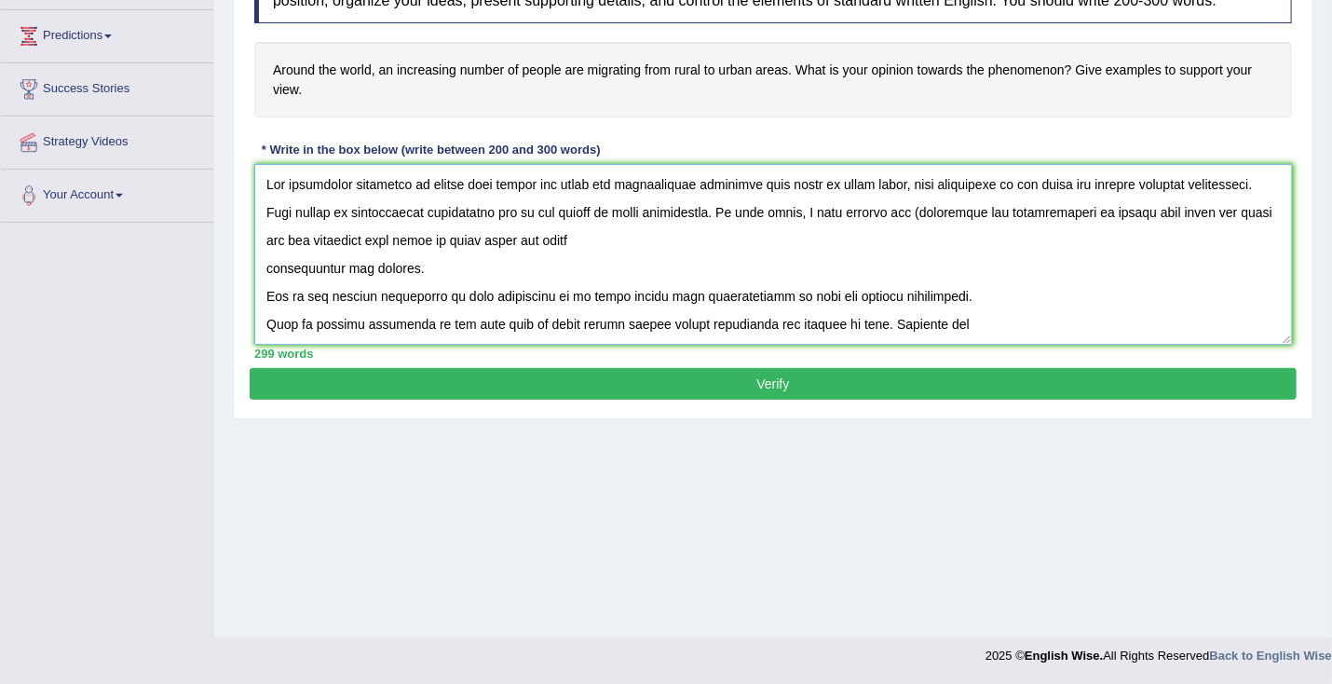
click at [974, 229] on textarea at bounding box center [772, 254] width 1037 height 181
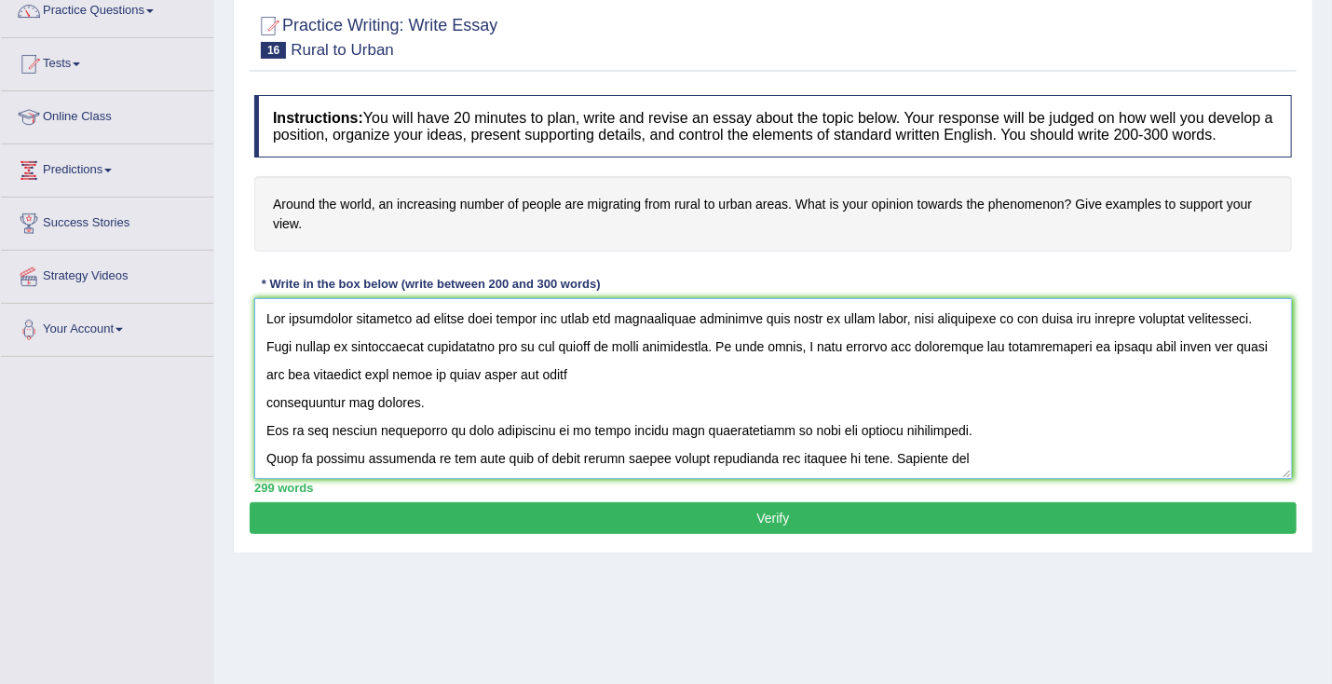
click at [262, 446] on textarea at bounding box center [772, 388] width 1037 height 181
click at [264, 416] on textarea at bounding box center [772, 388] width 1037 height 181
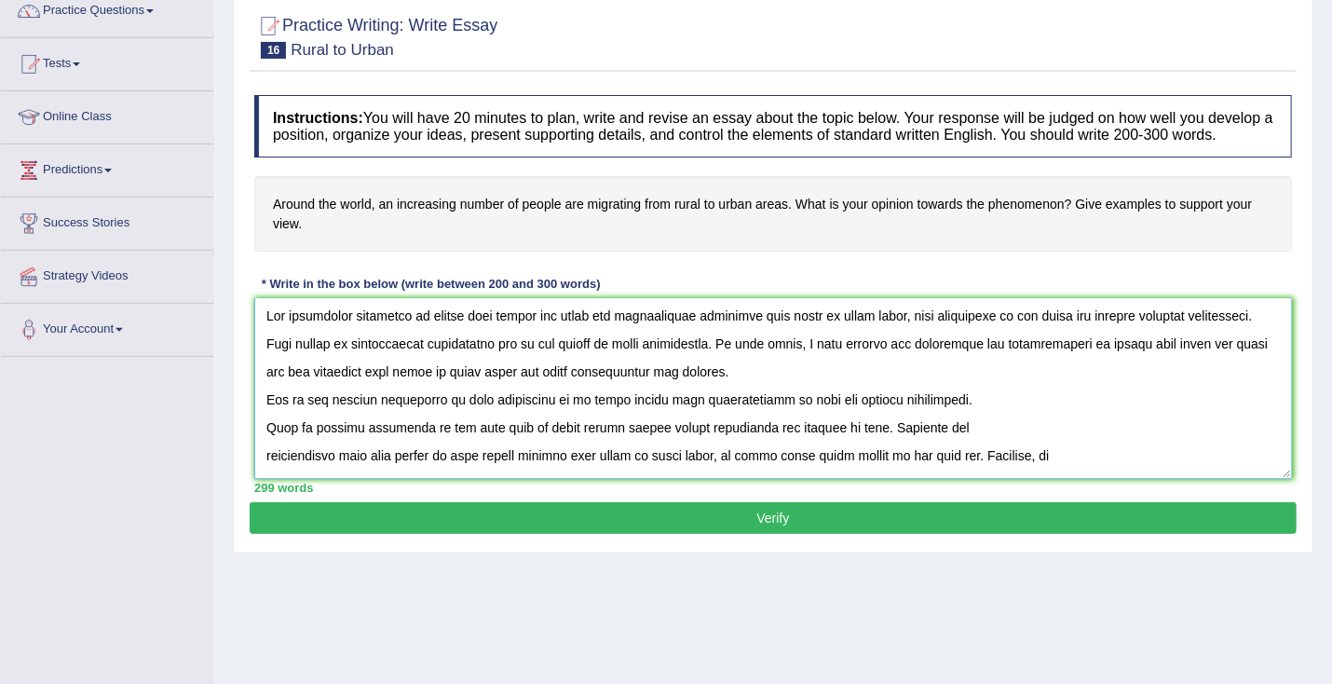
scroll to position [7, 0]
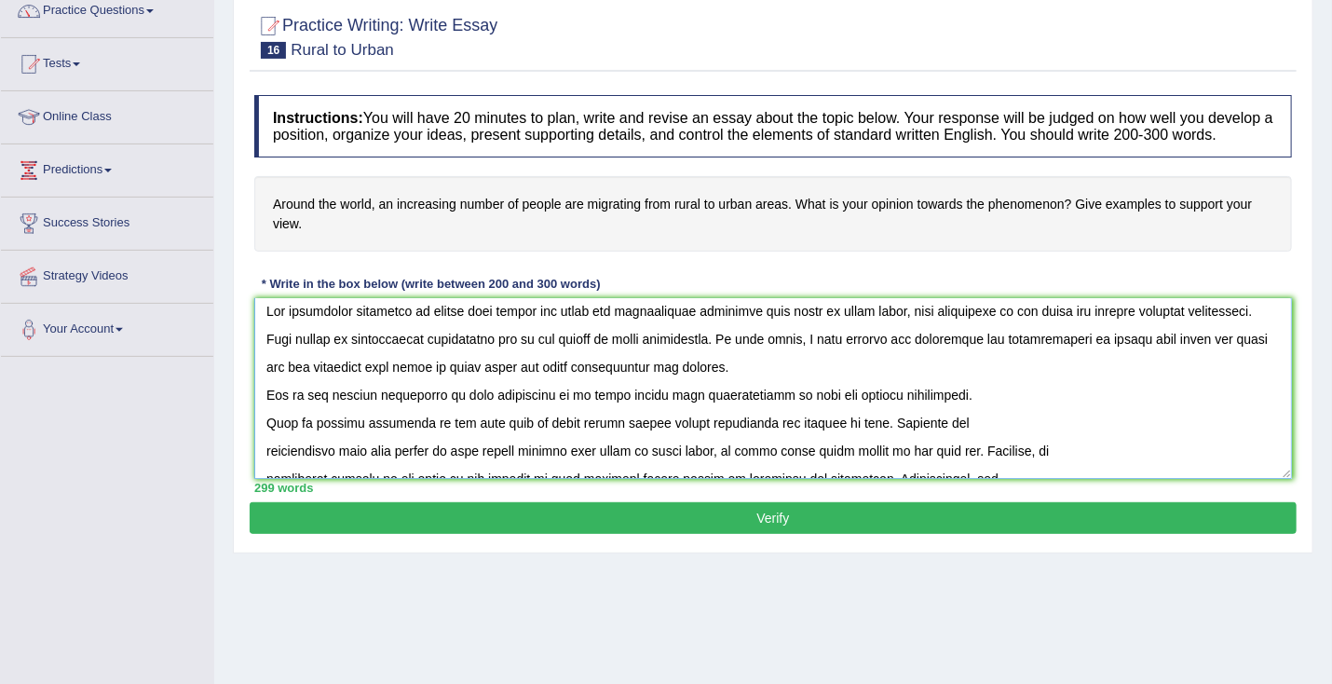
click at [264, 436] on textarea at bounding box center [772, 388] width 1037 height 181
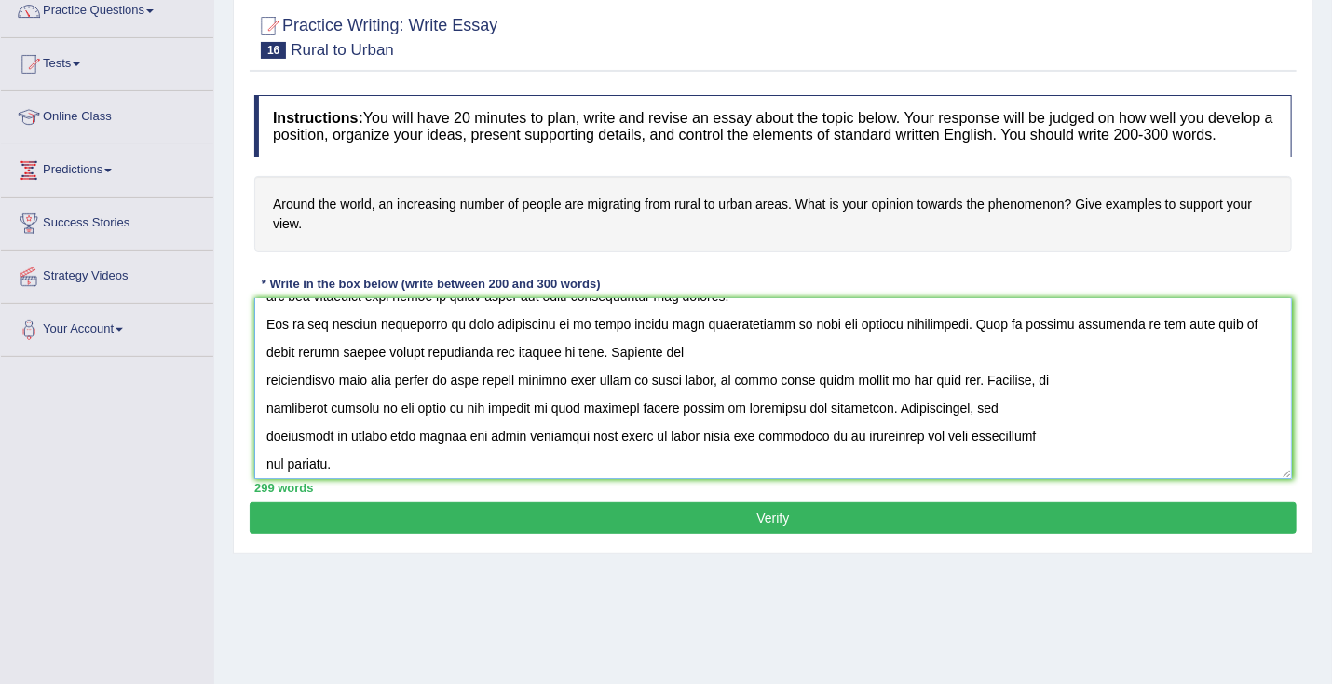
scroll to position [88, 0]
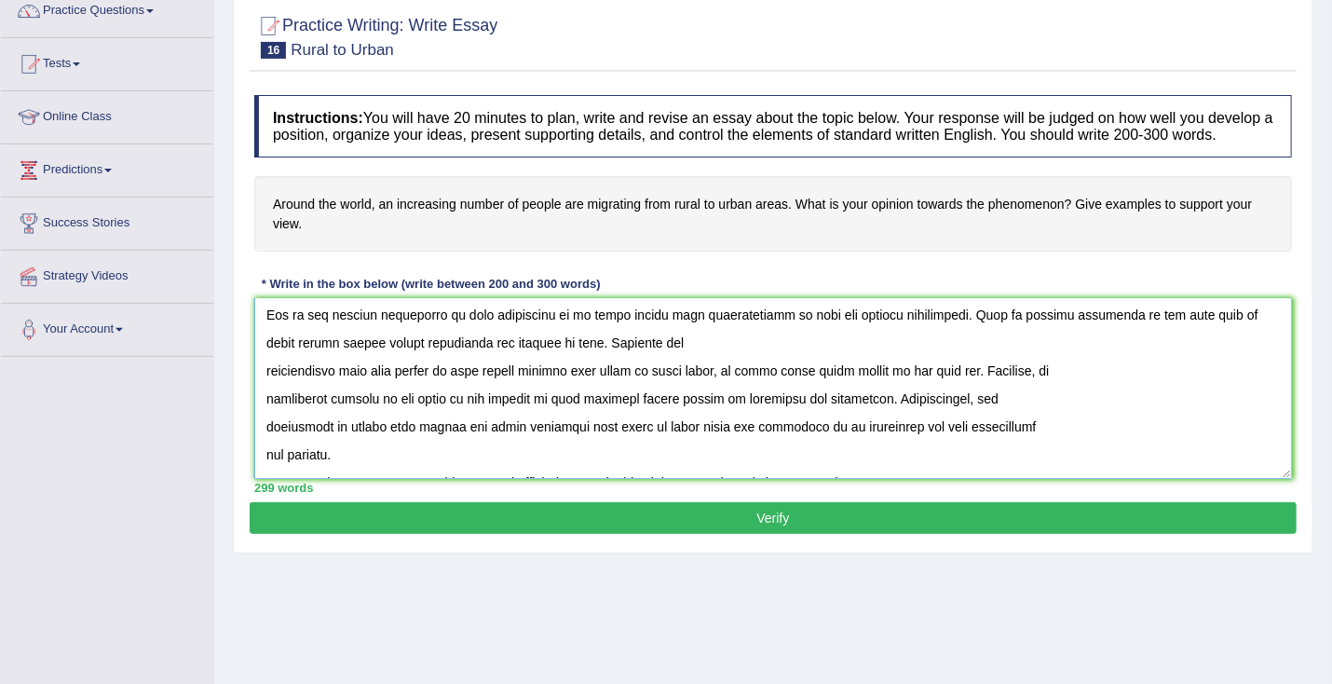
click at [263, 384] on textarea at bounding box center [772, 388] width 1037 height 181
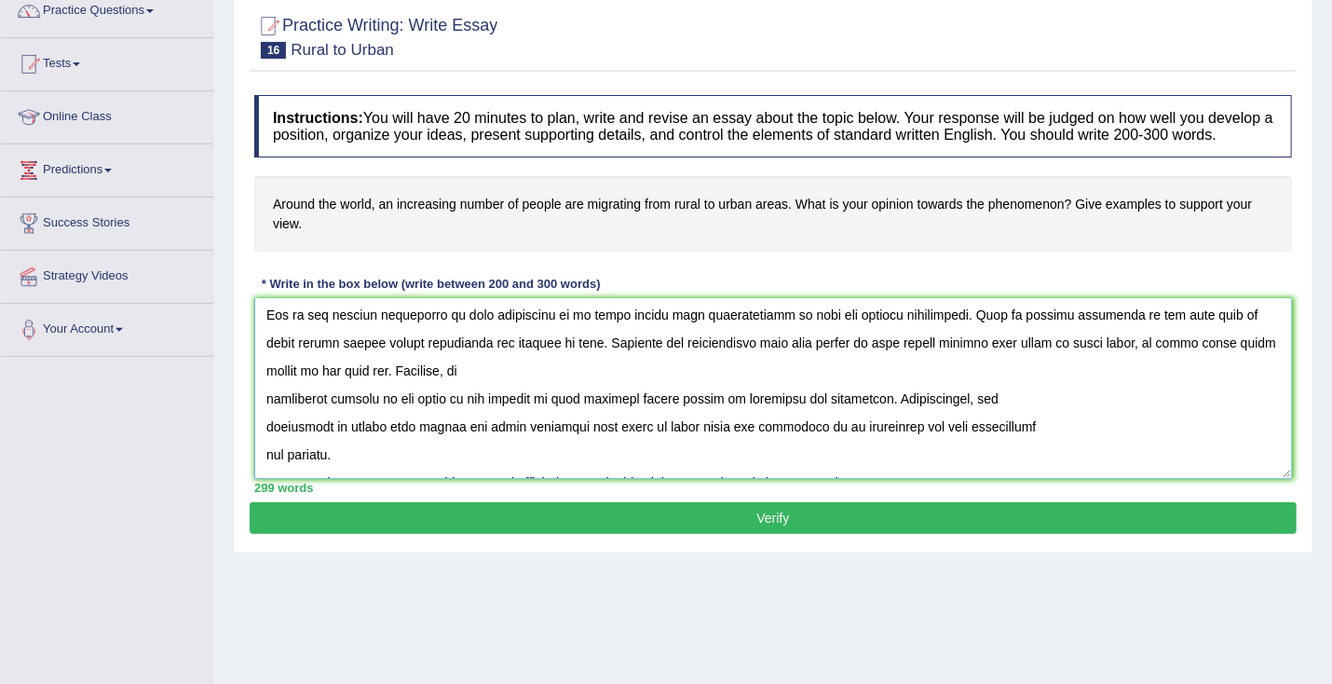
scroll to position [132, 0]
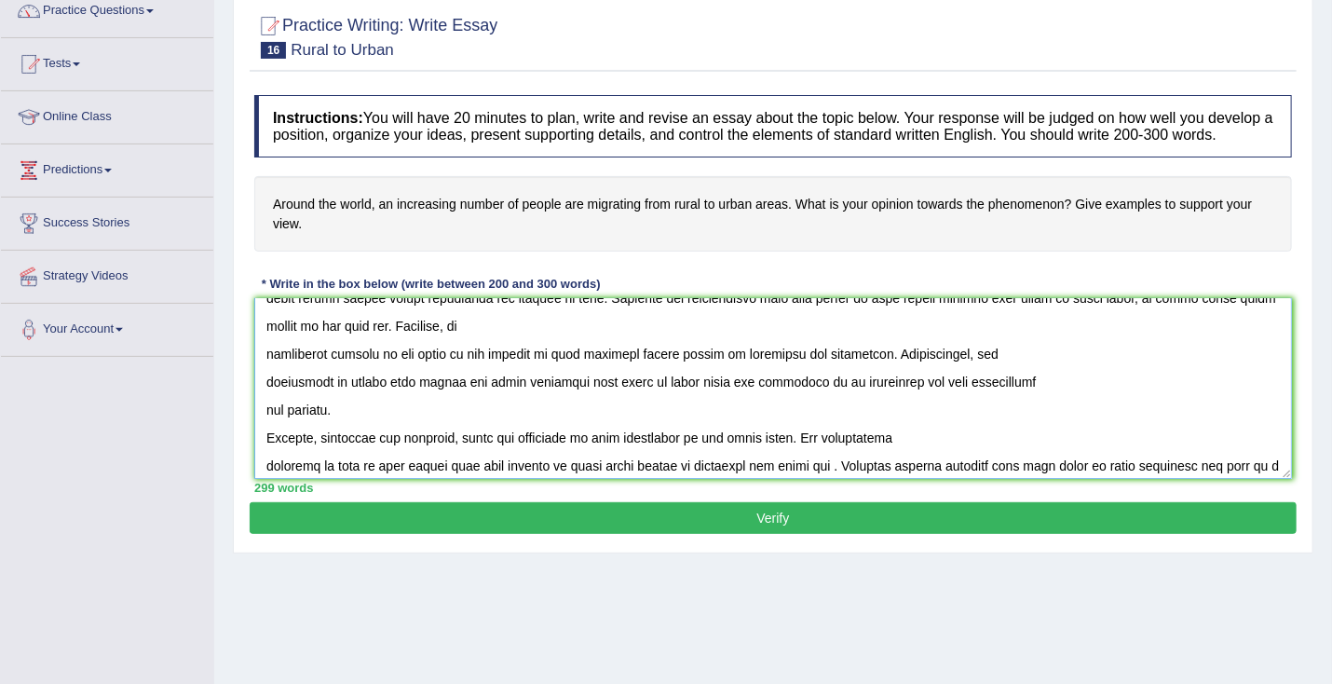
click at [264, 370] on textarea at bounding box center [772, 388] width 1037 height 181
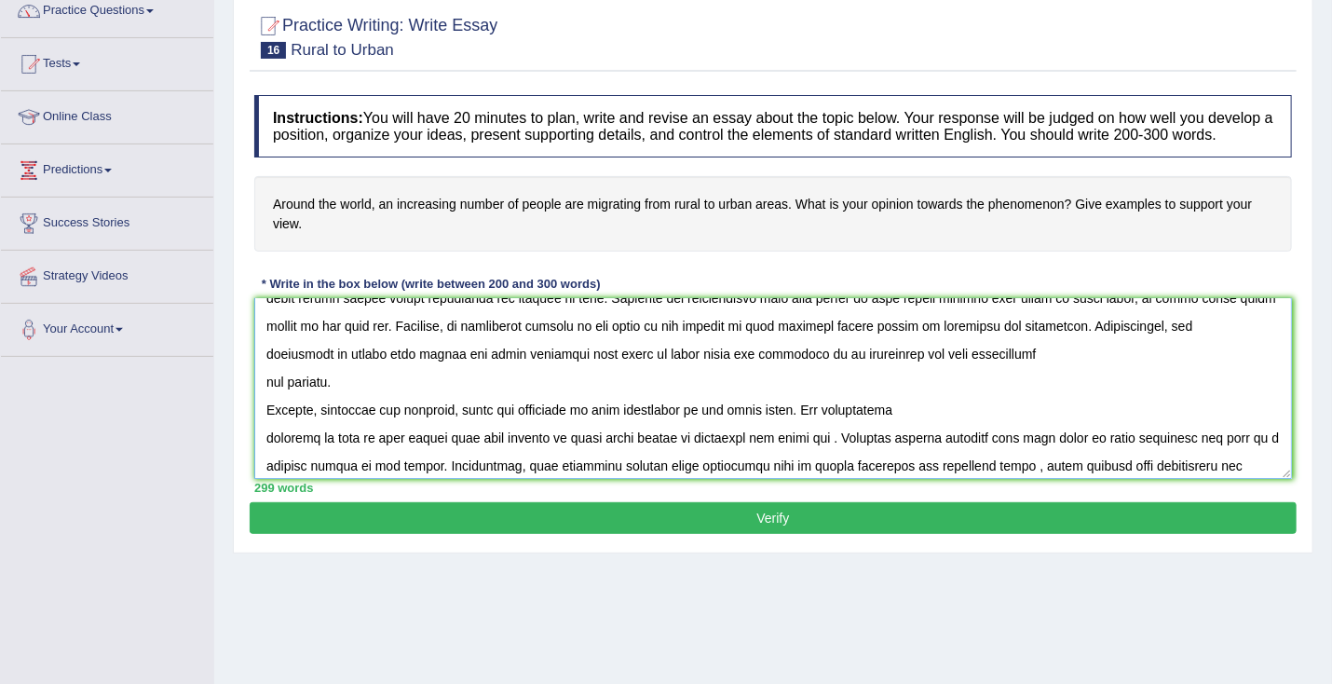
click at [261, 368] on textarea at bounding box center [772, 388] width 1037 height 181
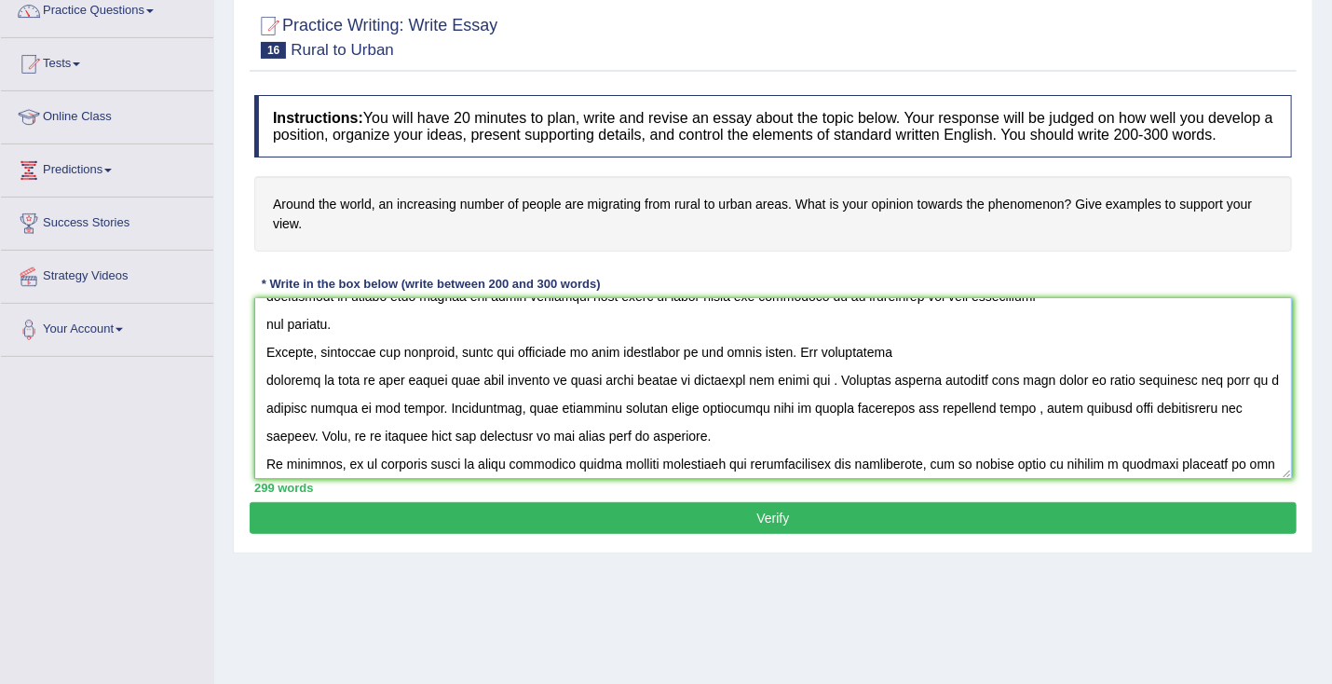
click at [264, 395] on textarea at bounding box center [772, 388] width 1037 height 181
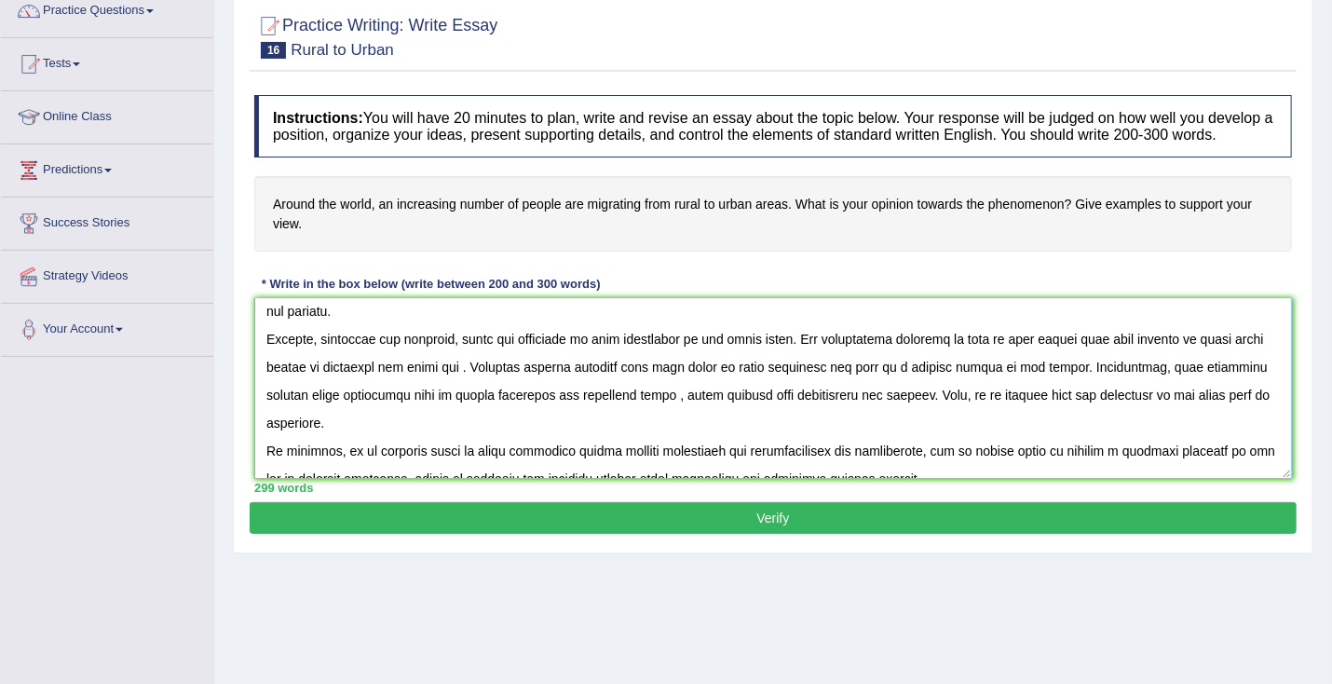
scroll to position [224, 0]
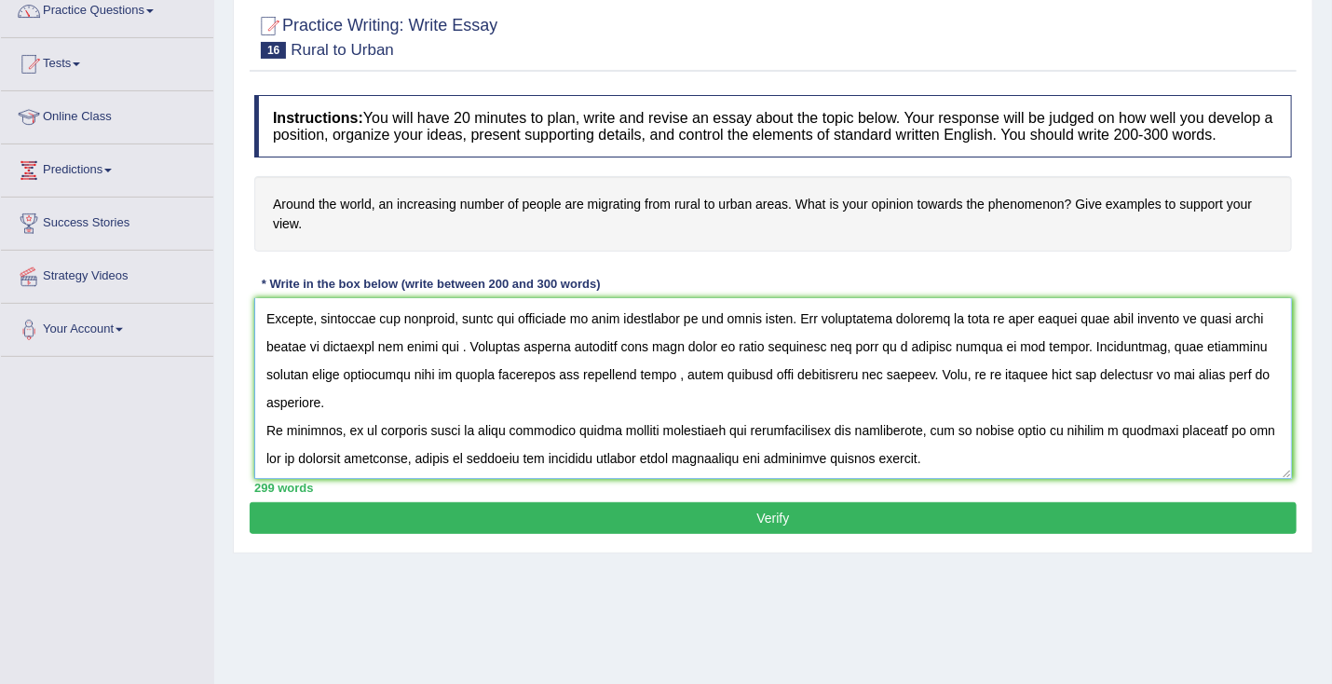
click at [774, 336] on textarea at bounding box center [772, 388] width 1037 height 181
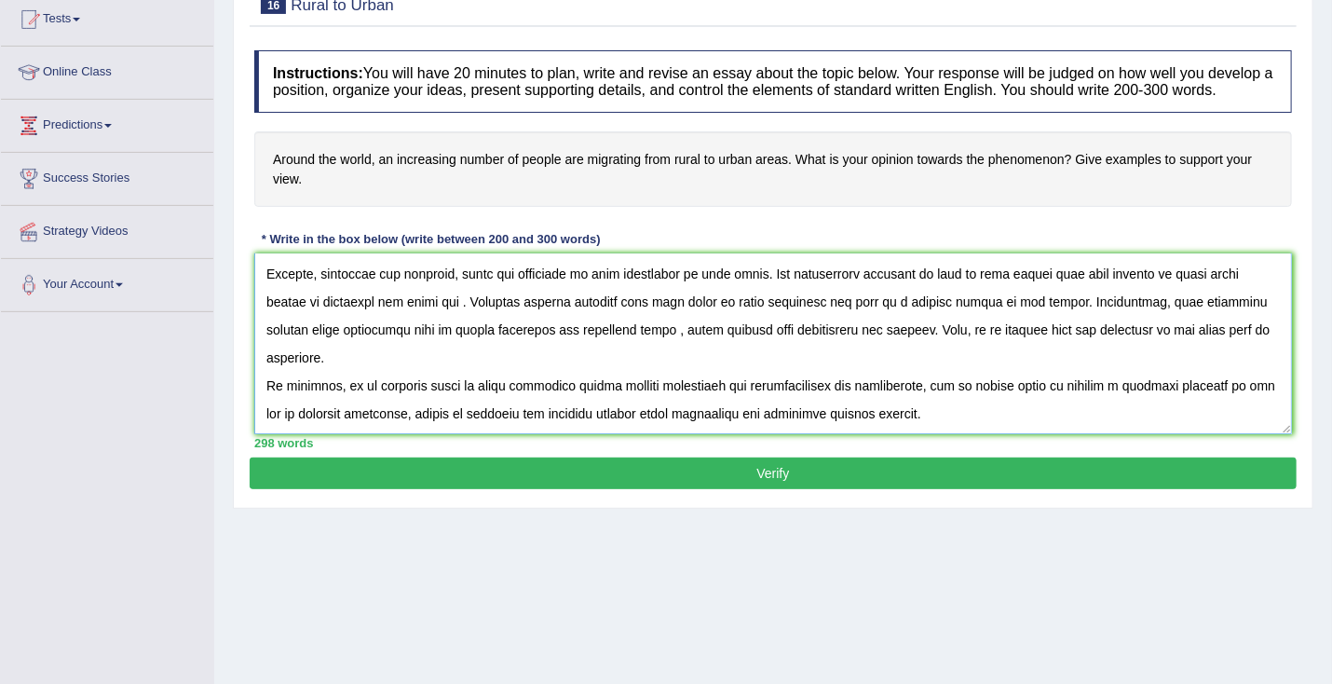
scroll to position [209, 0]
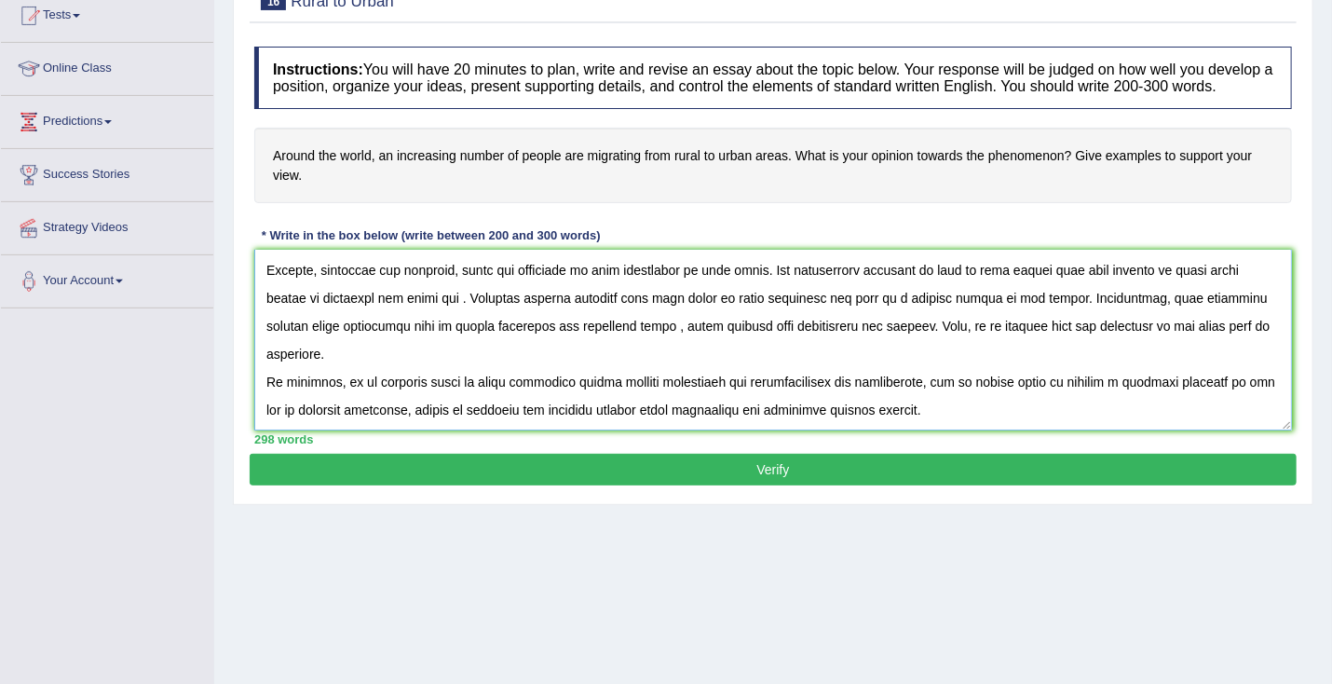
click at [441, 317] on textarea at bounding box center [772, 340] width 1037 height 181
click at [461, 314] on textarea at bounding box center [772, 340] width 1037 height 181
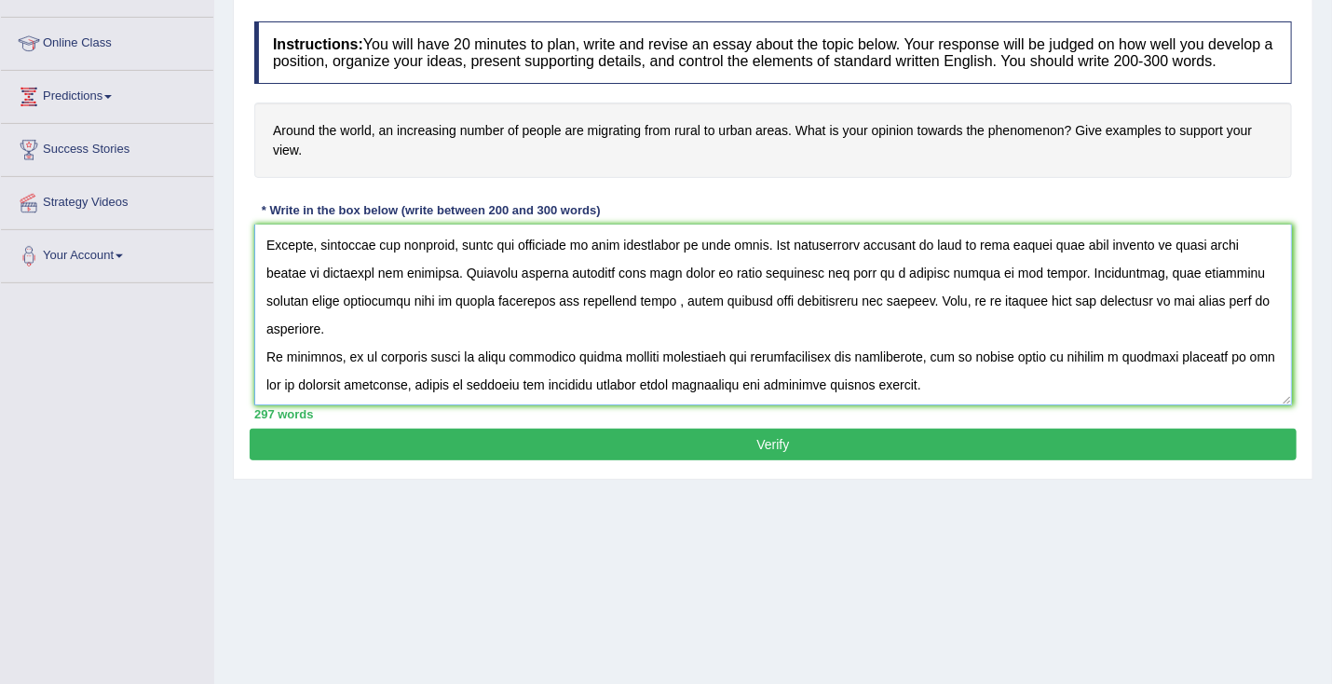
scroll to position [238, 0]
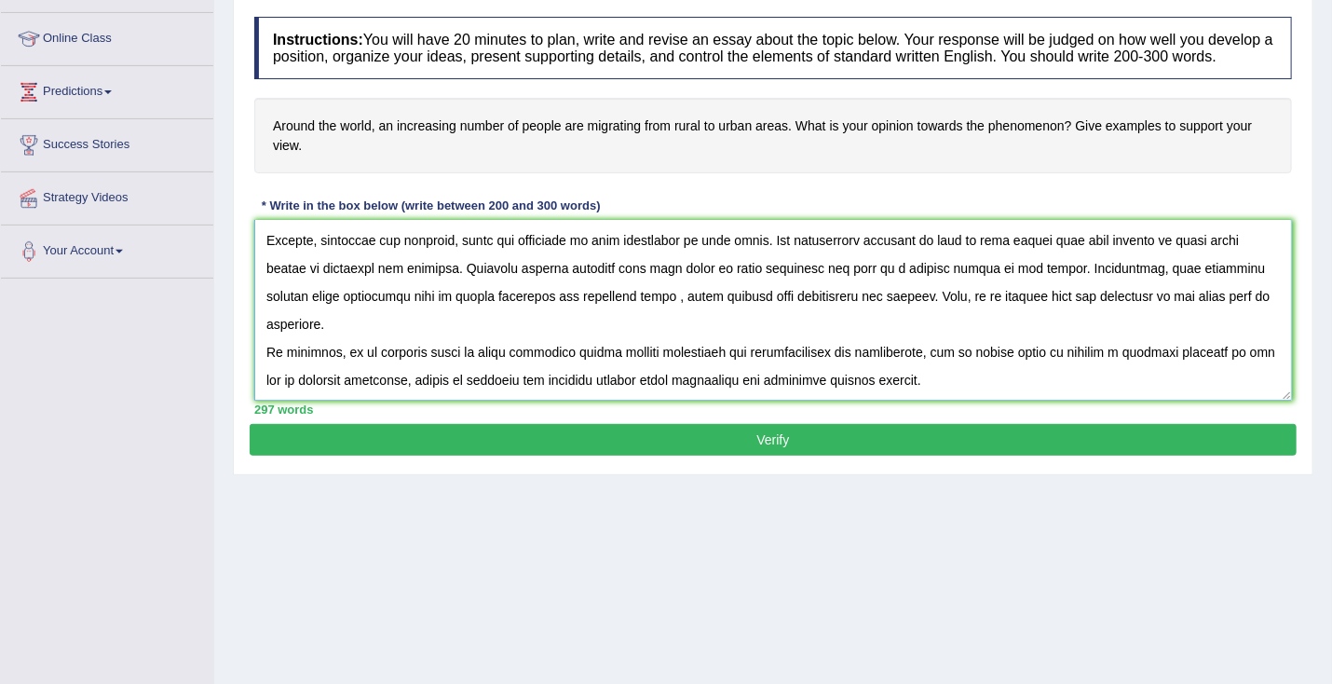
click at [676, 311] on textarea at bounding box center [772, 310] width 1037 height 181
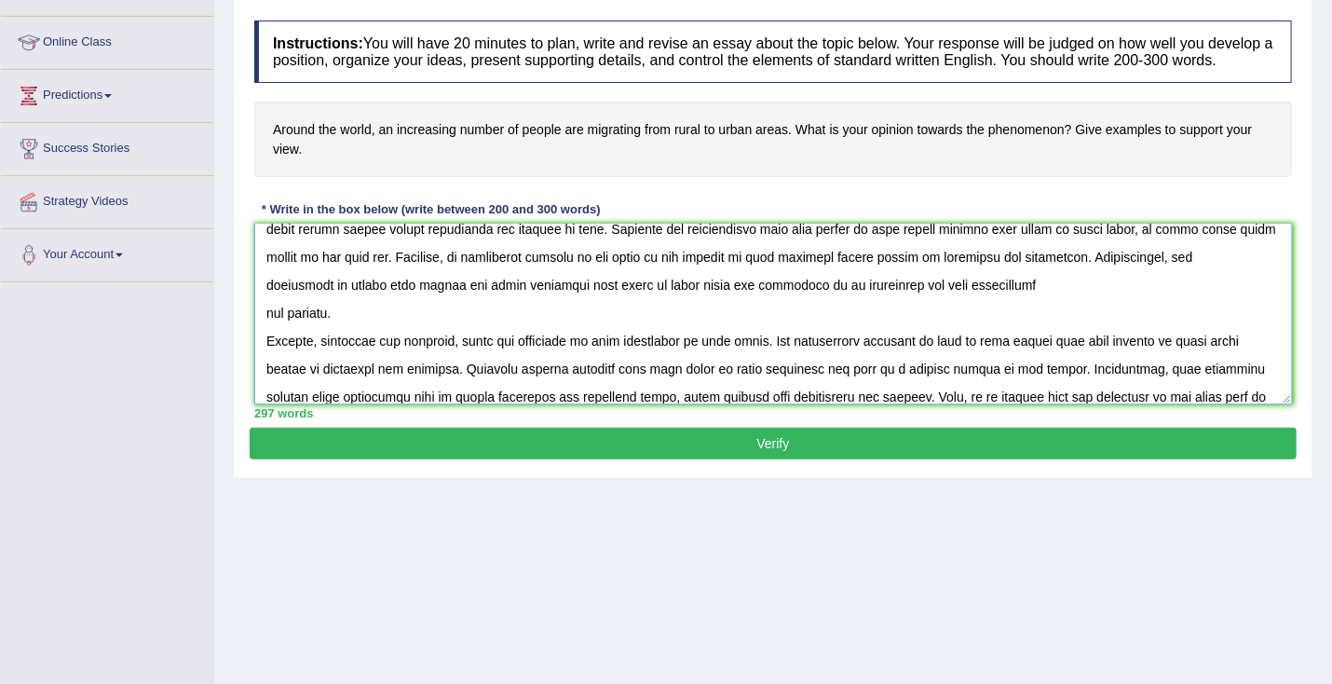
scroll to position [101, 0]
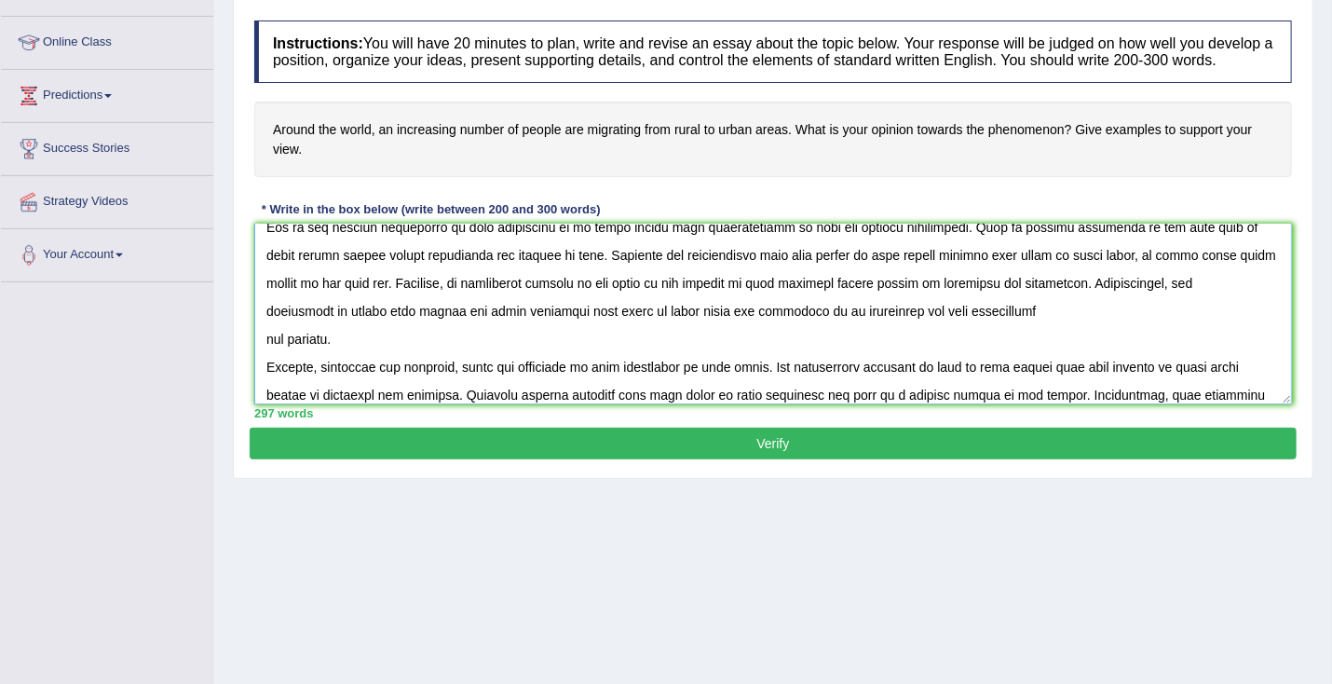
click at [267, 326] on textarea at bounding box center [772, 314] width 1037 height 181
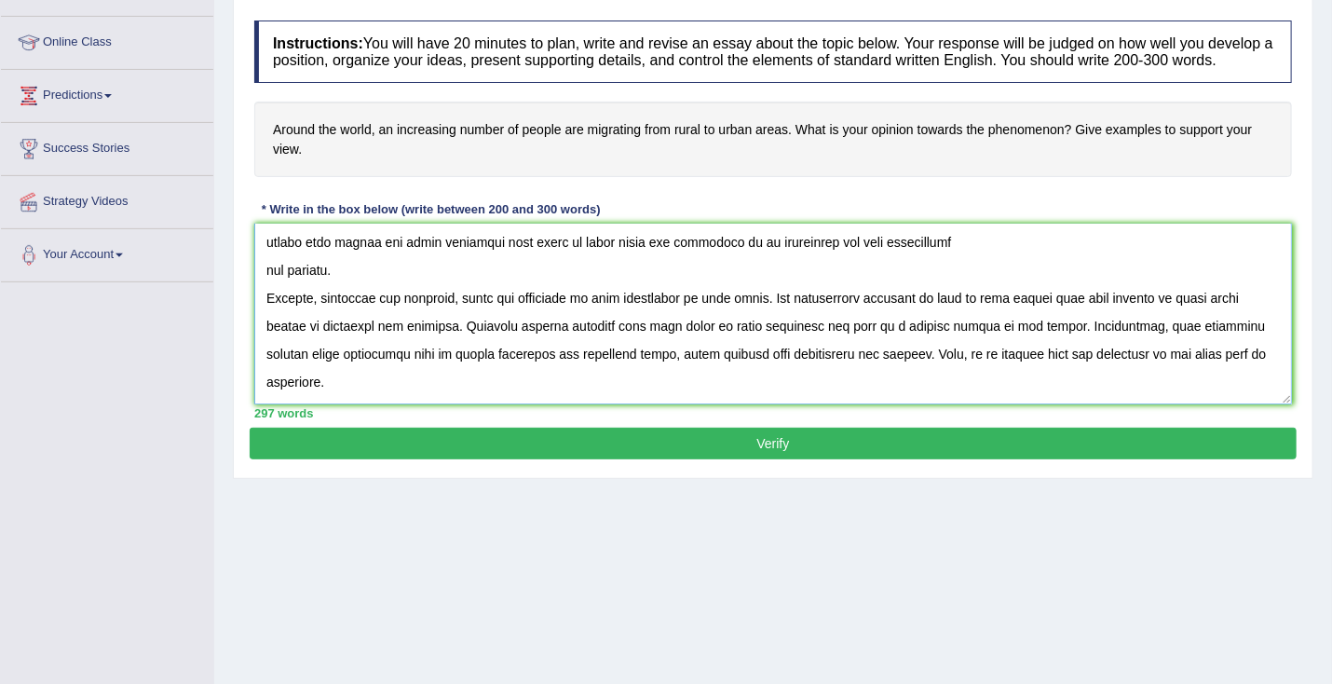
scroll to position [149, 0]
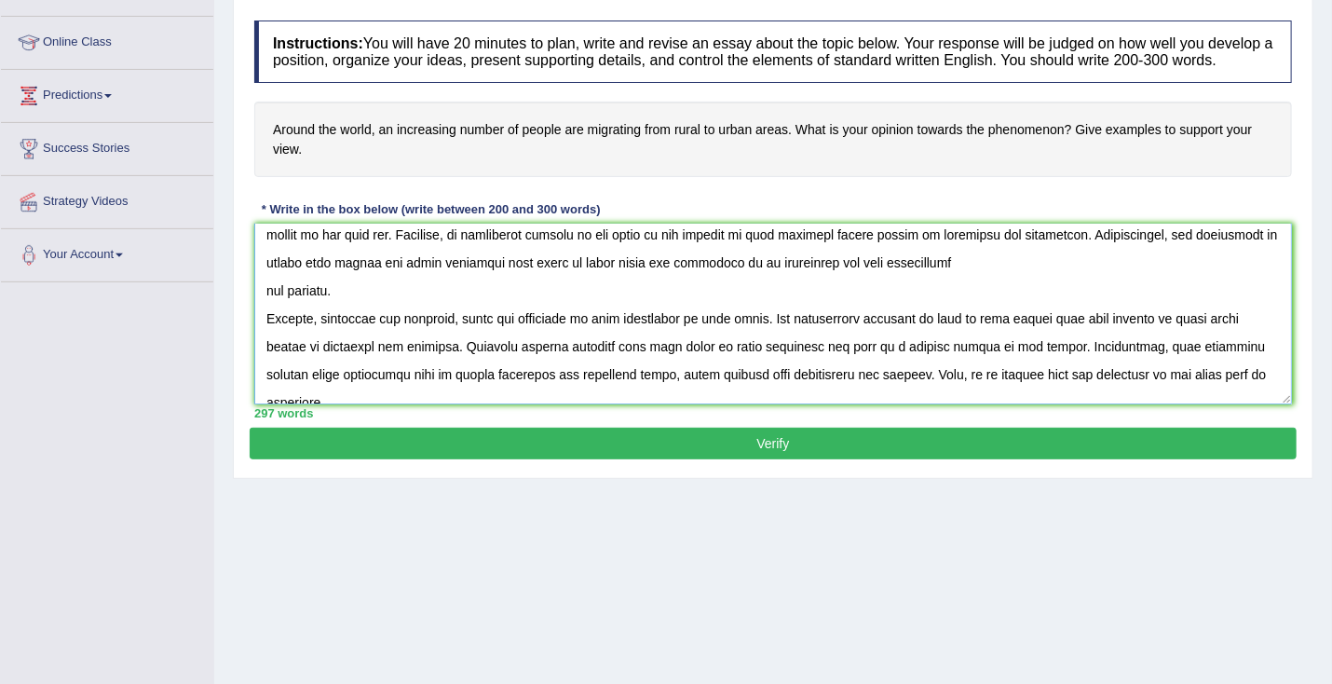
click at [263, 305] on textarea at bounding box center [772, 314] width 1037 height 181
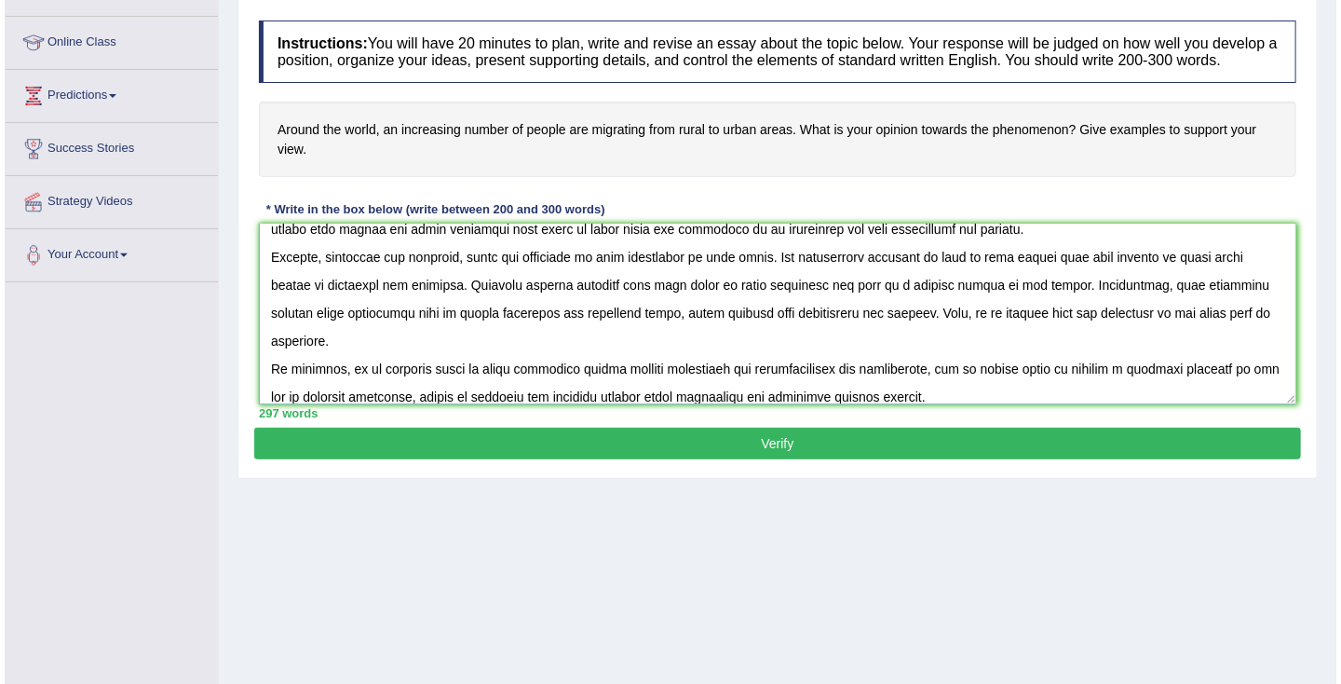
scroll to position [196, 0]
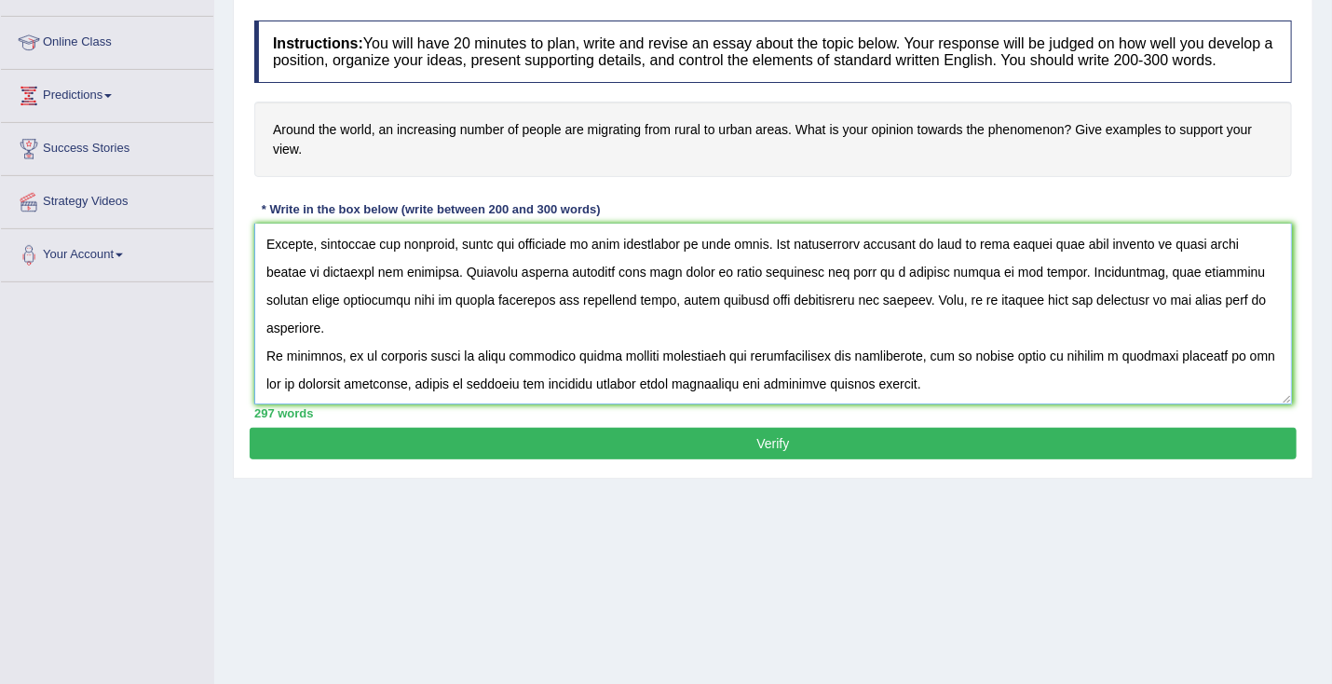
type textarea "The increasing influence of people from around the world are increasingly migra…"
click at [353, 454] on button "Verify" at bounding box center [773, 443] width 1047 height 32
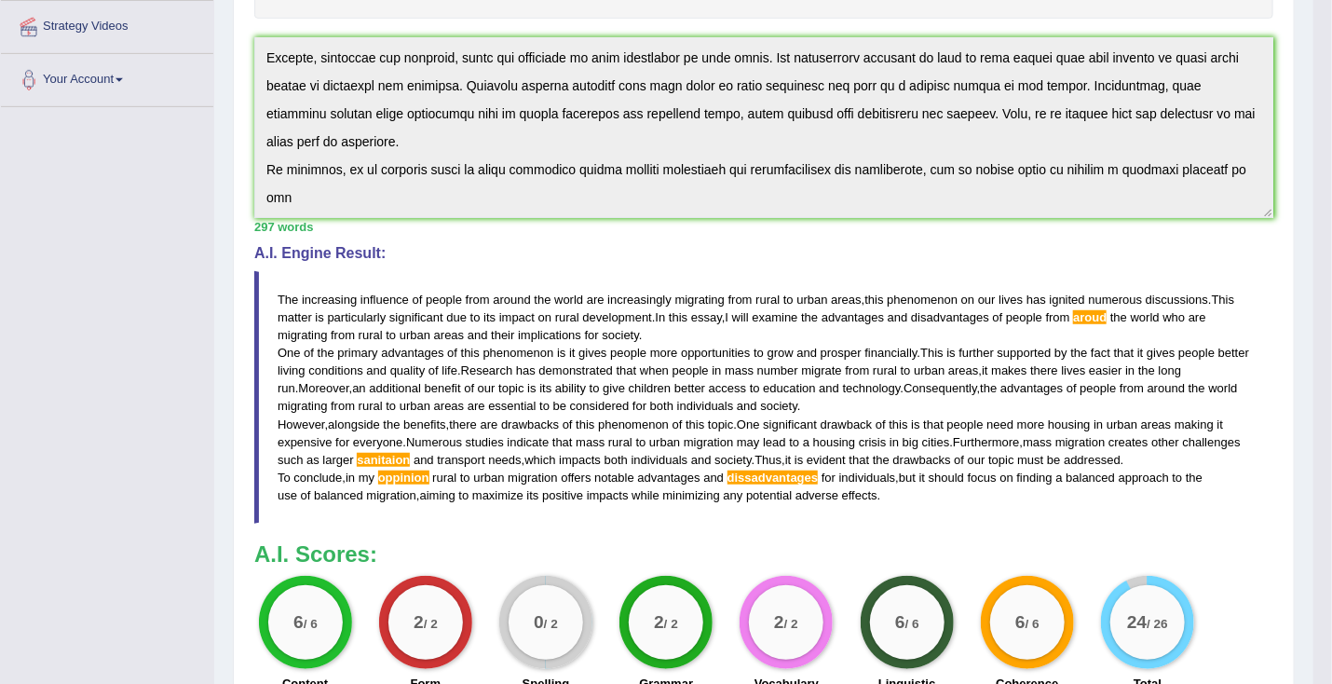
scroll to position [0, 0]
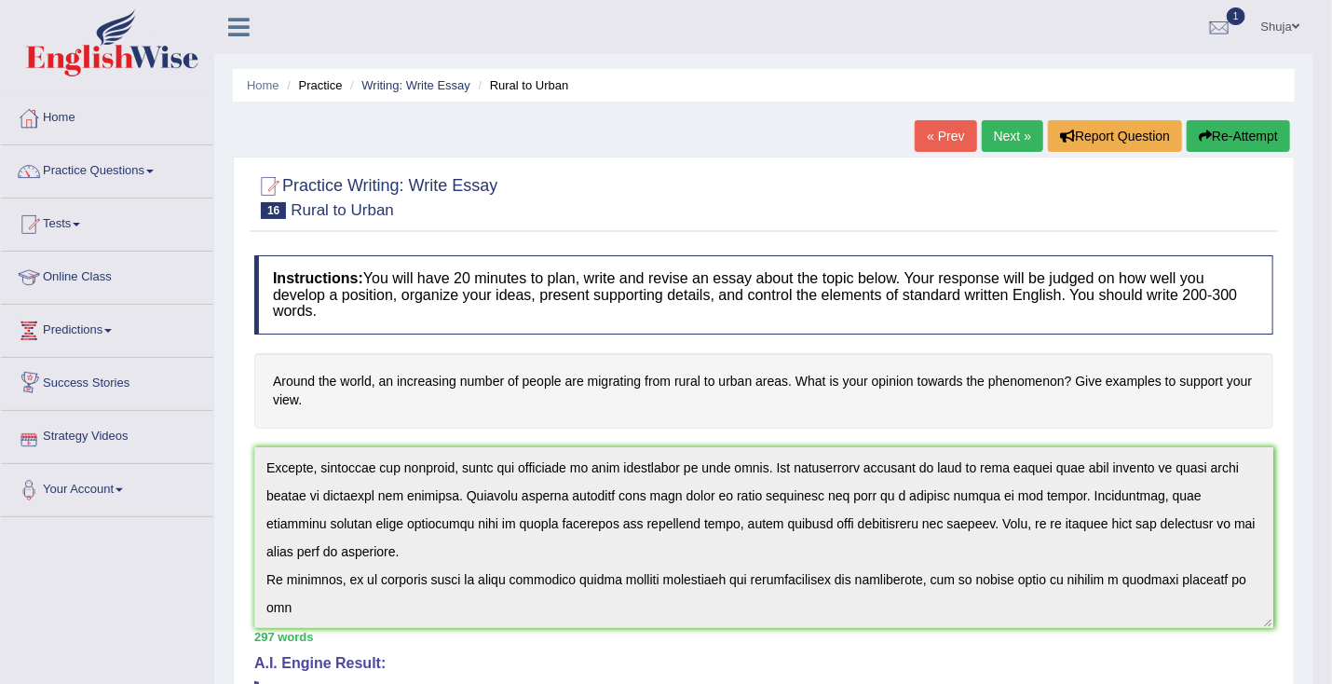
click at [93, 439] on link "Strategy Videos" at bounding box center [107, 434] width 212 height 47
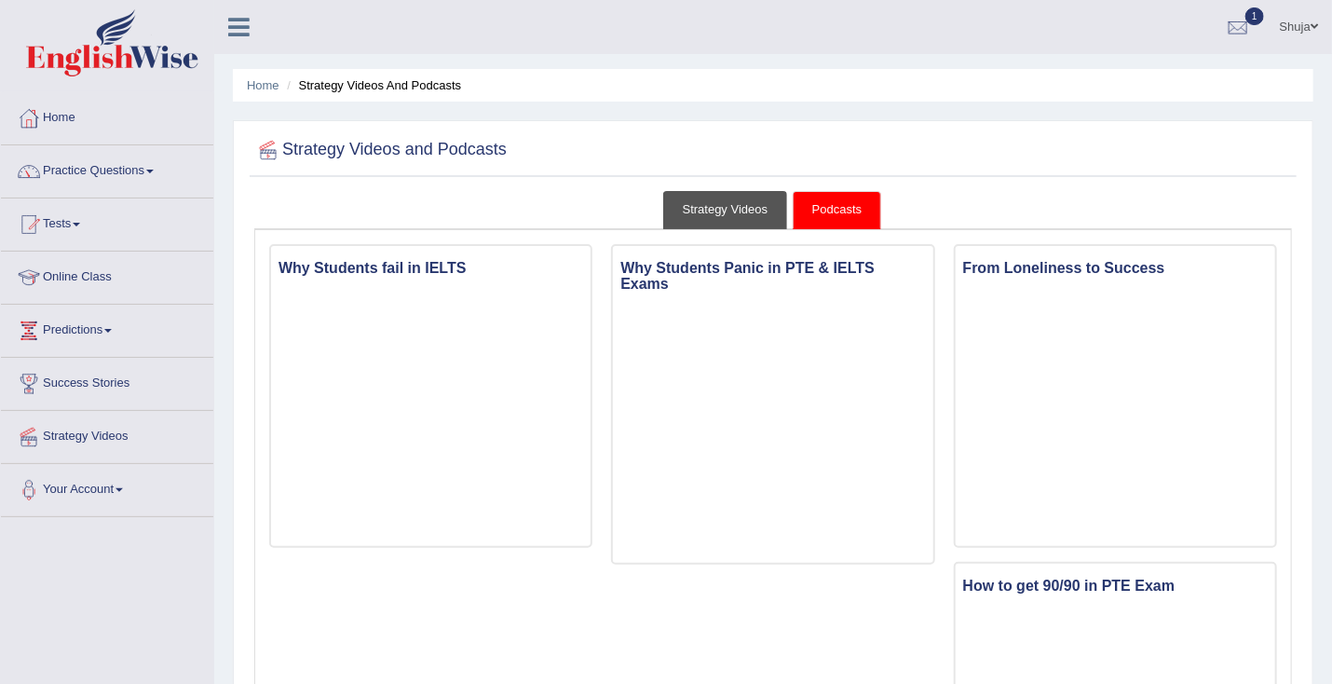
click at [722, 202] on link "Strategy Videos" at bounding box center [725, 210] width 125 height 38
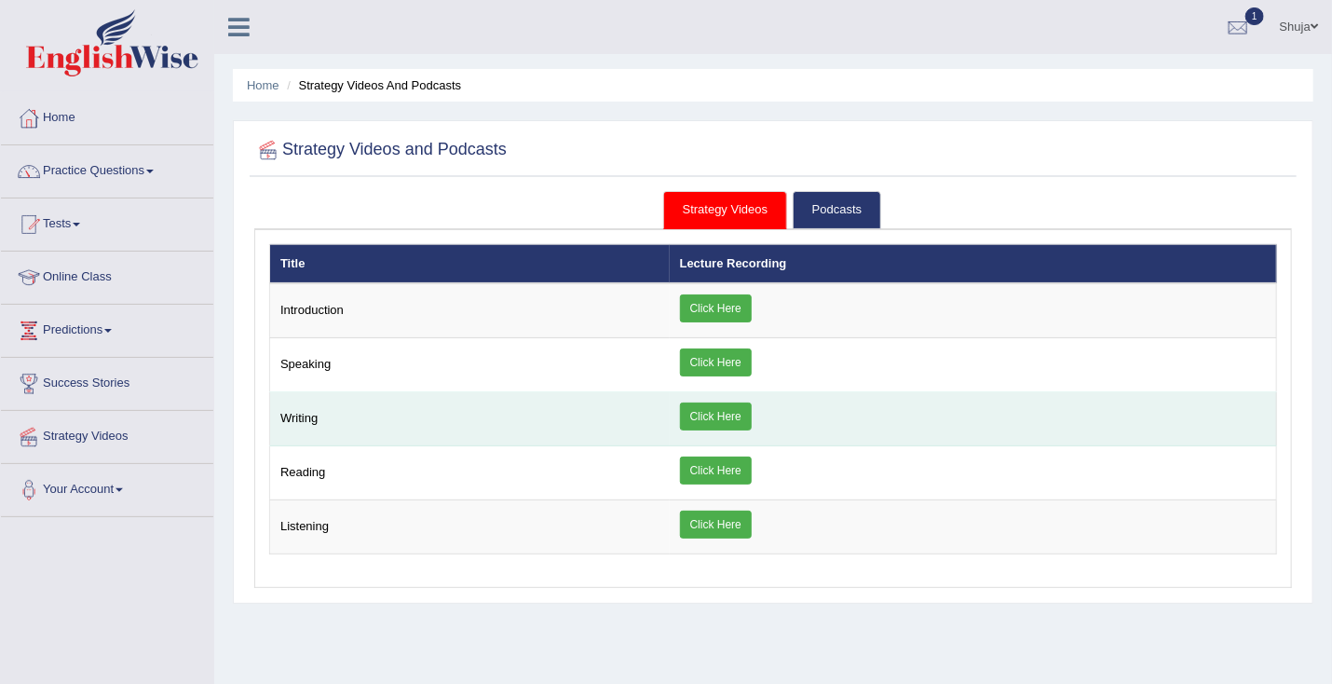
click at [727, 418] on link "Click Here" at bounding box center [716, 416] width 72 height 28
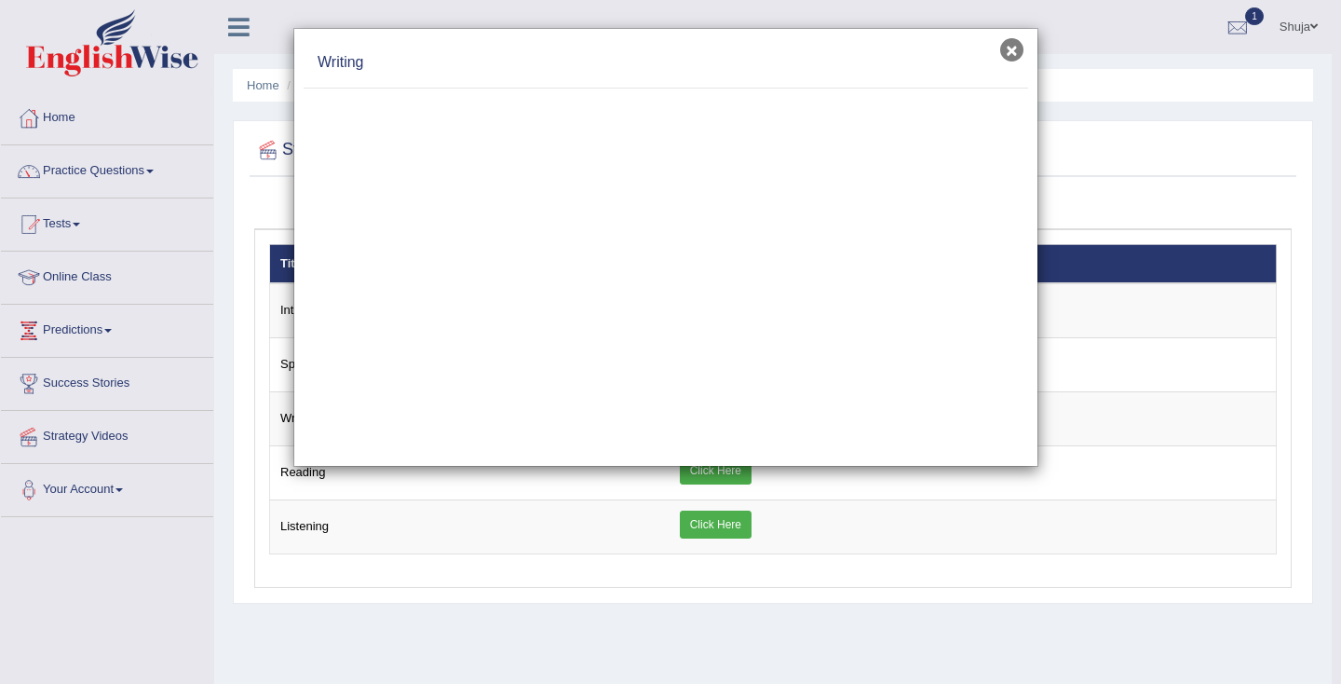
click at [1022, 54] on button "×" at bounding box center [1011, 49] width 23 height 23
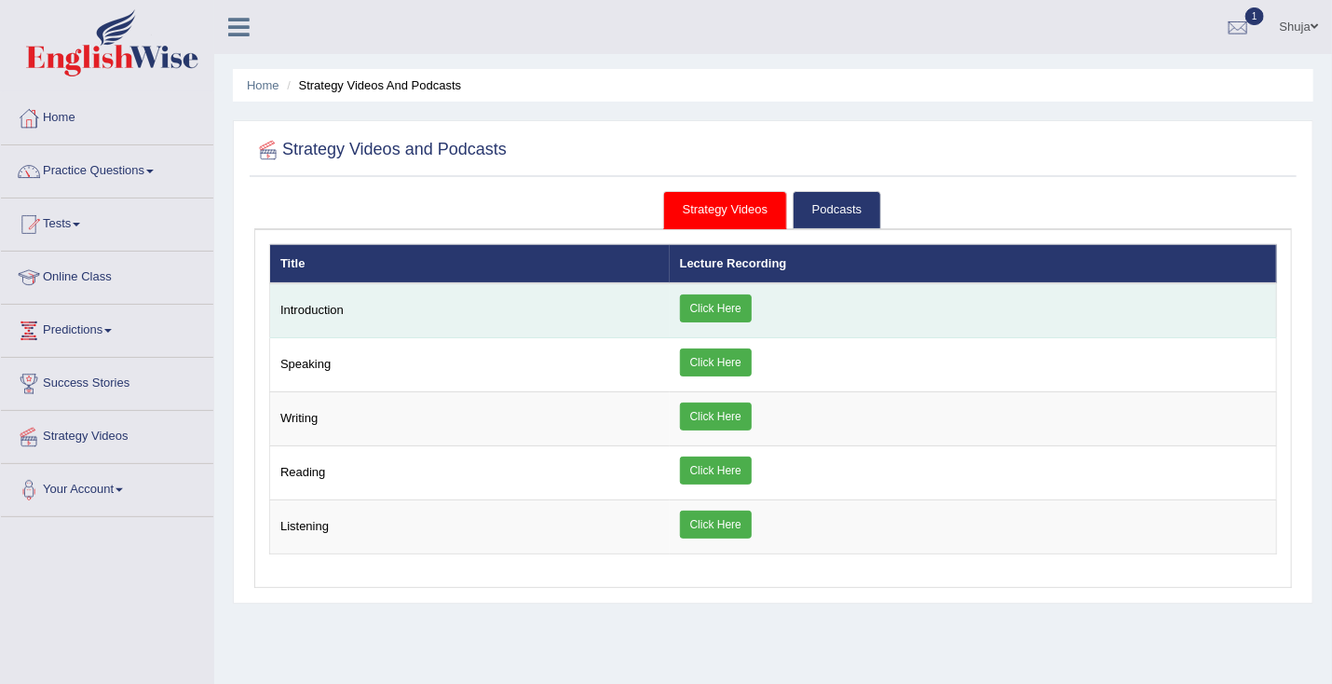
scroll to position [129, 0]
